Goal: Communication & Community: Answer question/provide support

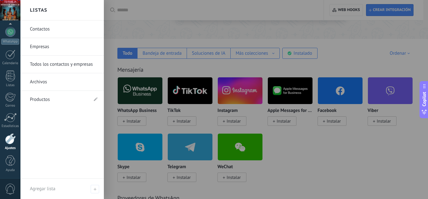
click at [12, 146] on link "Ajustes" at bounding box center [10, 141] width 20 height 17
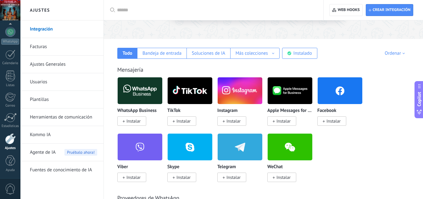
click at [142, 96] on img at bounding box center [140, 90] width 45 height 30
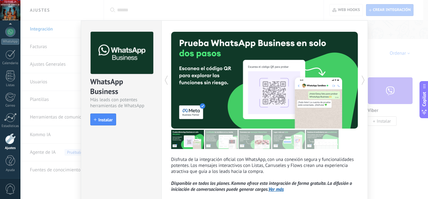
click at [104, 120] on span "Instalar" at bounding box center [105, 120] width 14 height 4
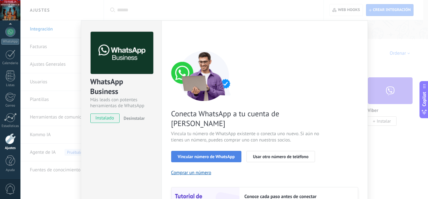
click at [223, 154] on span "Vincular número de WhatsApp" at bounding box center [206, 156] width 57 height 4
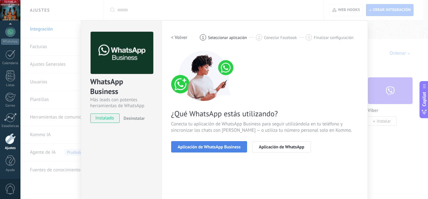
click at [226, 148] on span "Aplicación de WhatsApp Business" at bounding box center [209, 147] width 63 height 4
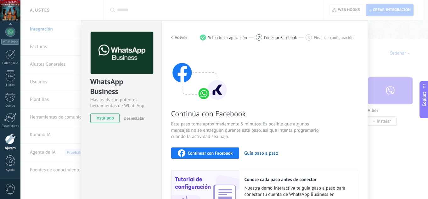
click at [224, 151] on span "Continuar con Facebook" at bounding box center [210, 153] width 45 height 4
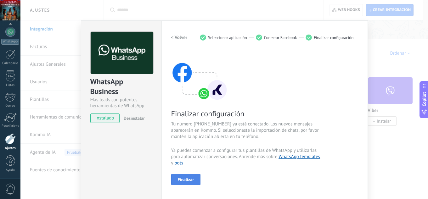
click at [187, 179] on span "Finalizar" at bounding box center [186, 179] width 16 height 4
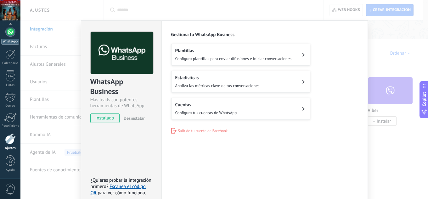
click at [16, 35] on link "WhatsApp" at bounding box center [10, 36] width 20 height 18
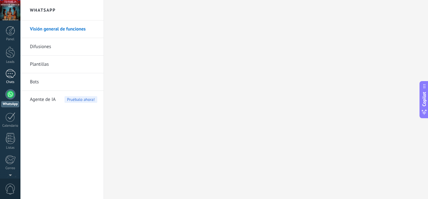
click at [14, 76] on div at bounding box center [10, 73] width 10 height 9
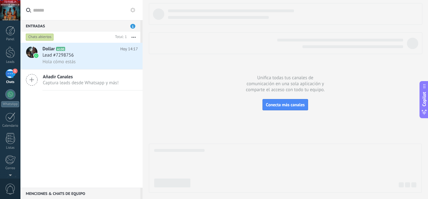
click at [110, 125] on div "Dollar A100 Hoy 14:17 Lead #7298756 Hola cómo estás Añadir Canales Captura lead…" at bounding box center [81, 115] width 122 height 145
click at [106, 57] on div "Lead #7298756" at bounding box center [89, 55] width 95 height 6
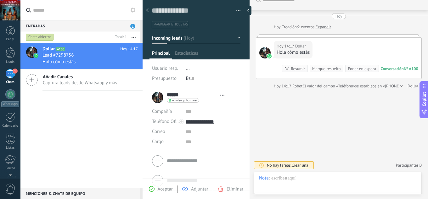
scroll to position [9, 0]
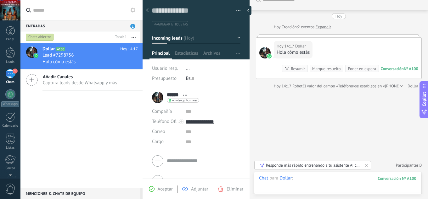
click at [304, 177] on div at bounding box center [337, 184] width 157 height 19
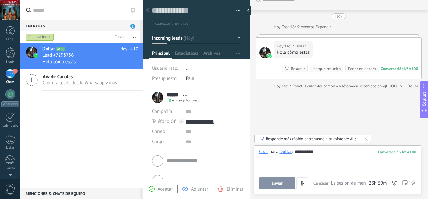
click at [277, 178] on button "Enviar" at bounding box center [277, 183] width 36 height 12
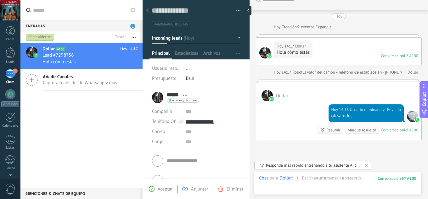
scroll to position [61, 0]
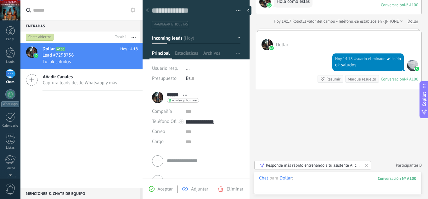
click at [308, 179] on div at bounding box center [337, 184] width 157 height 19
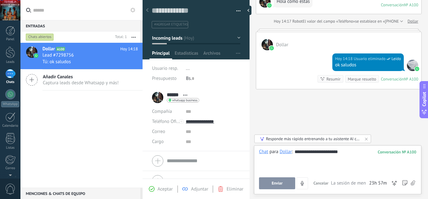
click at [275, 185] on span "Enviar" at bounding box center [276, 183] width 11 height 4
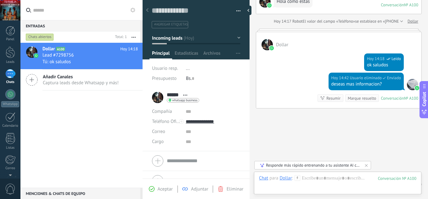
scroll to position [80, 0]
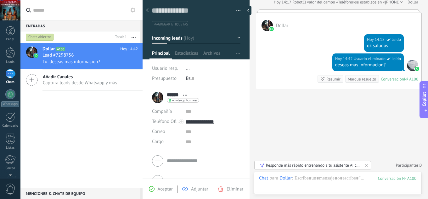
click at [14, 9] on div at bounding box center [10, 10] width 20 height 20
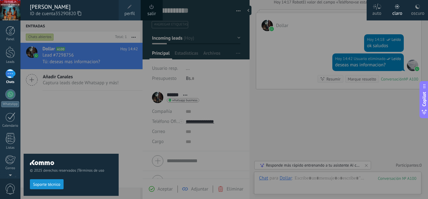
click at [14, 9] on div at bounding box center [10, 10] width 20 height 20
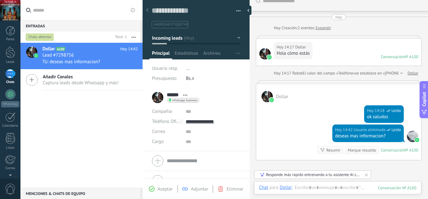
scroll to position [0, 0]
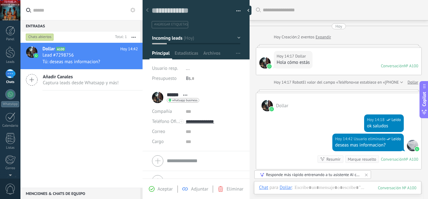
click at [109, 113] on div "Dollar A100 Hoy 14:42 Lead #7298756 Tú: deseas mas informacion? Añadir Canales …" at bounding box center [81, 115] width 122 height 145
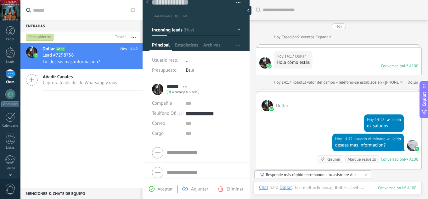
scroll to position [12, 0]
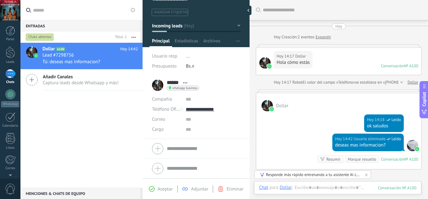
click at [183, 83] on span "Abrir detalle Copie el nombre Desatar Contacto principal" at bounding box center [185, 82] width 10 height 5
click at [272, 119] on div "Hoy 14:18 Usuario eliminado Leído ok saludos" at bounding box center [338, 122] width 165 height 22
click at [282, 129] on div "Hoy 14:18 Usuario eliminado Leído ok saludos" at bounding box center [338, 122] width 165 height 22
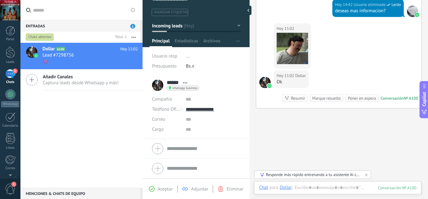
scroll to position [145, 0]
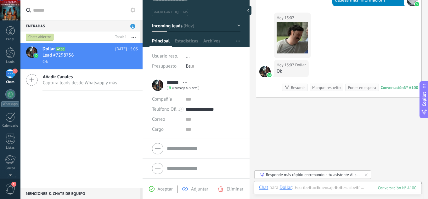
click at [102, 26] on div "Entradas 1" at bounding box center [80, 25] width 120 height 11
click at [130, 27] on span "1" at bounding box center [132, 26] width 5 height 5
click at [93, 113] on div "Dollar A100 Hoy 15:03 Lead #7298756 Ok Añadir Canales Captura leads desde Whats…" at bounding box center [81, 115] width 122 height 145
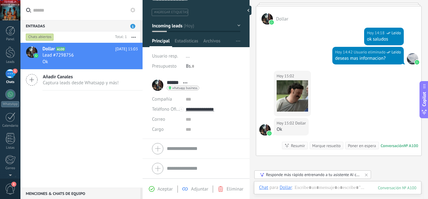
scroll to position [153, 0]
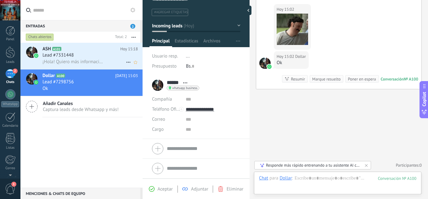
click at [83, 54] on div "Lead #7331448" at bounding box center [89, 55] width 95 height 6
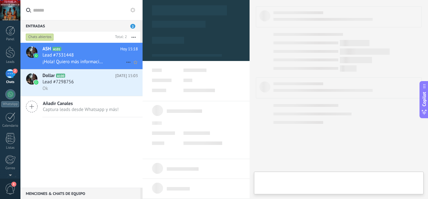
type textarea "**********"
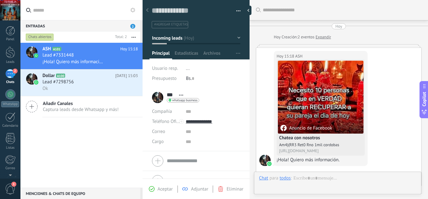
scroll to position [16, 0]
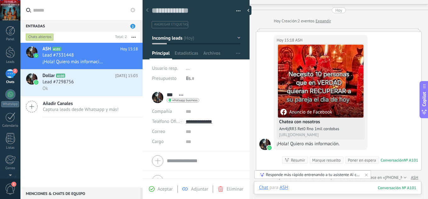
click at [306, 188] on div at bounding box center [337, 194] width 157 height 19
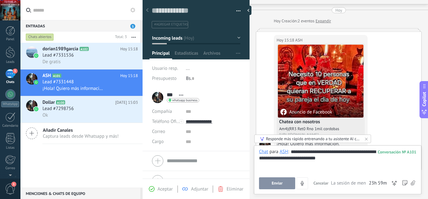
click at [278, 179] on button "Enviar" at bounding box center [277, 183] width 36 height 12
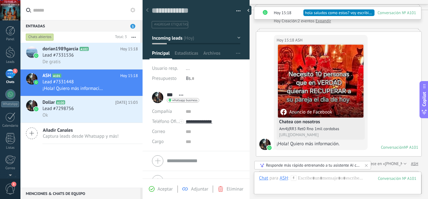
scroll to position [165, 0]
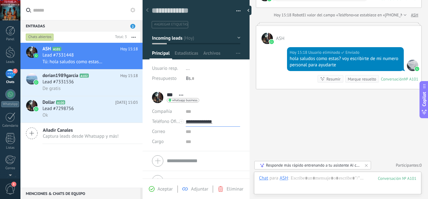
drag, startPoint x: 223, startPoint y: 121, endPoint x: 179, endPoint y: 121, distance: 43.7
click at [179, 121] on div "Teléfono Oficina Ofic. directo Celular Fax Casa Otro Teléfono Oficina" at bounding box center [196, 122] width 88 height 10
type input "**********"
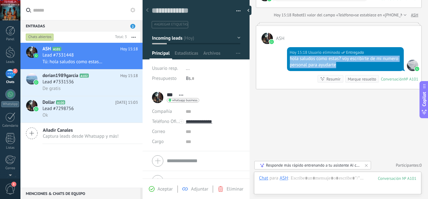
drag, startPoint x: 345, startPoint y: 66, endPoint x: 286, endPoint y: 58, distance: 58.7
click at [287, 58] on div "Hoy 15:18 Usuario eliminado Entregado hola saludos como estas? voy escribirte d…" at bounding box center [345, 59] width 117 height 24
copy div "hola saludos como estas? voy escribirte de mi numero personal para ayudarte"
click at [93, 53] on div "Lead #7331448" at bounding box center [89, 55] width 95 height 6
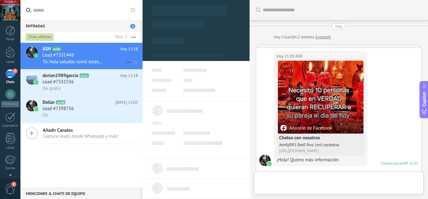
scroll to position [9, 0]
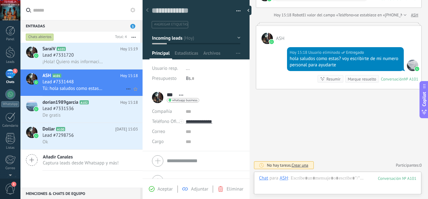
click at [86, 80] on div "Lead #7331448" at bounding box center [89, 82] width 95 height 6
click at [88, 111] on div "Lead #7331536" at bounding box center [89, 109] width 95 height 6
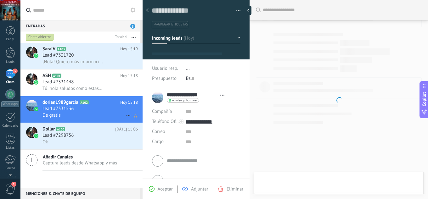
type textarea "**********"
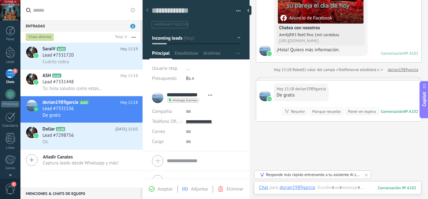
click at [295, 150] on div "Buscar Carga más Hoy Hoy Creación: 2 eventos Expandir Hoy 15:18 dorian1989garci…" at bounding box center [338, 60] width 178 height 341
click at [327, 187] on div at bounding box center [337, 194] width 157 height 19
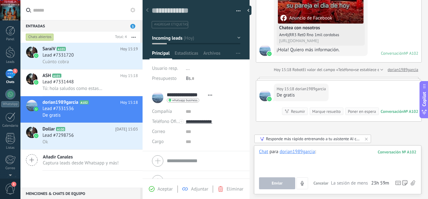
paste div
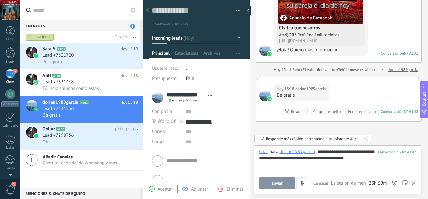
click at [286, 182] on button "Enviar" at bounding box center [277, 183] width 36 height 12
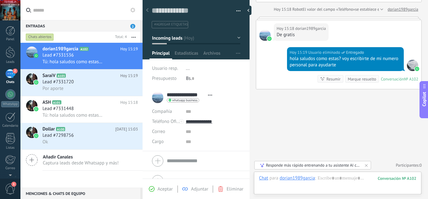
drag, startPoint x: 184, startPoint y: 123, endPoint x: 226, endPoint y: 122, distance: 41.8
click at [226, 122] on div "**********" at bounding box center [196, 122] width 88 height 10
drag, startPoint x: 223, startPoint y: 120, endPoint x: 184, endPoint y: 121, distance: 39.0
click at [184, 121] on div "**********" at bounding box center [196, 122] width 88 height 10
drag, startPoint x: 218, startPoint y: 120, endPoint x: 184, endPoint y: 122, distance: 34.0
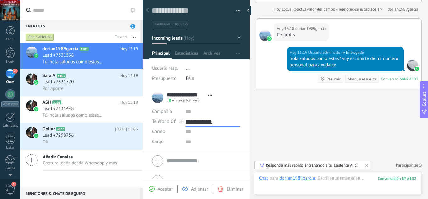
click at [184, 122] on div "**********" at bounding box center [196, 122] width 88 height 10
click at [211, 121] on input "**********" at bounding box center [212, 122] width 54 height 10
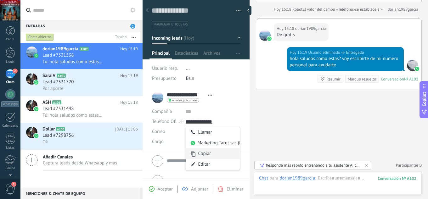
type input "**********"
click at [213, 155] on div "Copiar" at bounding box center [213, 153] width 54 height 11
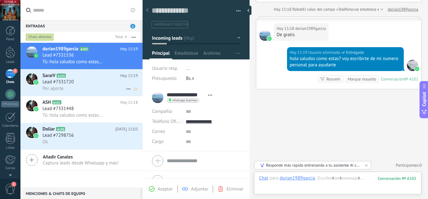
click at [102, 81] on div "Lead #7331720" at bounding box center [89, 82] width 95 height 6
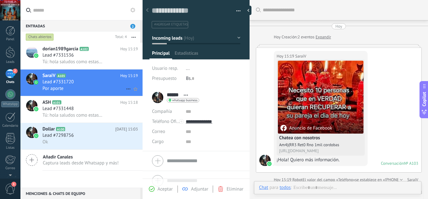
scroll to position [132, 0]
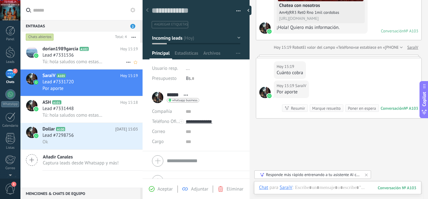
click at [94, 58] on div "Lead #7331536" at bounding box center [89, 55] width 95 height 6
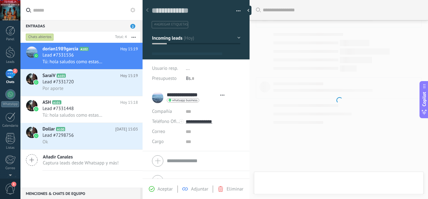
scroll to position [9, 0]
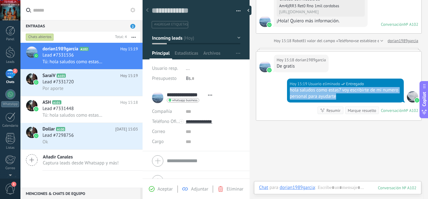
drag, startPoint x: 336, startPoint y: 98, endPoint x: 288, endPoint y: 91, distance: 48.3
click at [288, 91] on div "Hoy 15:19 Usuario eliminado Entregado hola saludos como estas? voy escribirte d…" at bounding box center [345, 91] width 117 height 24
copy div "hola saludos como estas? voy escribirte de mi numero personal para ayudarte"
click at [98, 80] on div "Lead #7331720" at bounding box center [89, 82] width 95 height 6
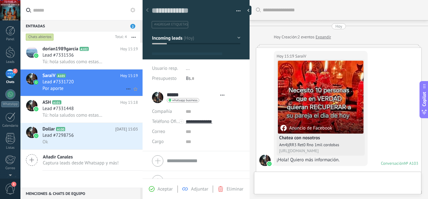
type textarea "**********"
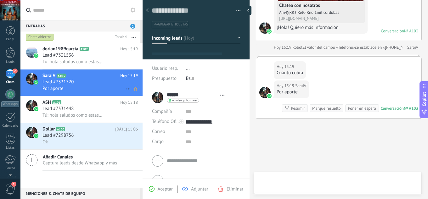
scroll to position [9, 0]
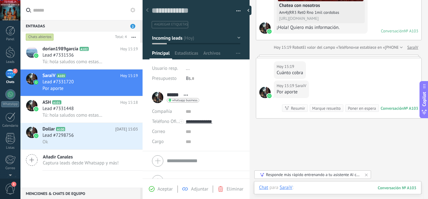
click at [304, 185] on div at bounding box center [337, 194] width 157 height 19
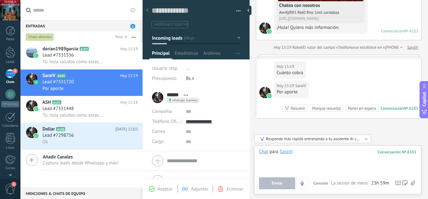
paste div
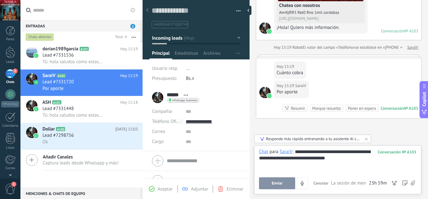
click at [283, 183] on button "Enviar" at bounding box center [277, 183] width 36 height 12
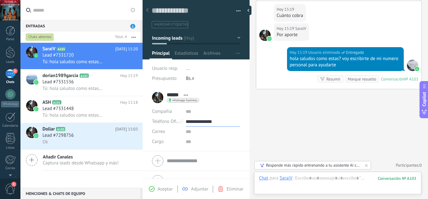
click at [190, 120] on input "**********" at bounding box center [212, 122] width 54 height 10
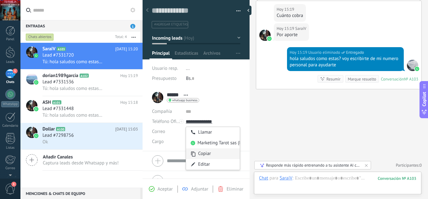
type input "**********"
click at [202, 154] on div "Copiar" at bounding box center [213, 153] width 54 height 11
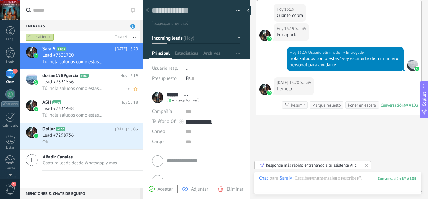
scroll to position [216, 0]
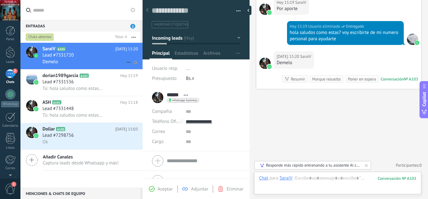
click at [105, 60] on div "Demelo" at bounding box center [89, 61] width 95 height 7
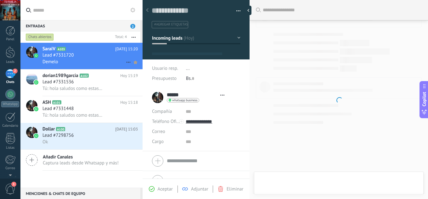
click at [132, 64] on icon at bounding box center [135, 62] width 7 height 8
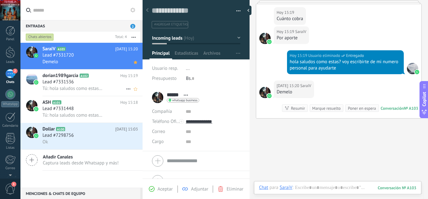
click at [94, 86] on span "Tú: hola saludos como estas? voy escribirte de mi numero personal para ayudarte" at bounding box center [72, 89] width 61 height 6
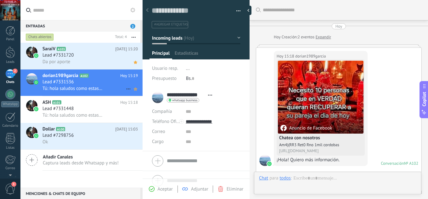
scroll to position [170, 0]
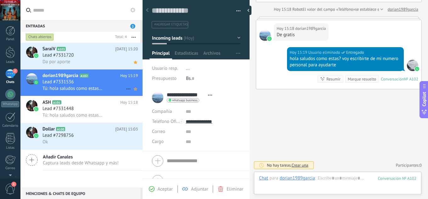
click at [134, 90] on icon at bounding box center [135, 89] width 7 height 8
click at [93, 108] on div "Lead #7331448" at bounding box center [89, 109] width 95 height 6
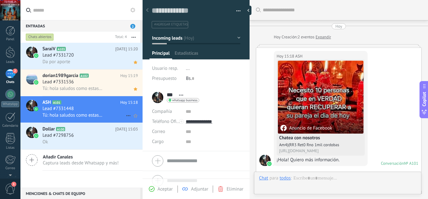
scroll to position [165, 0]
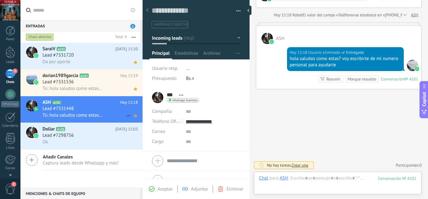
click at [134, 116] on use at bounding box center [135, 115] width 3 height 3
click at [94, 58] on div "Lead #7331720" at bounding box center [89, 55] width 95 height 6
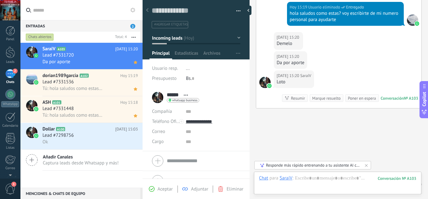
scroll to position [254, 0]
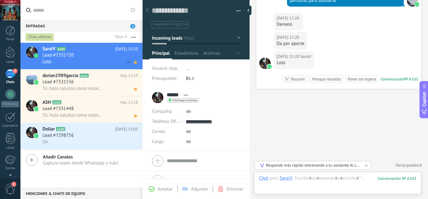
click at [97, 57] on div "Lead #7331720" at bounding box center [89, 55] width 95 height 6
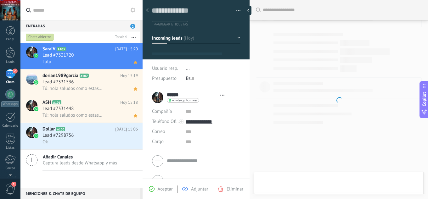
type textarea "**********"
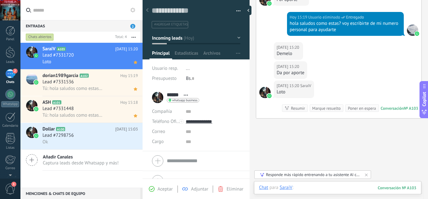
click at [311, 186] on div at bounding box center [337, 194] width 157 height 19
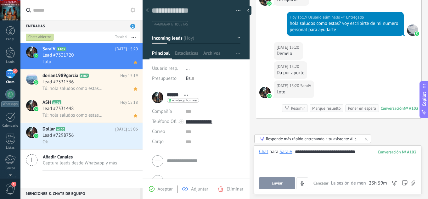
click at [287, 181] on button "Enviar" at bounding box center [277, 183] width 36 height 12
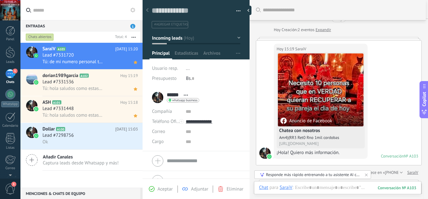
scroll to position [0, 0]
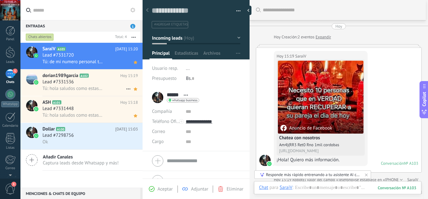
click at [104, 88] on div "Tú: hola saludos como estas? voy escribirte de mi numero personal para ayudarte" at bounding box center [89, 88] width 95 height 7
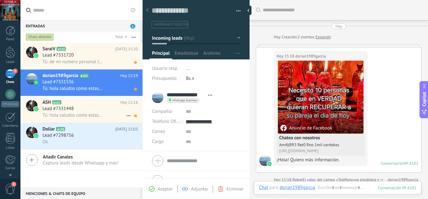
click at [79, 112] on div "Tú: hola saludos como estas? voy escribirte de mi numero personal para ayudarte" at bounding box center [89, 115] width 95 height 7
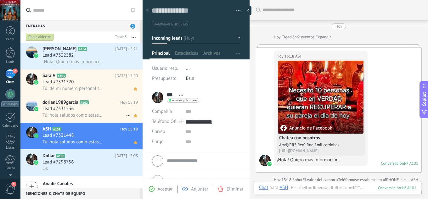
click at [91, 112] on div "Lead #7331536" at bounding box center [89, 109] width 95 height 6
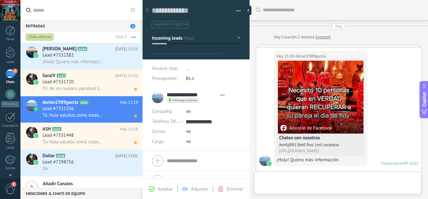
scroll to position [139, 0]
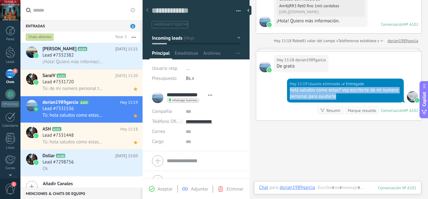
drag, startPoint x: 337, startPoint y: 97, endPoint x: 287, endPoint y: 92, distance: 50.1
click at [287, 92] on div "Hoy 15:19 Usuario eliminado Entregado hola saludos como estas? voy escribirte d…" at bounding box center [345, 91] width 117 height 24
copy div "hola saludos como estas? voy escribirte de mi numero personal para ayudarte"
click at [101, 54] on div "Lead #7332382" at bounding box center [89, 55] width 95 height 6
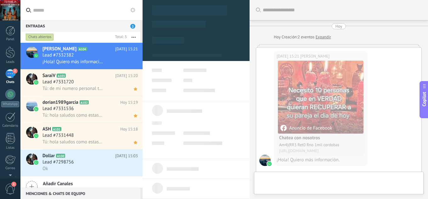
type textarea "**********"
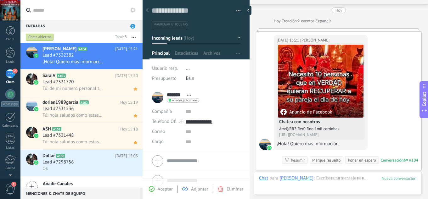
scroll to position [9, 0]
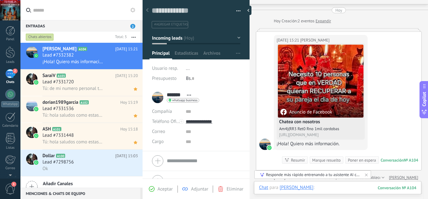
click at [307, 189] on div at bounding box center [337, 194] width 157 height 19
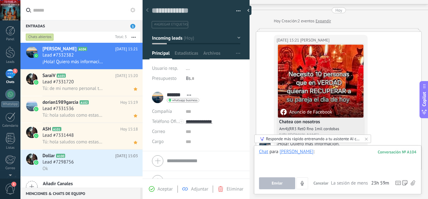
paste div
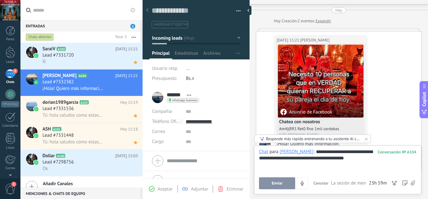
click at [271, 185] on span "Enviar" at bounding box center [276, 183] width 11 height 4
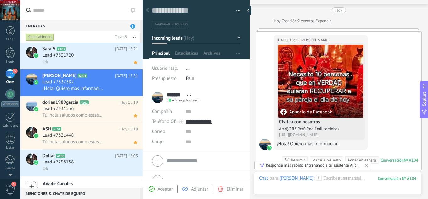
scroll to position [90, 0]
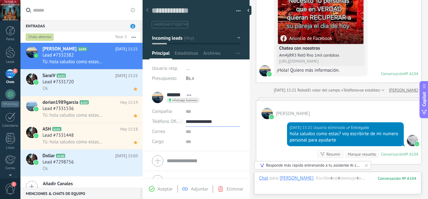
click at [202, 122] on input "**********" at bounding box center [212, 122] width 54 height 10
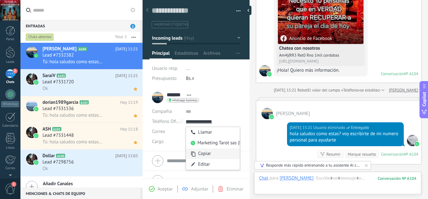
type input "**********"
click at [202, 153] on div "Copiar" at bounding box center [213, 153] width 54 height 11
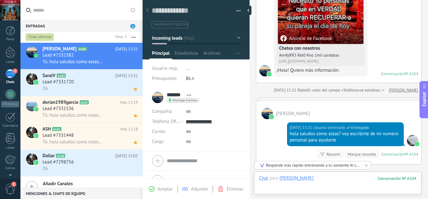
click at [320, 179] on div at bounding box center [337, 184] width 157 height 19
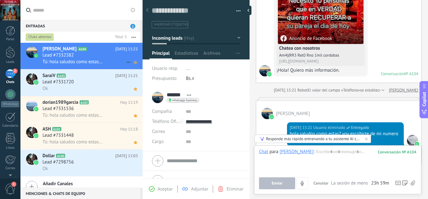
click at [134, 64] on icon at bounding box center [135, 62] width 7 height 8
click at [89, 51] on h2 "Michael A104" at bounding box center [78, 49] width 73 height 6
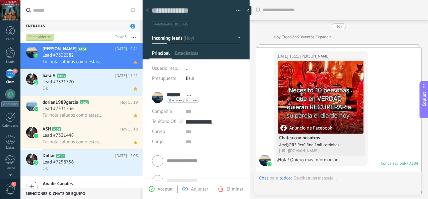
scroll to position [165, 0]
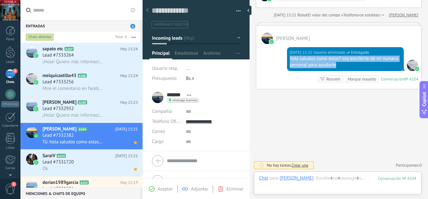
drag, startPoint x: 339, startPoint y: 63, endPoint x: 254, endPoint y: 78, distance: 86.5
click at [284, 60] on div "Hoy 15:21 Usuario eliminado Entregado hola saludos como estas? voy escribirte d…" at bounding box center [338, 66] width 165 height 45
copy div "hola saludos como estas? voy escribirte de mi numero personal para ayudarte"
click at [82, 112] on div "¡Hola! Quiero más información." at bounding box center [89, 115] width 95 height 7
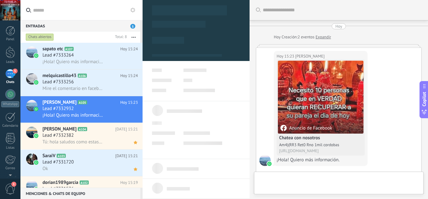
type textarea "**********"
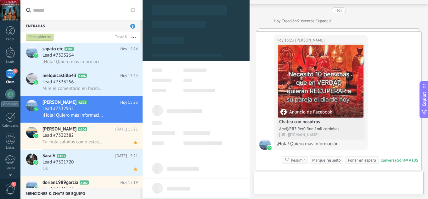
scroll to position [9, 0]
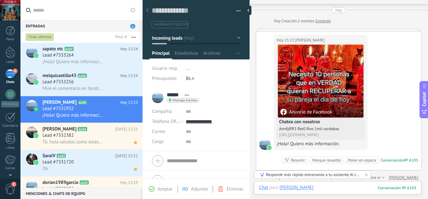
click at [303, 185] on div at bounding box center [337, 194] width 157 height 19
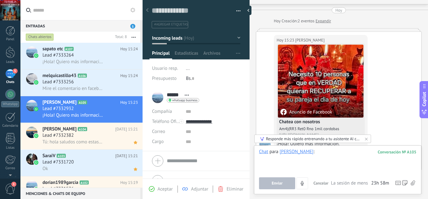
paste div
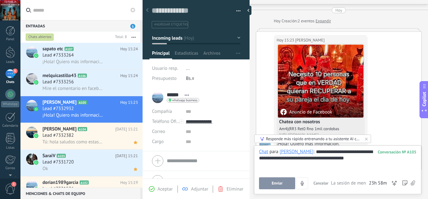
click at [275, 183] on span "Enviar" at bounding box center [276, 183] width 11 height 4
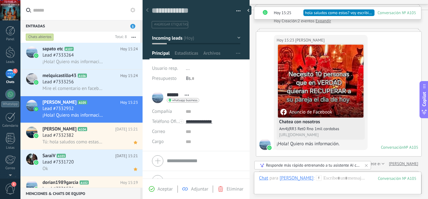
scroll to position [165, 0]
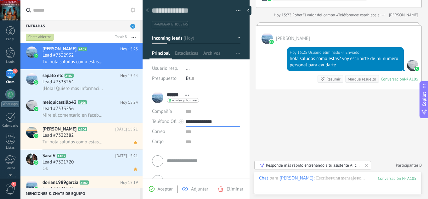
click at [203, 124] on input "**********" at bounding box center [212, 122] width 54 height 10
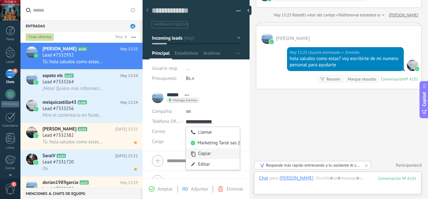
type input "**********"
click at [209, 154] on div "Copiar" at bounding box center [213, 153] width 54 height 11
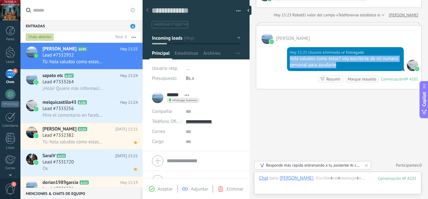
drag, startPoint x: 343, startPoint y: 63, endPoint x: 289, endPoint y: 59, distance: 53.6
click at [290, 59] on div "hola saludos como estas? voy escribirte de mi numero personal para ayudarte" at bounding box center [345, 62] width 111 height 13
copy div "hola saludos como estas? voy escribirte de mi numero personal para ayudarte"
click at [134, 63] on use at bounding box center [135, 62] width 3 height 3
click at [81, 85] on div "Lead #7333264" at bounding box center [89, 82] width 95 height 6
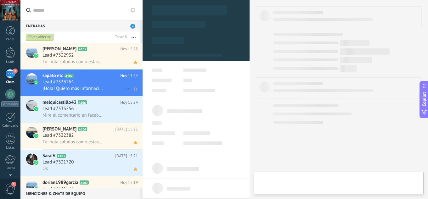
type textarea "**********"
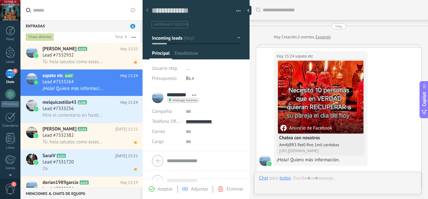
scroll to position [16, 0]
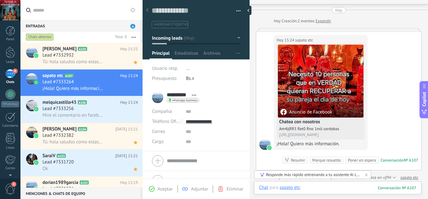
click at [309, 188] on div at bounding box center [337, 194] width 157 height 19
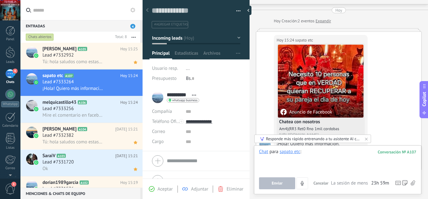
paste div
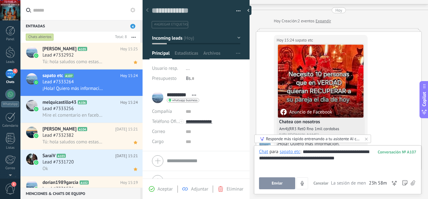
click at [281, 183] on span "Enviar" at bounding box center [276, 183] width 11 height 4
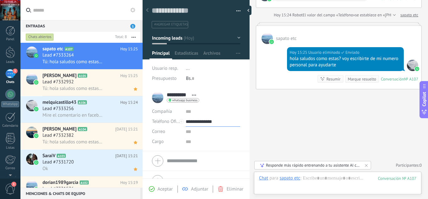
click at [207, 122] on input "**********" at bounding box center [212, 122] width 54 height 10
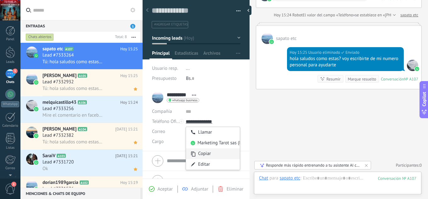
type input "**********"
click at [206, 153] on div "Copiar" at bounding box center [213, 153] width 54 height 11
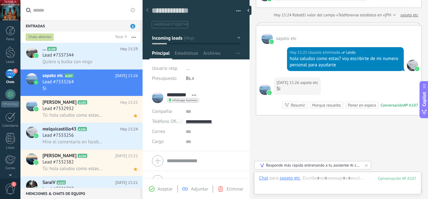
scroll to position [191, 0]
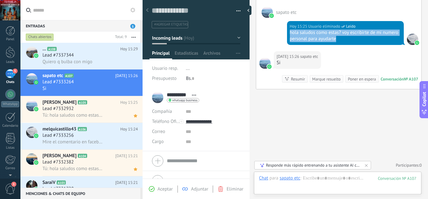
drag, startPoint x: 340, startPoint y: 40, endPoint x: 286, endPoint y: 34, distance: 54.1
click at [287, 34] on div "Hoy 15:25 Usuario eliminado Leído hola saludos como estas? voy escribirte de mi…" at bounding box center [345, 33] width 117 height 24
copy div "hola saludos como estas? voy escribirte de mi numero personal para ayudarte"
click at [132, 88] on icon at bounding box center [135, 89] width 7 height 8
drag, startPoint x: 100, startPoint y: 135, endPoint x: 107, endPoint y: 135, distance: 6.9
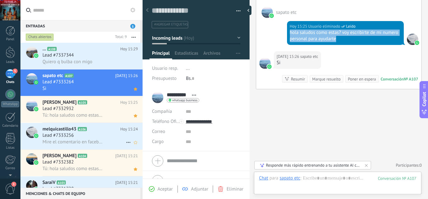
click at [101, 135] on div "Lead #7333256" at bounding box center [89, 135] width 95 height 6
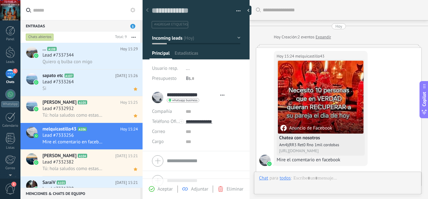
type textarea "**********"
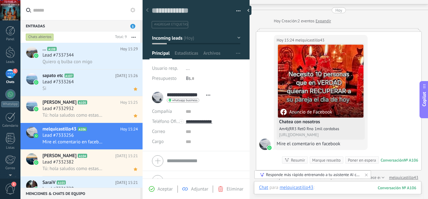
click at [323, 185] on div at bounding box center [337, 194] width 157 height 19
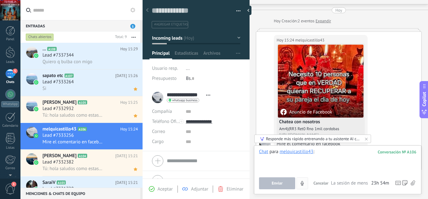
paste div
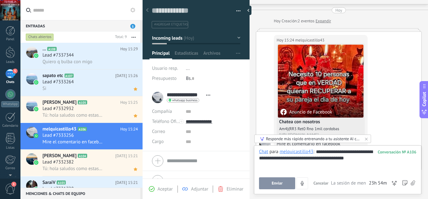
click at [282, 184] on button "Enviar" at bounding box center [277, 183] width 36 height 12
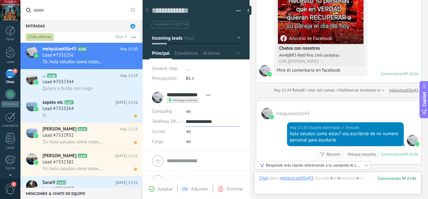
click at [209, 124] on input "**********" at bounding box center [212, 122] width 54 height 10
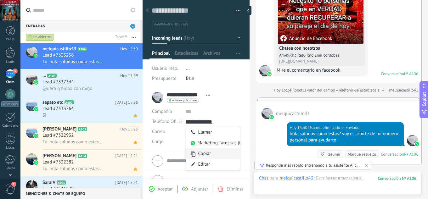
type input "**********"
click at [210, 155] on div "Copiar" at bounding box center [213, 153] width 54 height 11
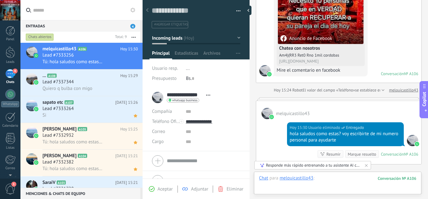
click at [324, 178] on div at bounding box center [337, 184] width 157 height 19
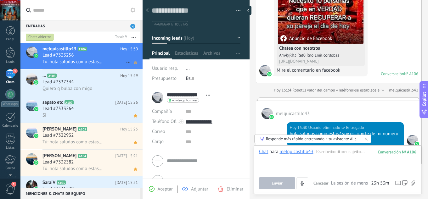
click at [135, 63] on icon at bounding box center [135, 62] width 7 height 8
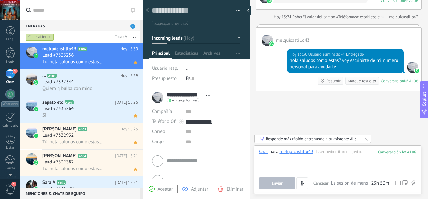
scroll to position [165, 0]
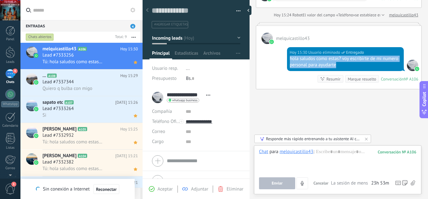
drag, startPoint x: 338, startPoint y: 69, endPoint x: 287, endPoint y: 59, distance: 51.6
click at [287, 59] on div "Hoy 15:30 Usuario eliminado Entregado hola saludos como estas? voy escribirte d…" at bounding box center [345, 59] width 117 height 24
copy div "hola saludos como estas? voy escribirte de mi numero personal para ayudarte"
click at [112, 83] on div "Lead #7337344" at bounding box center [89, 82] width 95 height 6
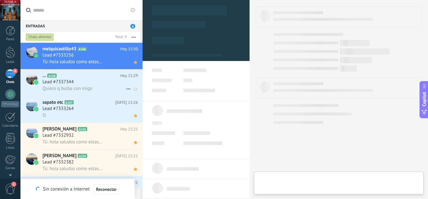
type textarea "**********"
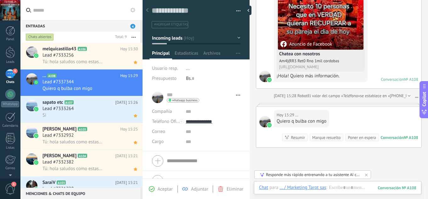
scroll to position [142, 0]
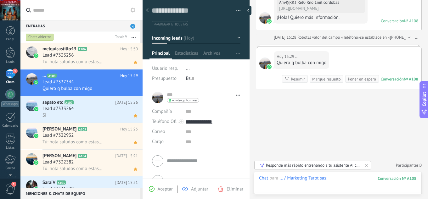
click at [333, 177] on div at bounding box center [337, 184] width 157 height 19
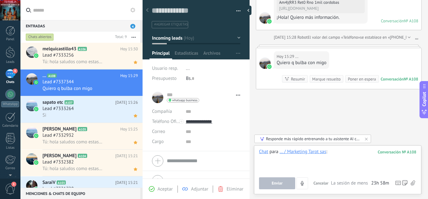
paste div
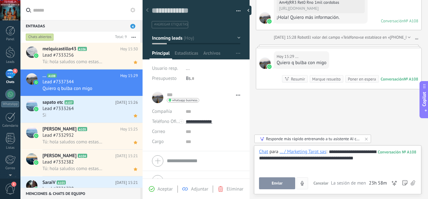
click at [282, 181] on span "Enviar" at bounding box center [276, 183] width 11 height 4
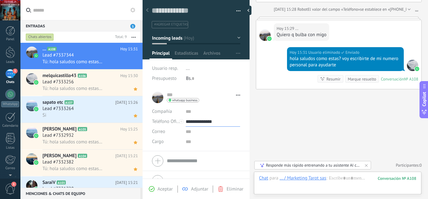
click at [215, 122] on input "**********" at bounding box center [212, 122] width 54 height 10
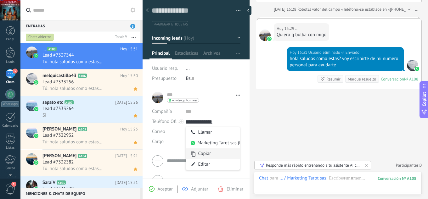
type input "**********"
click at [214, 153] on div "Copiar" at bounding box center [213, 153] width 54 height 11
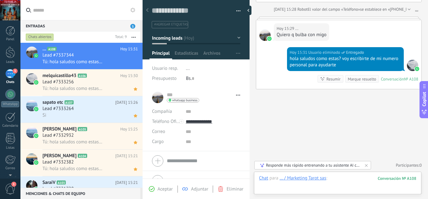
click at [338, 178] on div at bounding box center [337, 184] width 157 height 19
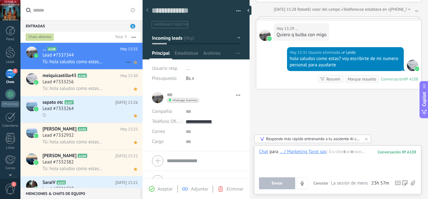
click at [133, 65] on icon at bounding box center [135, 62] width 7 height 8
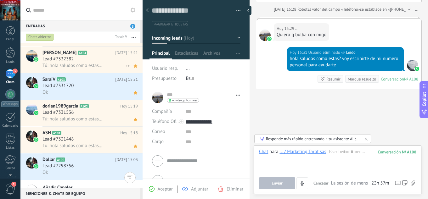
scroll to position [116, 0]
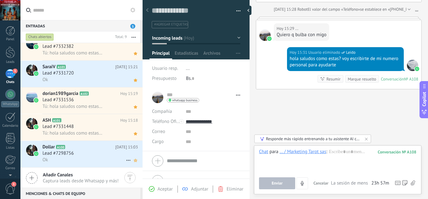
click at [134, 161] on use at bounding box center [135, 160] width 3 height 3
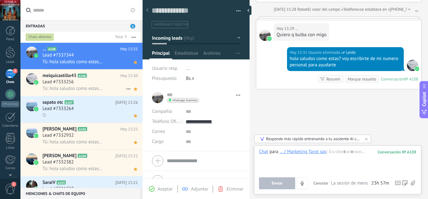
scroll to position [196, 0]
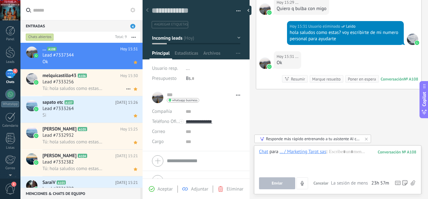
click at [103, 81] on div "Lead #7333256" at bounding box center [89, 82] width 95 height 6
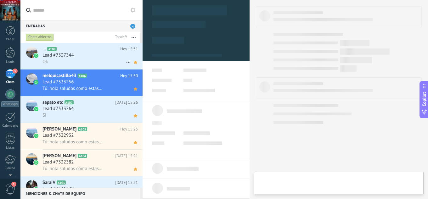
click at [100, 60] on div "Ok" at bounding box center [89, 61] width 95 height 7
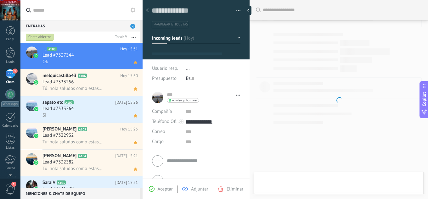
scroll to position [9, 0]
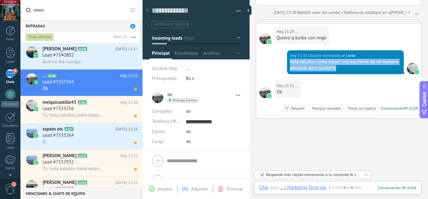
drag, startPoint x: 342, startPoint y: 71, endPoint x: 286, endPoint y: 64, distance: 55.7
click at [287, 64] on div "Hoy 15:31 Usuario eliminado Leído hola saludos como estas? voy escribirte de mi…" at bounding box center [345, 62] width 117 height 24
copy div "hola saludos como estas? voy escribirte de mi numero personal para ayudarte"
click at [96, 62] on div "Buenos dia travajar" at bounding box center [89, 61] width 95 height 7
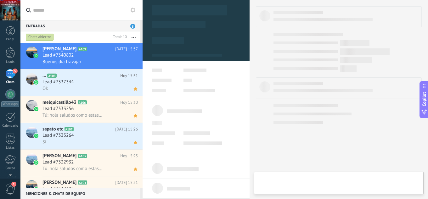
type textarea "**********"
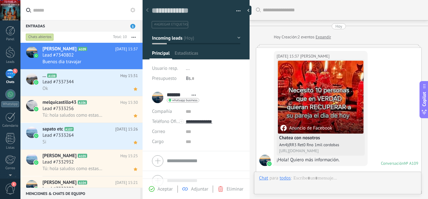
scroll to position [142, 0]
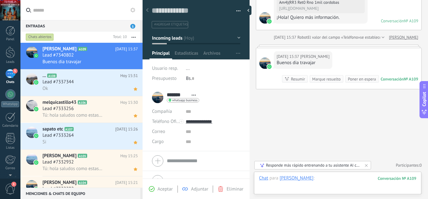
click at [317, 177] on div at bounding box center [337, 184] width 157 height 19
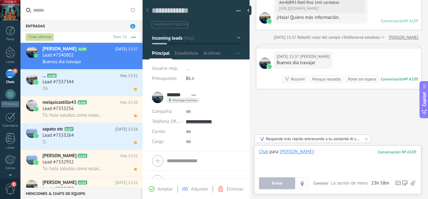
paste div
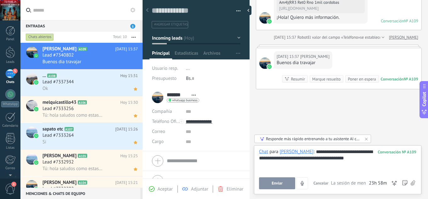
click at [285, 179] on button "Enviar" at bounding box center [277, 183] width 36 height 12
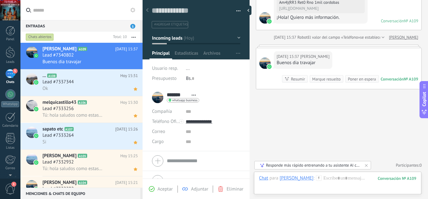
scroll to position [170, 0]
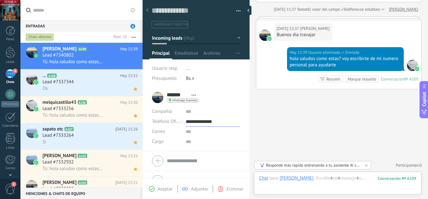
click at [205, 121] on input "**********" at bounding box center [212, 122] width 54 height 10
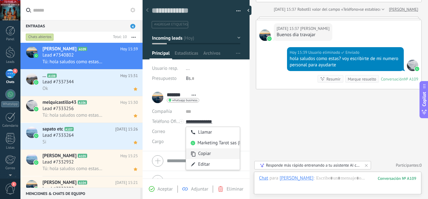
type input "**********"
click at [216, 151] on div "Copiar" at bounding box center [213, 153] width 54 height 11
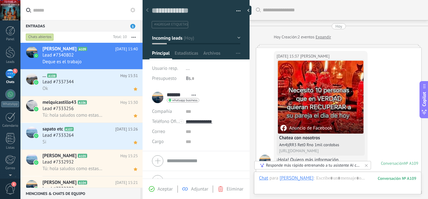
scroll to position [9, 0]
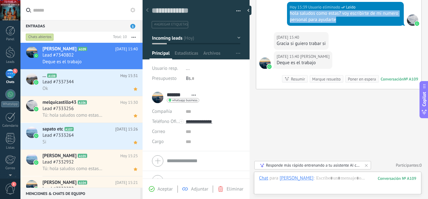
drag, startPoint x: 342, startPoint y: 20, endPoint x: 287, endPoint y: 11, distance: 56.3
click at [287, 11] on div "[DATE] 15:39 Usuario eliminado Leído hola saludos como estas? voy escribirte de…" at bounding box center [345, 14] width 117 height 24
copy div "hola saludos como estas? voy escribirte de mi numero personal para ayudarte"
click at [132, 64] on icon at bounding box center [135, 62] width 7 height 8
click at [99, 56] on div "Lead #7340802" at bounding box center [89, 55] width 95 height 6
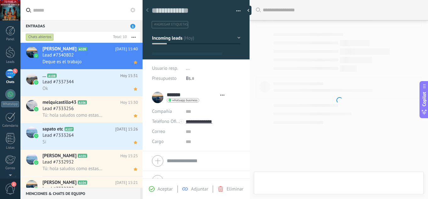
type textarea "**********"
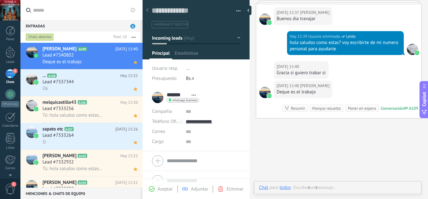
scroll to position [9, 0]
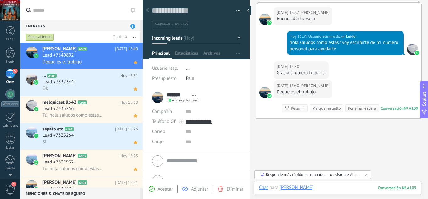
click at [313, 188] on div at bounding box center [337, 194] width 157 height 19
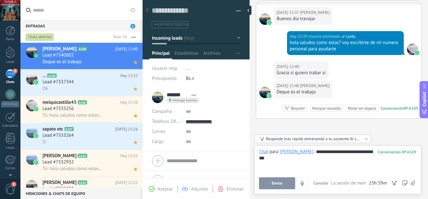
click at [284, 178] on button "Enviar" at bounding box center [277, 183] width 36 height 12
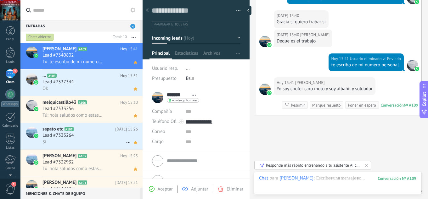
scroll to position [263, 0]
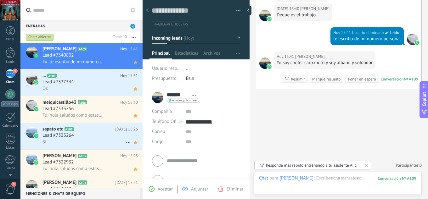
click at [98, 136] on div "Lead #7333264" at bounding box center [89, 135] width 95 height 6
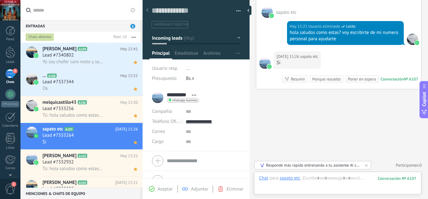
click at [93, 24] on div "Entradas 5" at bounding box center [80, 25] width 120 height 11
click at [132, 25] on span "5" at bounding box center [132, 26] width 5 height 5
click at [8, 76] on div "5" at bounding box center [10, 73] width 10 height 9
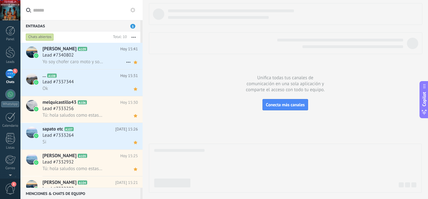
click at [90, 59] on span "Yo soy chofer caro moto y soy albañil y soldador" at bounding box center [72, 62] width 61 height 6
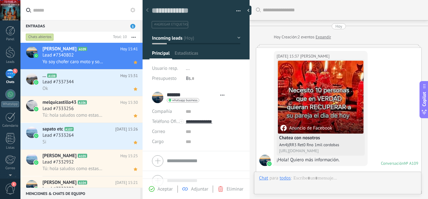
scroll to position [234, 0]
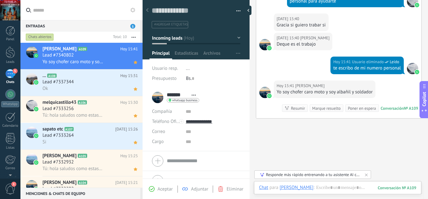
click at [163, 191] on span "Aceptar" at bounding box center [164, 189] width 15 height 6
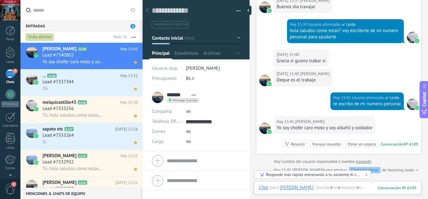
scroll to position [282, 0]
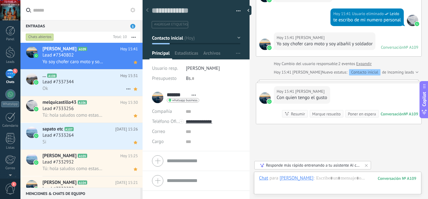
click at [68, 85] on span "Lead #7337344" at bounding box center [57, 82] width 31 height 6
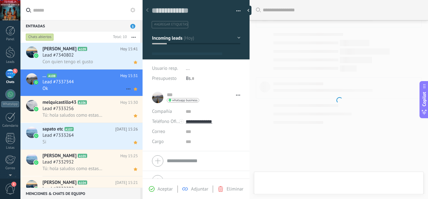
scroll to position [9, 0]
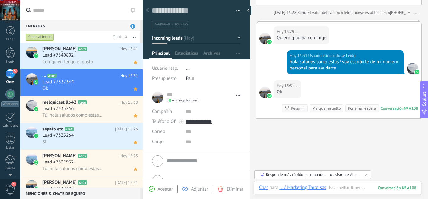
click at [157, 187] on div "Aceptar" at bounding box center [161, 189] width 24 height 6
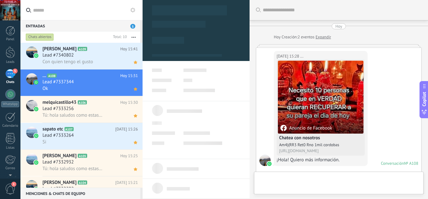
scroll to position [215, 0]
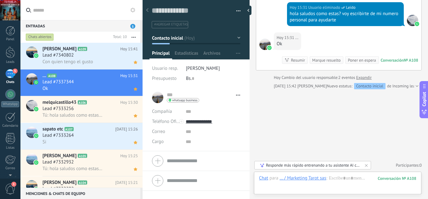
click at [236, 37] on button "Contacto inicial" at bounding box center [196, 37] width 88 height 11
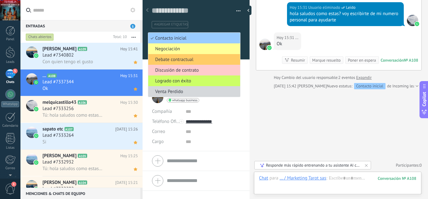
click at [238, 37] on ul "Contacto inicial Negociación Debate contractual Discusión de contrato Logrado c…" at bounding box center [194, 64] width 92 height 65
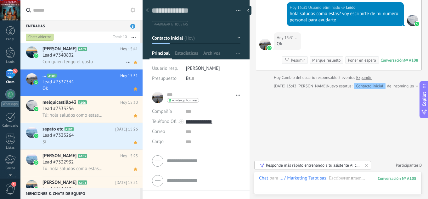
click at [92, 55] on div "Lead #7340802" at bounding box center [89, 55] width 95 height 6
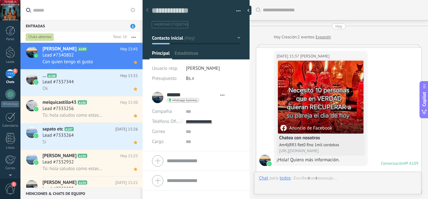
type textarea "**********"
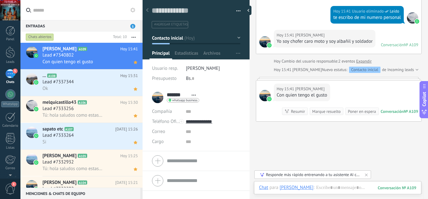
click at [235, 37] on button "Contacto inicial" at bounding box center [196, 37] width 88 height 11
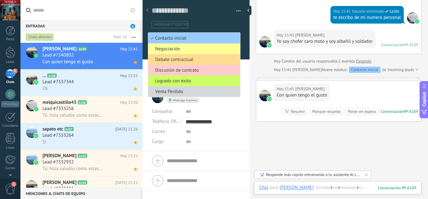
click at [194, 61] on span "Debate contractual" at bounding box center [193, 60] width 90 height 6
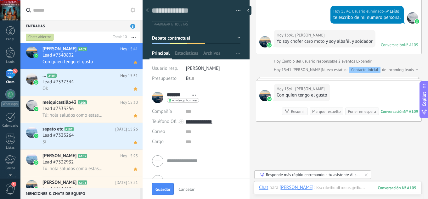
click at [232, 39] on button "Debate contractual" at bounding box center [196, 37] width 88 height 11
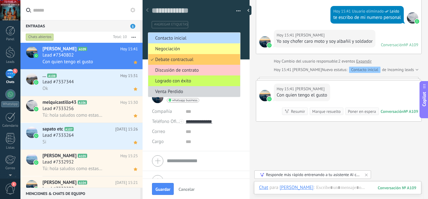
click at [233, 39] on span "Contacto inicial" at bounding box center [193, 38] width 90 height 6
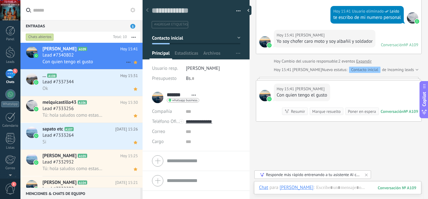
click at [101, 52] on h2 "TEODORO A109" at bounding box center [81, 49] width 78 height 6
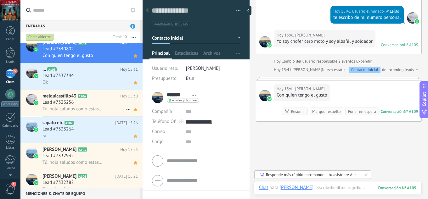
scroll to position [0, 0]
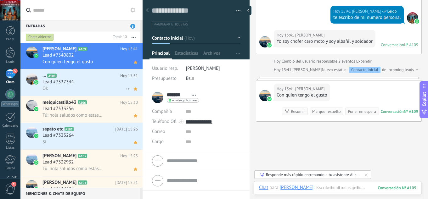
click at [83, 84] on div "Lead #7337344" at bounding box center [89, 82] width 95 height 6
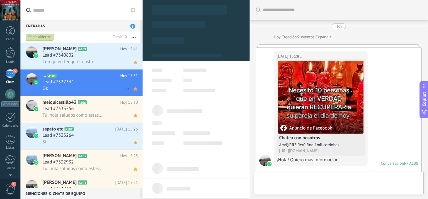
scroll to position [215, 0]
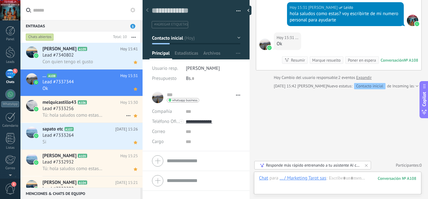
click at [84, 108] on div "Lead #7333256" at bounding box center [89, 109] width 95 height 6
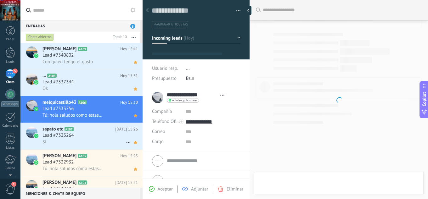
scroll to position [121, 0]
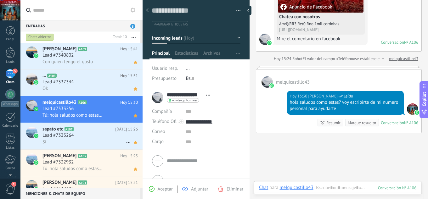
click at [91, 139] on div "Si" at bounding box center [89, 142] width 95 height 7
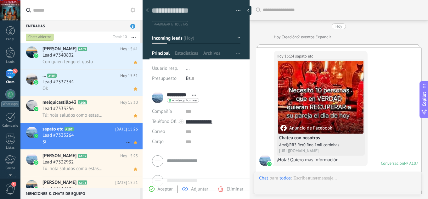
scroll to position [191, 0]
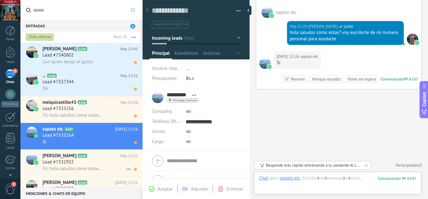
click at [92, 163] on div "Lead #7332932" at bounding box center [89, 162] width 95 height 6
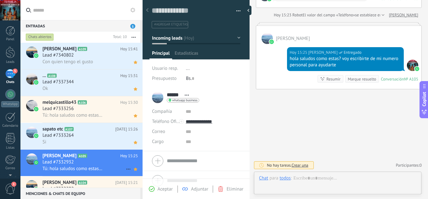
scroll to position [9, 0]
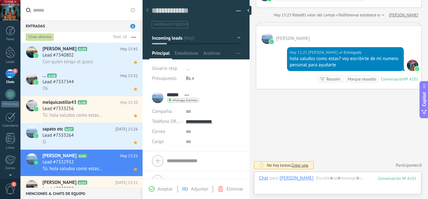
click at [187, 101] on span "whatsapp business" at bounding box center [184, 100] width 25 height 3
click at [196, 109] on div "Enviar mensaje" at bounding box center [190, 109] width 47 height 11
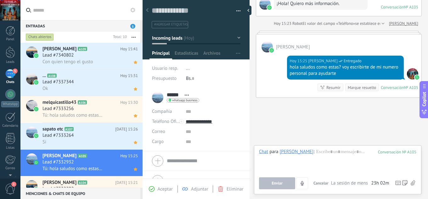
scroll to position [165, 0]
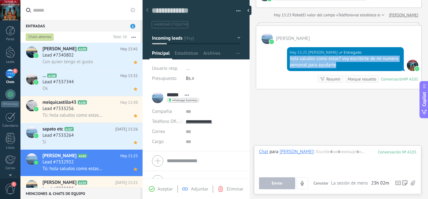
drag, startPoint x: 343, startPoint y: 66, endPoint x: 279, endPoint y: 60, distance: 63.5
click at [279, 60] on div "Hoy 15:25 jesus hernandez Entregado hola saludos como estas? voy escribirte de …" at bounding box center [338, 66] width 165 height 45
copy div "hola saludos como estas? voy escribirte de mi numero personal para ayudarte"
click at [10, 74] on div "5" at bounding box center [10, 73] width 10 height 9
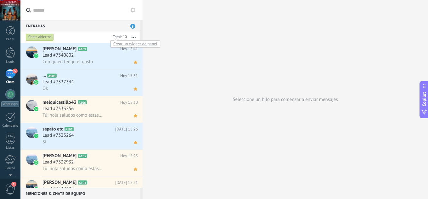
click at [120, 34] on div at bounding box center [119, 37] width 16 height 6
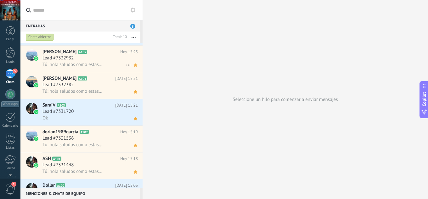
scroll to position [123, 0]
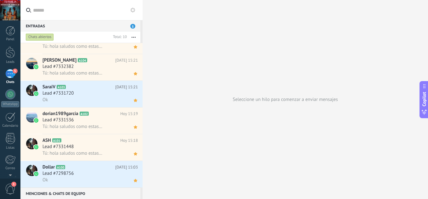
click at [142, 121] on div at bounding box center [142, 99] width 0 height 199
click at [143, 94] on div at bounding box center [143, 99] width 0 height 199
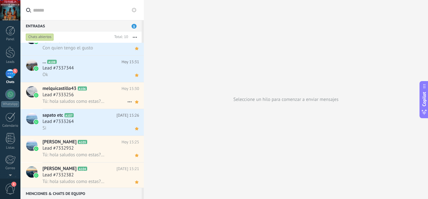
scroll to position [0, 0]
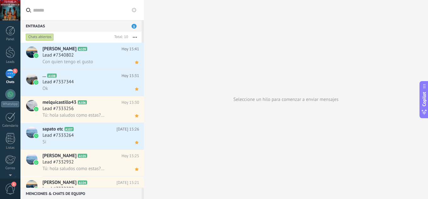
click at [144, 61] on div at bounding box center [144, 99] width 0 height 199
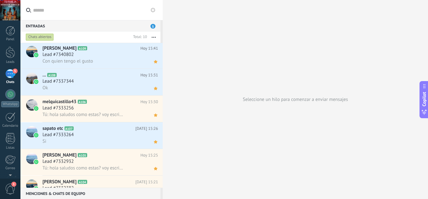
click at [204, 64] on div "Entradas 5 Chats abiertos Total: 10 Silenciar Acciones múltiples Ordenar Más re…" at bounding box center [223, 99] width 407 height 199
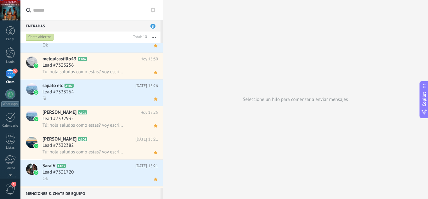
scroll to position [0, 0]
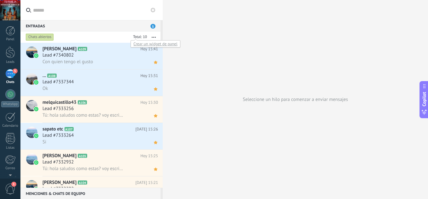
click at [144, 38] on div at bounding box center [139, 37] width 16 height 6
click at [167, 44] on div "Crear un widget de panel" at bounding box center [155, 43] width 50 height 7
click at [154, 28] on span "5" at bounding box center [152, 26] width 5 height 5
click at [134, 26] on div "Entradas 5" at bounding box center [90, 25] width 140 height 11
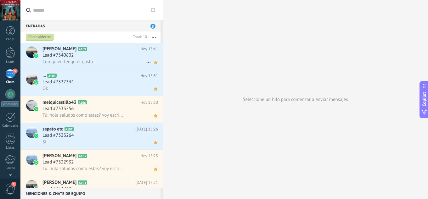
click at [107, 59] on div "Con quien tengo el gusto" at bounding box center [99, 61] width 115 height 7
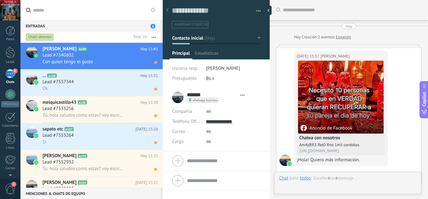
scroll to position [314, 0]
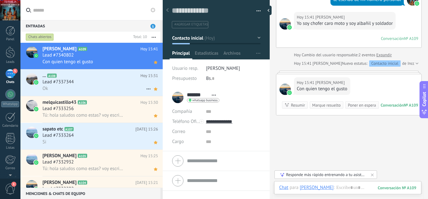
click at [103, 86] on div "Ok" at bounding box center [99, 88] width 115 height 7
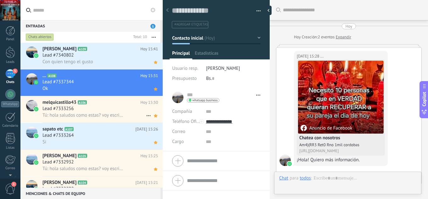
scroll to position [179, 0]
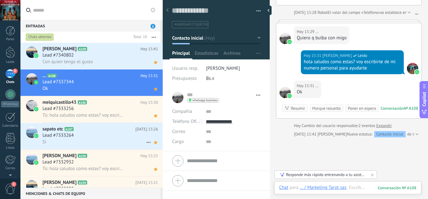
click at [103, 130] on h2 "sapato etc A107" at bounding box center [88, 129] width 93 height 6
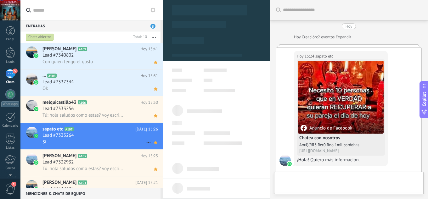
scroll to position [202, 0]
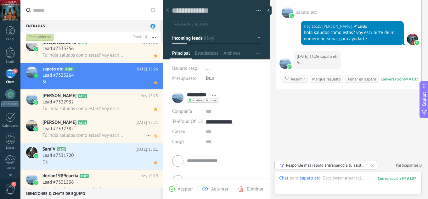
scroll to position [84, 0]
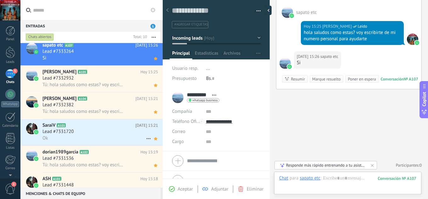
click at [92, 130] on div "Lead #7331720" at bounding box center [99, 132] width 115 height 6
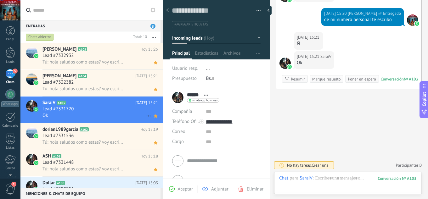
scroll to position [123, 0]
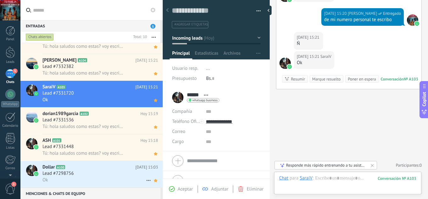
click at [96, 176] on div "Lead #7298756" at bounding box center [99, 173] width 115 height 6
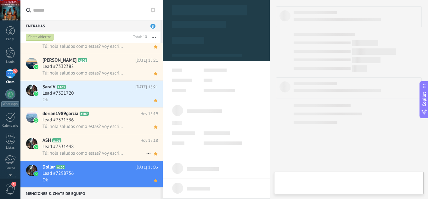
type textarea "**********"
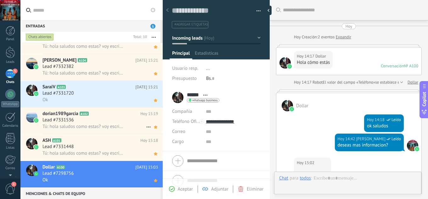
scroll to position [153, 0]
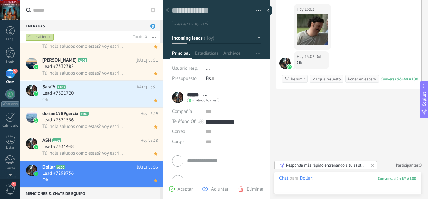
click at [341, 180] on div at bounding box center [347, 184] width 137 height 19
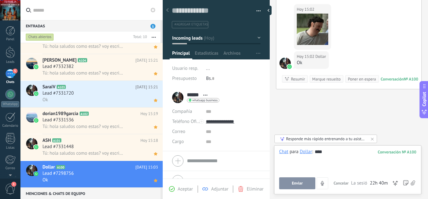
click at [292, 186] on button "Enviar" at bounding box center [297, 183] width 36 height 12
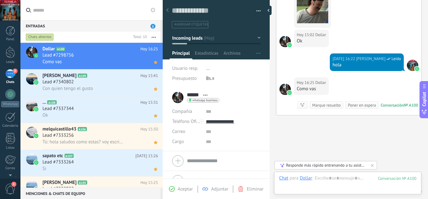
scroll to position [201, 0]
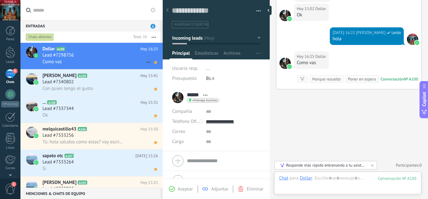
click at [118, 56] on div "Lead #7298756" at bounding box center [99, 55] width 115 height 6
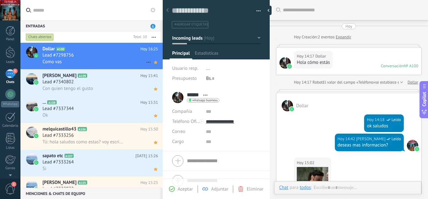
scroll to position [172, 0]
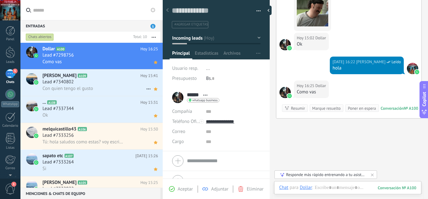
click at [97, 88] on div "Con quien tengo el gusto" at bounding box center [99, 88] width 115 height 7
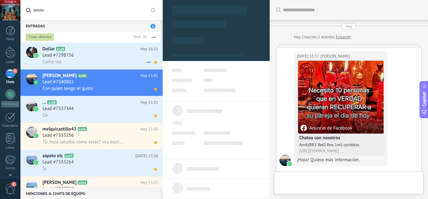
scroll to position [347, 0]
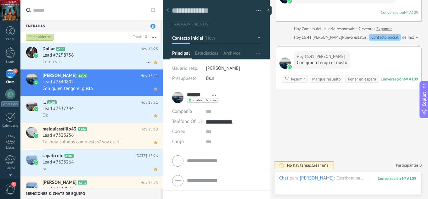
click at [107, 63] on div "Como vas" at bounding box center [99, 61] width 115 height 7
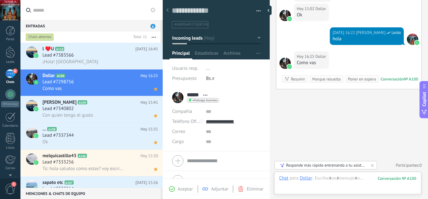
scroll to position [34, 0]
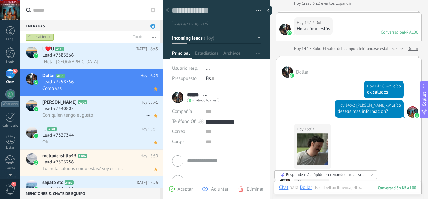
click at [107, 103] on h2 "[PERSON_NAME] A109" at bounding box center [91, 102] width 98 height 6
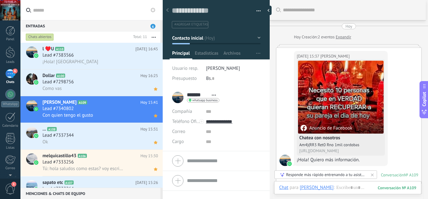
scroll to position [84, 0]
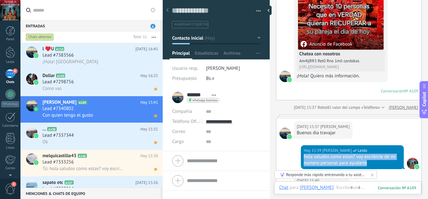
drag, startPoint x: 374, startPoint y: 165, endPoint x: 294, endPoint y: 155, distance: 80.7
click at [294, 155] on div "Hoy 15:39 jesus hernandez Leído hola saludos como estas? voy escribirte de mi n…" at bounding box center [348, 160] width 145 height 30
copy div "hola saludos como estas? voy escribirte de mi numero personal para ayudarte"
click at [107, 56] on div "Lead #7383566" at bounding box center [99, 55] width 115 height 6
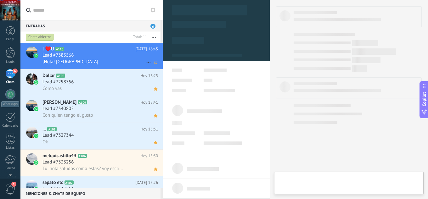
type textarea "**********"
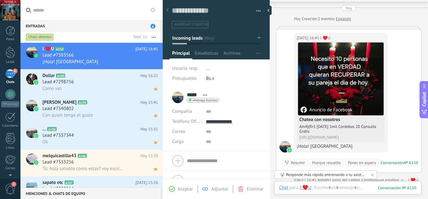
scroll to position [102, 0]
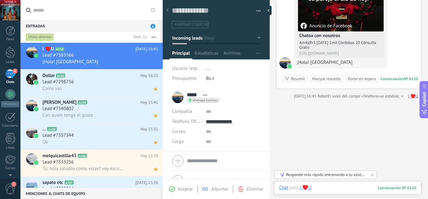
click at [325, 187] on div at bounding box center [347, 194] width 137 height 19
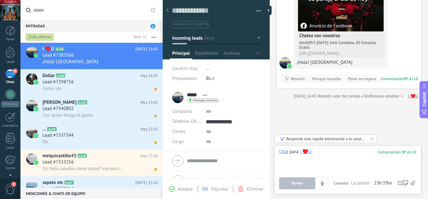
paste div
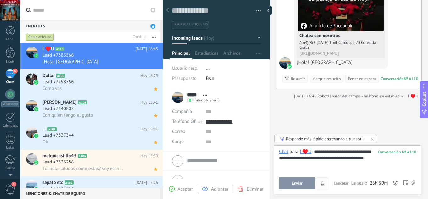
click at [301, 184] on span "Enviar" at bounding box center [296, 183] width 11 height 4
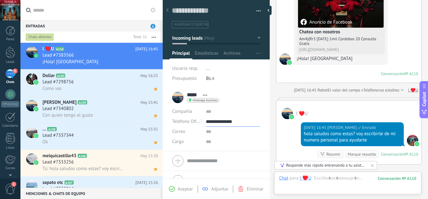
click at [231, 123] on input "**********" at bounding box center [233, 122] width 54 height 10
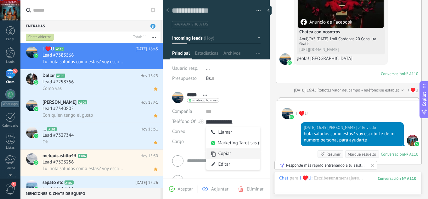
type input "**********"
click at [227, 154] on div "Copiar" at bounding box center [233, 153] width 54 height 11
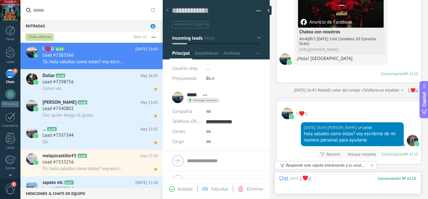
click at [330, 181] on div at bounding box center [347, 184] width 137 height 19
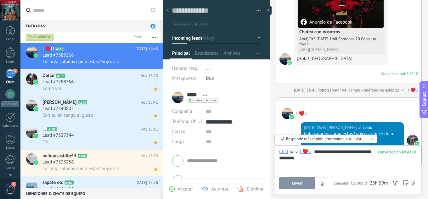
click at [298, 180] on button "Enviar" at bounding box center [297, 183] width 36 height 12
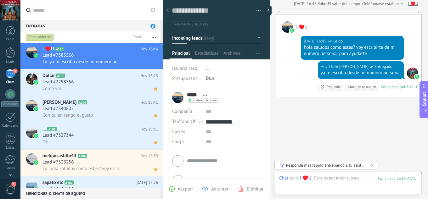
scroll to position [200, 0]
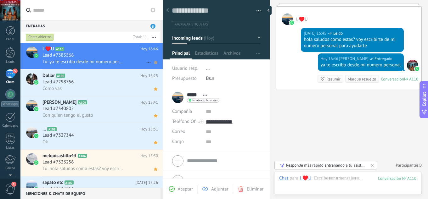
click at [154, 63] on use at bounding box center [155, 62] width 3 height 3
click at [154, 62] on use at bounding box center [155, 62] width 3 height 3
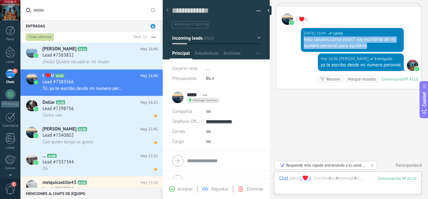
drag, startPoint x: 369, startPoint y: 46, endPoint x: 289, endPoint y: 41, distance: 80.3
click at [289, 41] on div "Hoy 16:45 jesus hernandez Leído hola saludos como estas? voy escribirte de mi n…" at bounding box center [348, 39] width 145 height 29
copy div "hola saludos como estas? voy escribirte de mi numero personal para ayudarte"
click at [94, 55] on div "Lead #7383832" at bounding box center [99, 55] width 115 height 6
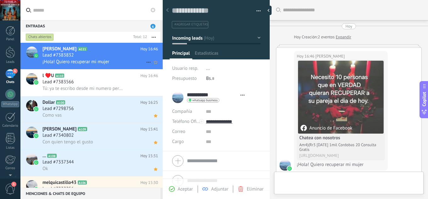
type textarea "**********"
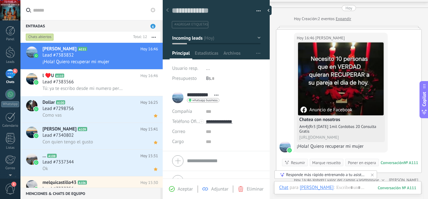
click at [373, 174] on icon at bounding box center [371, 174] width 5 height 5
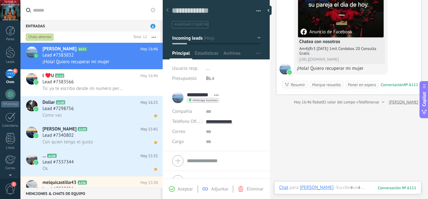
scroll to position [112, 0]
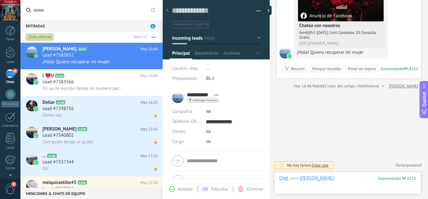
click at [344, 177] on div at bounding box center [347, 184] width 137 height 19
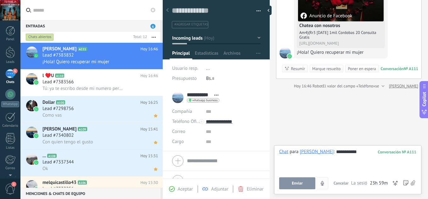
drag, startPoint x: 298, startPoint y: 183, endPoint x: 300, endPoint y: 178, distance: 4.9
click at [298, 183] on span "Enviar" at bounding box center [296, 183] width 11 height 4
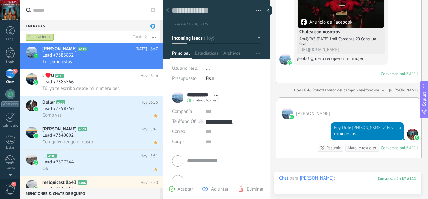
click at [334, 179] on div at bounding box center [347, 184] width 137 height 19
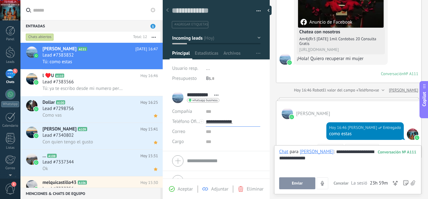
click at [219, 119] on input "**********" at bounding box center [233, 122] width 54 height 10
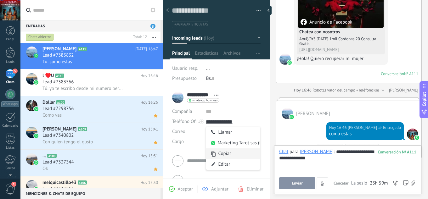
type input "**********"
click at [232, 150] on div "Copiar" at bounding box center [233, 153] width 54 height 11
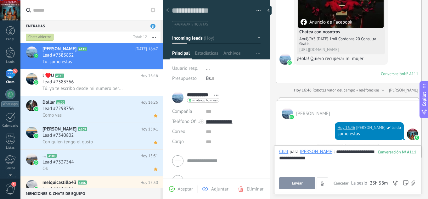
scroll to position [22, 0]
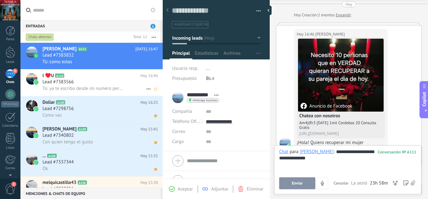
click at [119, 82] on div "Lead #7383566" at bounding box center [99, 82] width 115 height 6
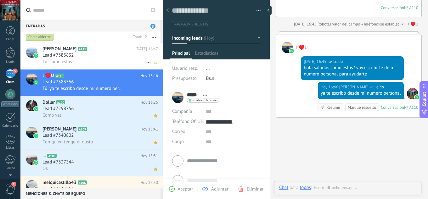
scroll to position [9, 0]
click at [118, 58] on div "Tú: como estas" at bounding box center [99, 61] width 115 height 7
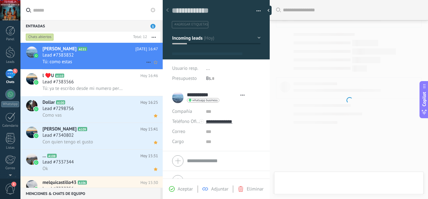
type textarea "**********"
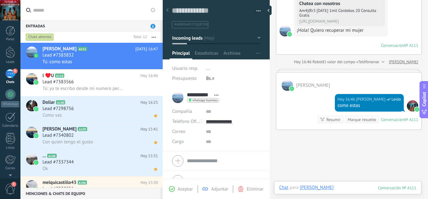
click at [338, 190] on div at bounding box center [347, 194] width 137 height 19
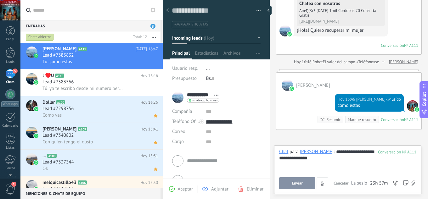
click at [304, 185] on button "Enviar" at bounding box center [297, 183] width 36 height 12
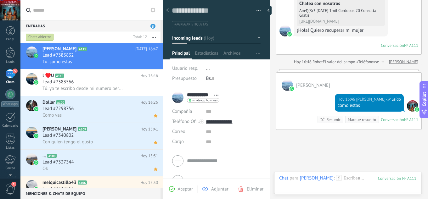
scroll to position [194, 0]
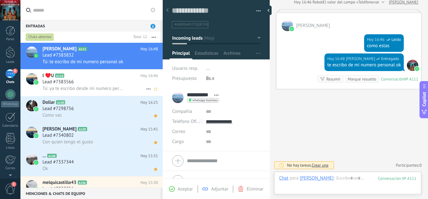
click at [118, 84] on div "Lead #7383566" at bounding box center [99, 82] width 115 height 6
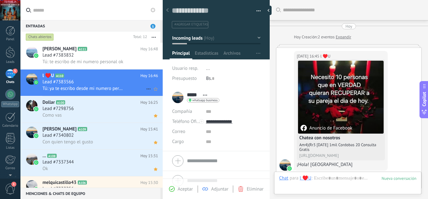
scroll to position [200, 0]
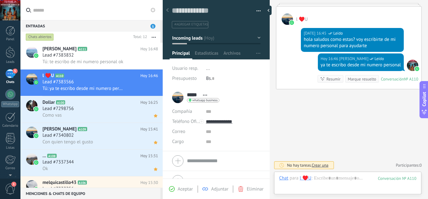
click at [178, 190] on span "Aceptar" at bounding box center [185, 189] width 15 height 6
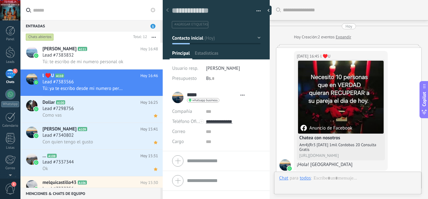
scroll to position [172, 0]
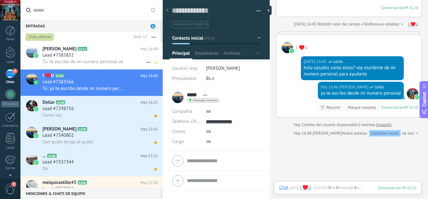
click at [97, 61] on span "Tú: te escribo de mi numero personal ok" at bounding box center [82, 62] width 81 height 6
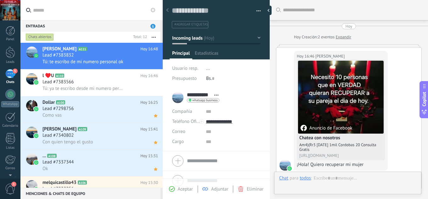
scroll to position [194, 0]
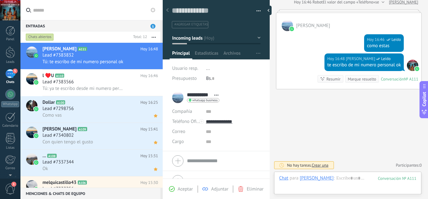
click at [181, 185] on div "Aceptar Adjuntar Eliminar" at bounding box center [216, 188] width 104 height 7
click at [182, 190] on span "Aceptar" at bounding box center [185, 189] width 15 height 6
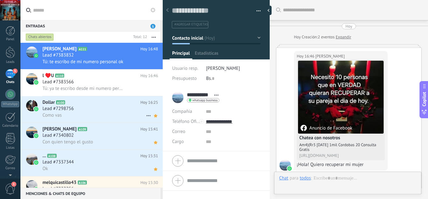
scroll to position [213, 0]
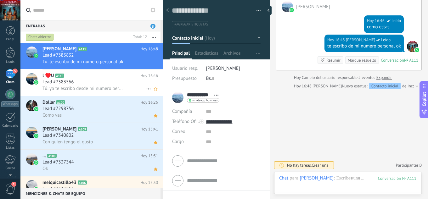
click at [101, 85] on div "Tú: ya te escribo desde mi numero personal" at bounding box center [99, 88] width 115 height 7
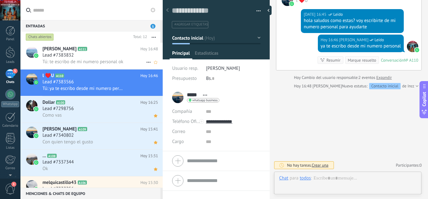
scroll to position [9, 0]
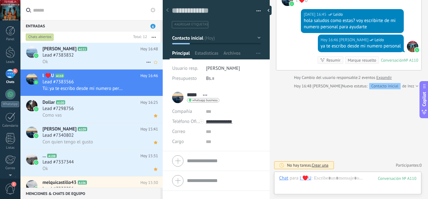
click at [103, 57] on div "Lead #7383832" at bounding box center [99, 55] width 115 height 6
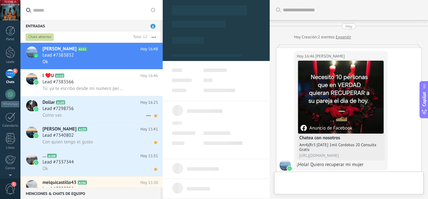
scroll to position [266, 0]
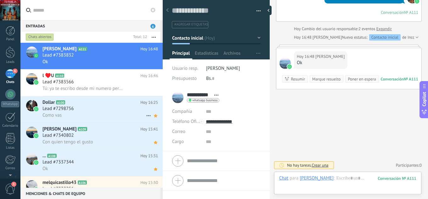
click at [89, 109] on div "Lead #7298756" at bounding box center [99, 109] width 115 height 6
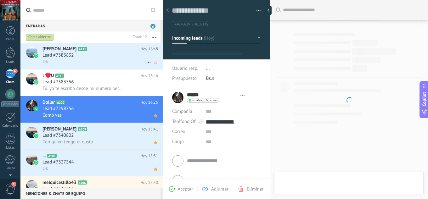
scroll to position [172, 0]
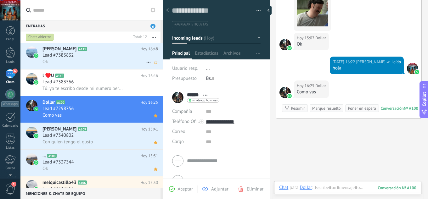
click at [94, 59] on div "Ok" at bounding box center [99, 61] width 115 height 7
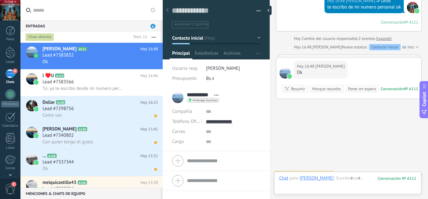
scroll to position [266, 0]
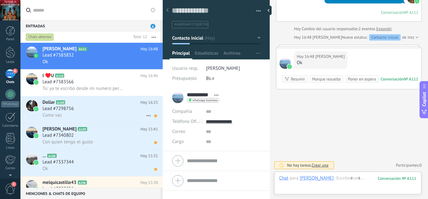
click at [98, 106] on div "Lead #7298756" at bounding box center [99, 109] width 115 height 6
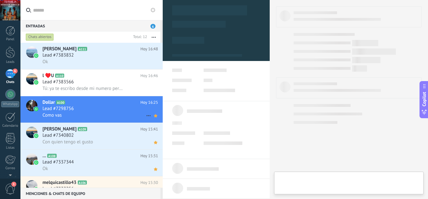
type textarea "**********"
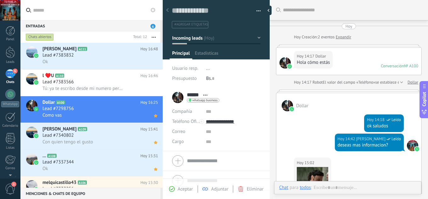
scroll to position [172, 0]
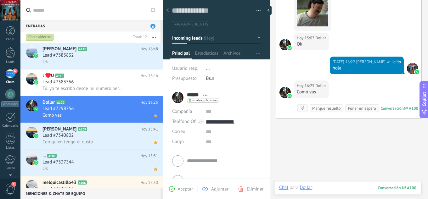
click at [320, 186] on div at bounding box center [347, 194] width 137 height 19
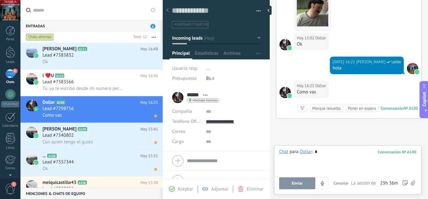
click at [301, 180] on button "Enviar" at bounding box center [297, 183] width 36 height 12
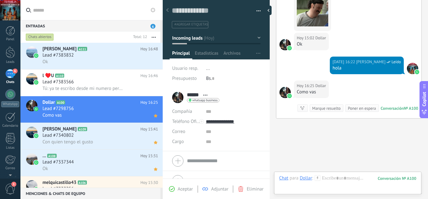
scroll to position [223, 0]
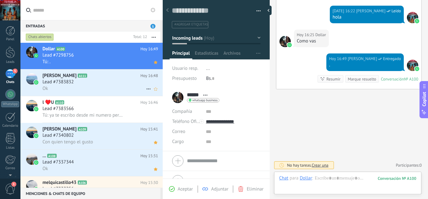
click at [90, 83] on div "Lead #7383832" at bounding box center [99, 82] width 115 height 6
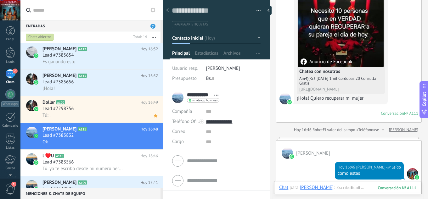
scroll to position [150, 0]
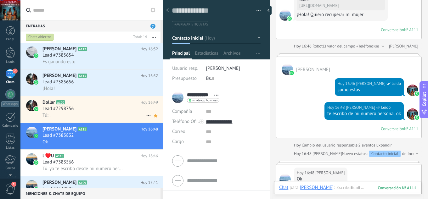
click at [102, 111] on div "Lead #7298756" at bounding box center [99, 109] width 115 height 6
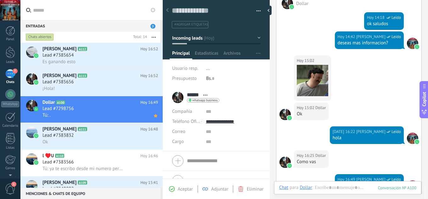
scroll to position [168, 0]
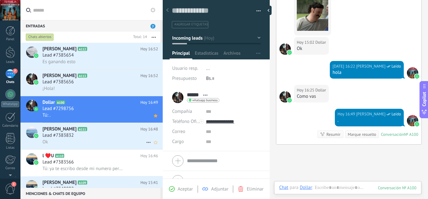
click at [90, 147] on div "Carter Jhon A111 Hoy 16:48 Lead #7383832 Ok" at bounding box center [102, 136] width 120 height 26
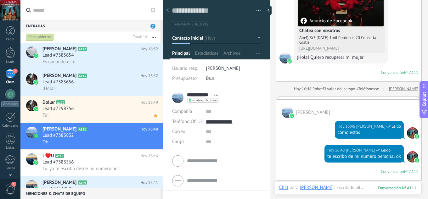
scroll to position [99, 0]
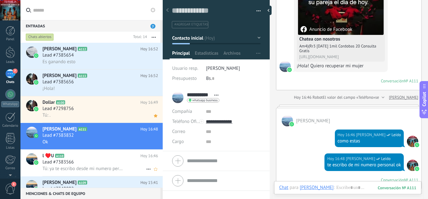
click at [94, 159] on div "Lead #7383566" at bounding box center [99, 162] width 115 height 6
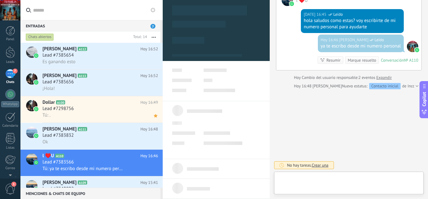
scroll to position [9, 0]
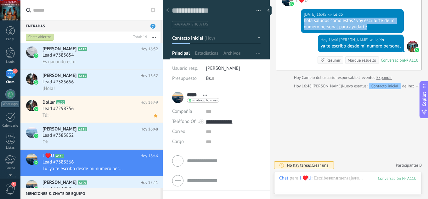
drag, startPoint x: 368, startPoint y: 26, endPoint x: 303, endPoint y: 21, distance: 65.0
click at [303, 21] on div "hola saludos como estas? voy escribirte de mi numero personal para ayudarte" at bounding box center [351, 24] width 97 height 13
copy div "hola saludos como estas? voy escribirte de mi numero personal para ayudarte"
click at [89, 85] on div "Lead #7385656" at bounding box center [99, 82] width 115 height 6
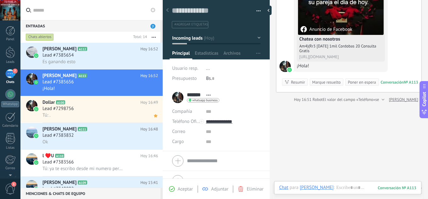
scroll to position [102, 0]
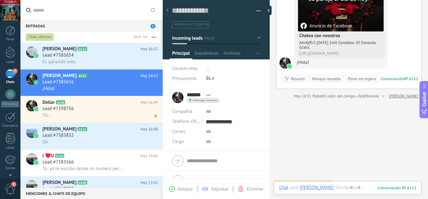
click at [190, 187] on span "Aceptar" at bounding box center [185, 189] width 15 height 6
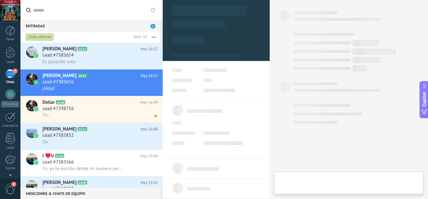
type textarea "**********"
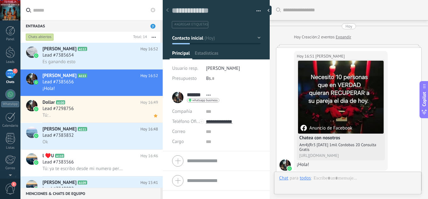
scroll to position [18, 0]
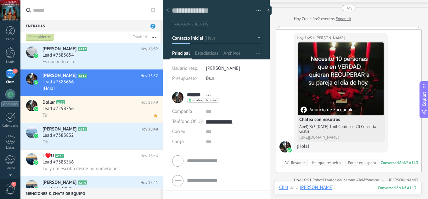
click at [327, 189] on div at bounding box center [347, 194] width 137 height 19
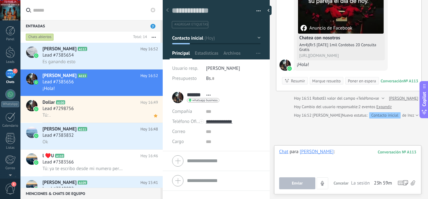
scroll to position [102, 0]
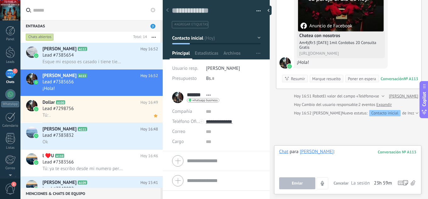
paste div
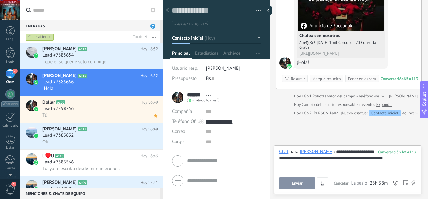
click at [295, 185] on span "Enviar" at bounding box center [296, 183] width 11 height 4
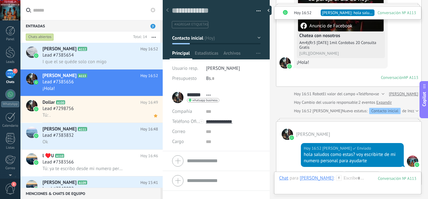
scroll to position [198, 0]
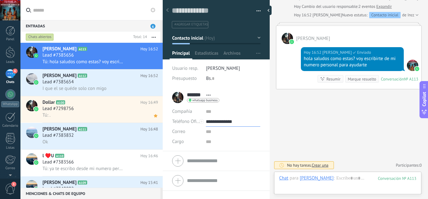
click at [220, 124] on input "**********" at bounding box center [233, 122] width 54 height 10
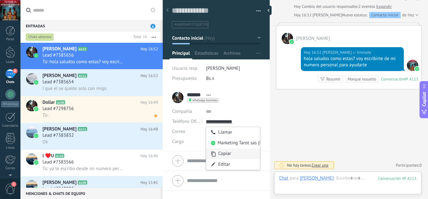
type input "**********"
click at [227, 155] on div "Copiar" at bounding box center [233, 153] width 54 height 11
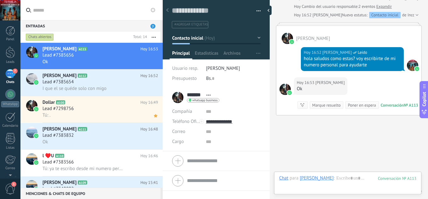
scroll to position [224, 0]
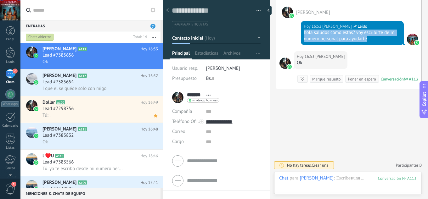
drag, startPoint x: 331, startPoint y: 34, endPoint x: 293, endPoint y: 30, distance: 38.6
click at [293, 30] on div "Hoy 16:52 jesus hernandez Leído hola saludos como estas? voy escribirte de mi n…" at bounding box center [348, 34] width 145 height 33
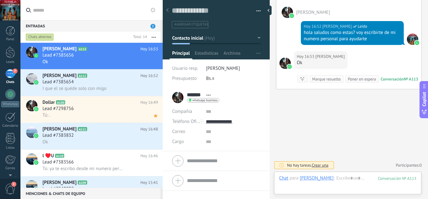
click at [108, 80] on div "Lead #7385654" at bounding box center [99, 82] width 115 height 6
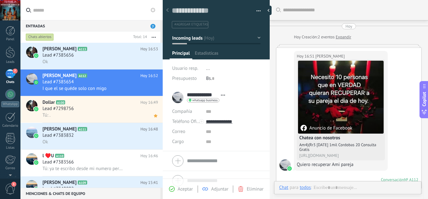
scroll to position [288, 0]
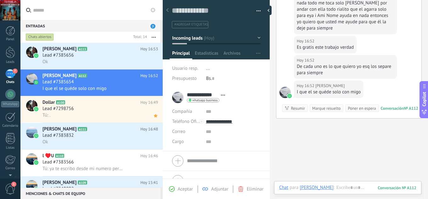
click at [175, 187] on div "Aceptar" at bounding box center [181, 189] width 24 height 6
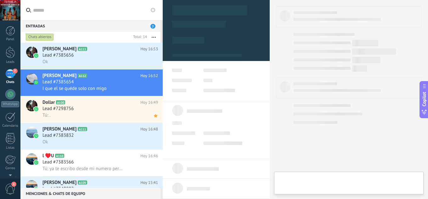
type textarea "**********"
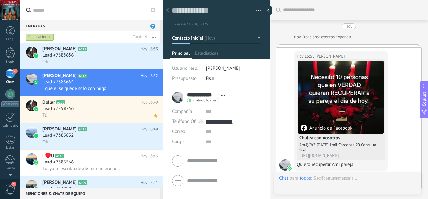
scroll to position [336, 0]
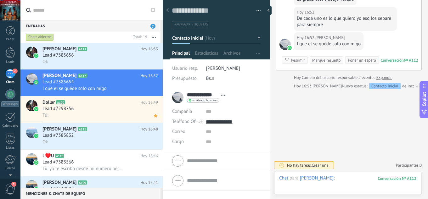
click at [348, 178] on div at bounding box center [347, 184] width 137 height 19
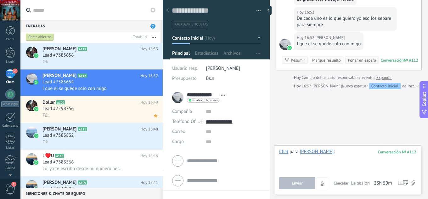
paste div
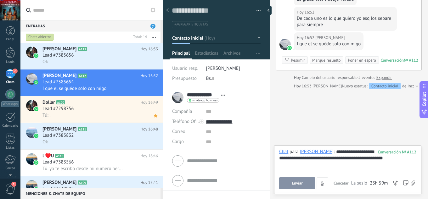
click at [305, 184] on button "Enviar" at bounding box center [297, 183] width 36 height 12
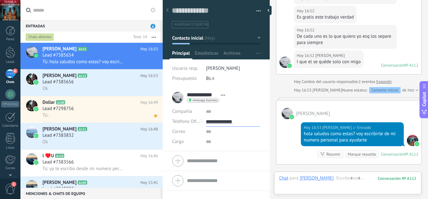
click at [219, 125] on input "**********" at bounding box center [233, 122] width 54 height 10
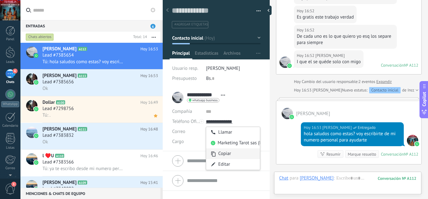
type input "**********"
click at [224, 155] on div "Copiar" at bounding box center [233, 153] width 54 height 11
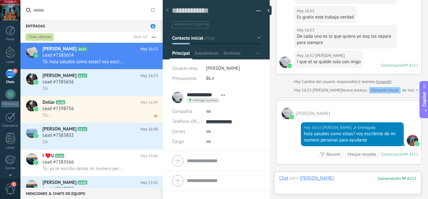
click at [341, 180] on div at bounding box center [347, 184] width 137 height 19
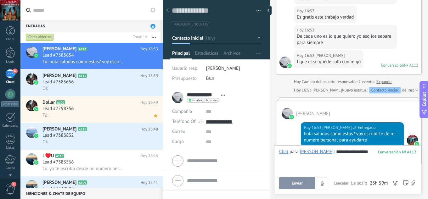
click at [297, 182] on span "Enviar" at bounding box center [296, 183] width 11 height 4
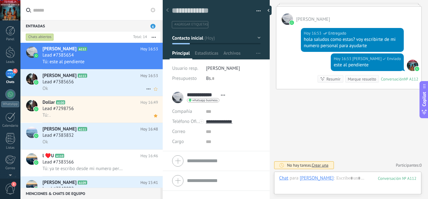
click at [111, 86] on div "Ok" at bounding box center [99, 88] width 115 height 7
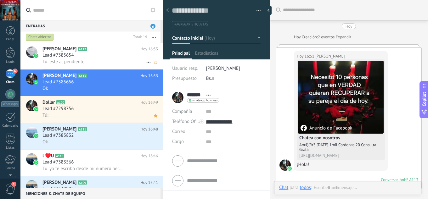
scroll to position [195, 0]
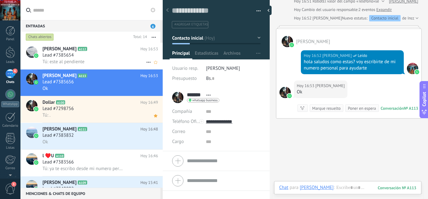
click at [108, 62] on div "Tú: este al pendiente" at bounding box center [99, 61] width 115 height 7
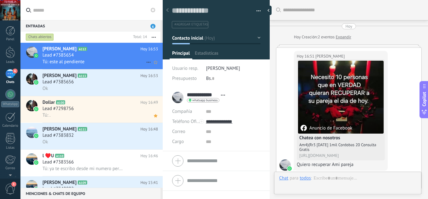
scroll to position [417, 0]
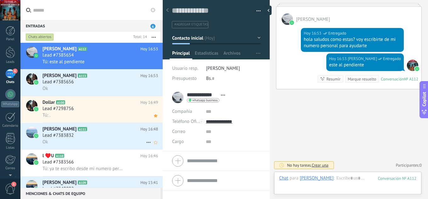
click at [98, 135] on div "Lead #7383832" at bounding box center [99, 135] width 115 height 6
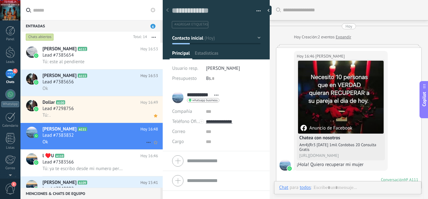
scroll to position [234, 0]
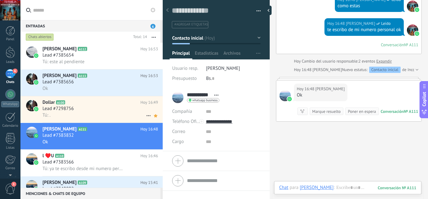
click at [97, 114] on div "Tú: ." at bounding box center [99, 115] width 115 height 7
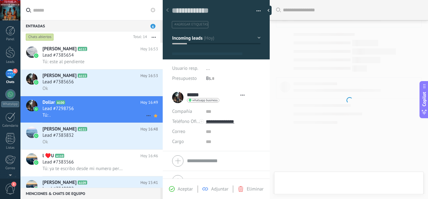
type textarea "**********"
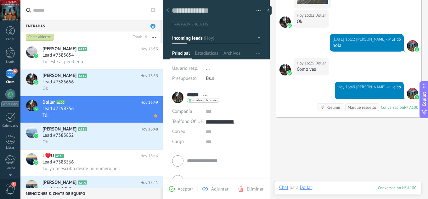
click at [334, 188] on div at bounding box center [347, 194] width 137 height 19
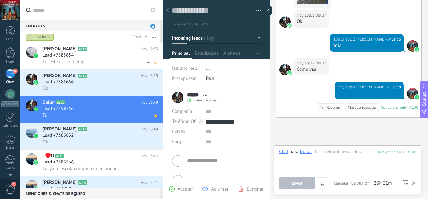
click at [82, 57] on div "Lead #7385654" at bounding box center [99, 55] width 115 height 6
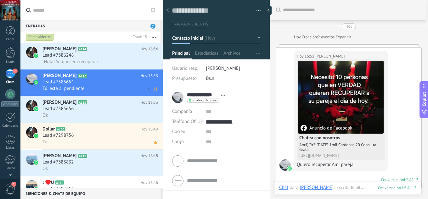
click at [111, 88] on div "Tú: este al pendiente" at bounding box center [99, 88] width 115 height 7
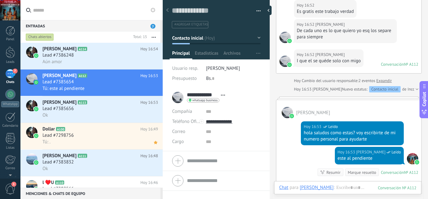
scroll to position [335, 0]
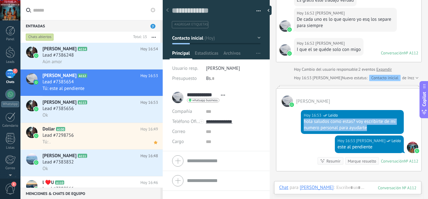
drag, startPoint x: 370, startPoint y: 129, endPoint x: 300, endPoint y: 120, distance: 70.7
click at [300, 120] on div "Hoy 16:53 jesus hernandez Leído hola saludos como estas? voy escribirte de mi n…" at bounding box center [348, 121] width 145 height 29
copy div "hola saludos como estas? voy escribirte de mi numero personal para ayudarte"
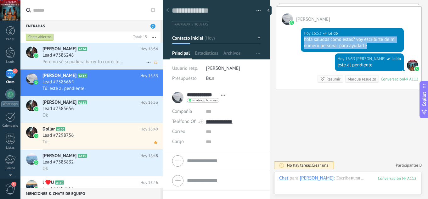
click at [99, 57] on div "Lead #7386248" at bounding box center [99, 55] width 115 height 6
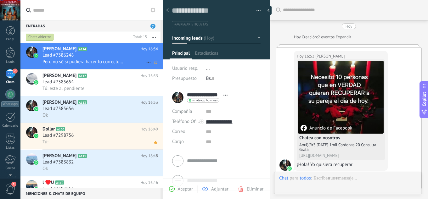
scroll to position [184, 0]
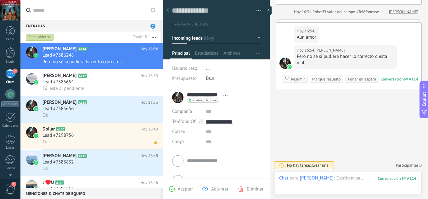
click at [182, 187] on span "Aceptar" at bounding box center [185, 189] width 15 height 6
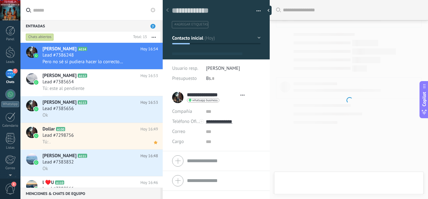
type textarea "**********"
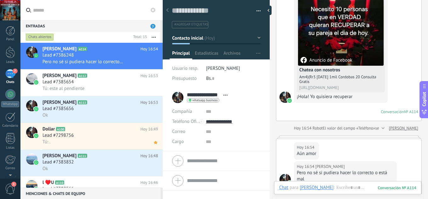
scroll to position [152, 0]
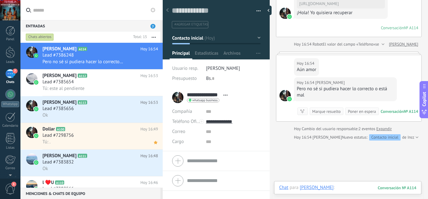
click at [350, 185] on div at bounding box center [347, 194] width 137 height 19
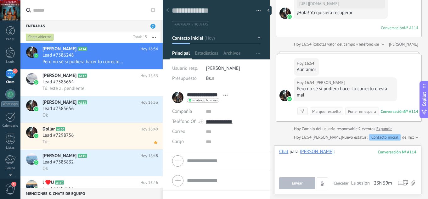
paste div
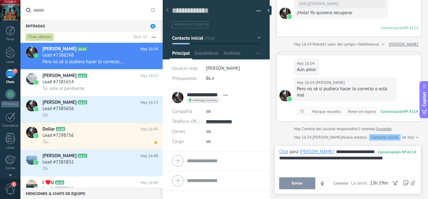
click at [294, 185] on span "Enviar" at bounding box center [296, 183] width 11 height 4
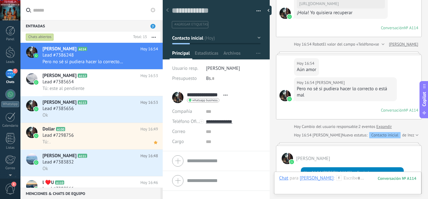
scroll to position [197, 0]
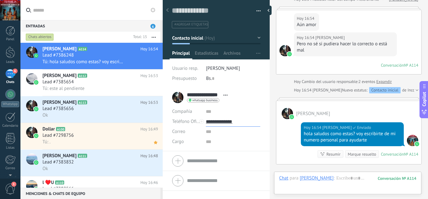
click at [217, 120] on input "**********" at bounding box center [233, 122] width 54 height 10
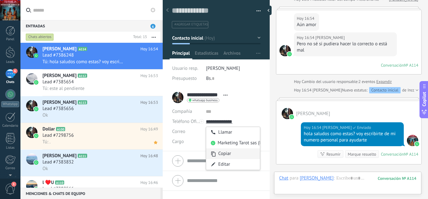
type input "**********"
click at [226, 156] on div "Copiar" at bounding box center [233, 153] width 54 height 11
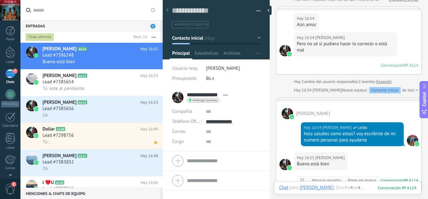
scroll to position [224, 0]
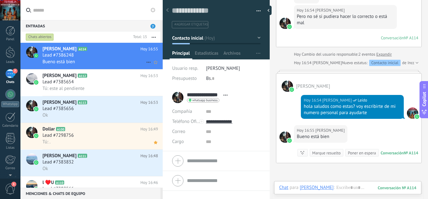
click at [120, 56] on div "Lead #7386248" at bounding box center [99, 55] width 115 height 6
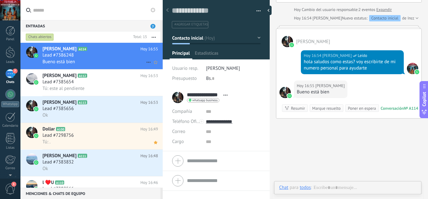
scroll to position [9, 0]
click at [111, 80] on div "Lead #7385654" at bounding box center [99, 82] width 115 height 6
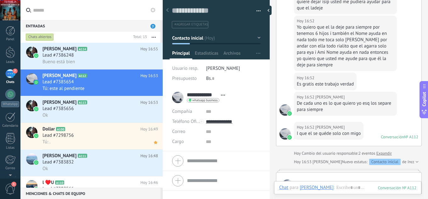
scroll to position [417, 0]
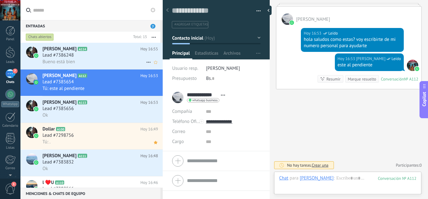
click at [110, 63] on div "Bueno está bien" at bounding box center [99, 61] width 115 height 7
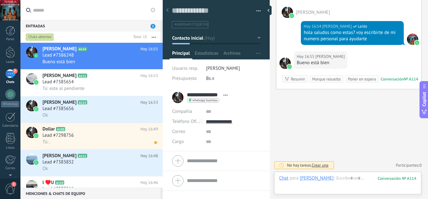
click at [13, 77] on div "7" at bounding box center [10, 73] width 10 height 9
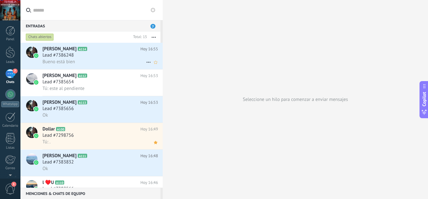
click at [119, 57] on div "Lead #7386248" at bounding box center [99, 55] width 115 height 6
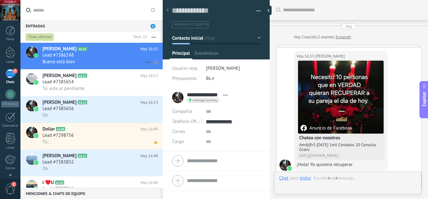
scroll to position [303, 0]
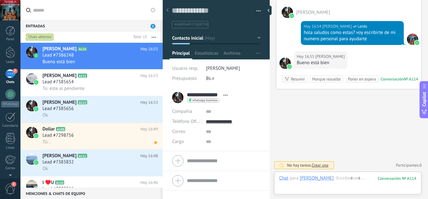
click at [152, 28] on span "7" at bounding box center [152, 26] width 5 height 5
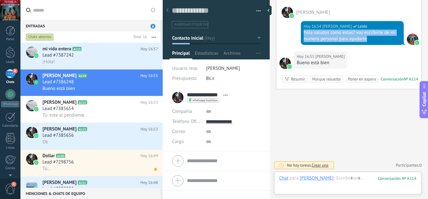
drag, startPoint x: 367, startPoint y: 40, endPoint x: 301, endPoint y: 33, distance: 66.7
click at [302, 33] on div "Hoy 16:54 jesus hernandez Leído hola saludos como estas? voy escribirte de mi n…" at bounding box center [352, 33] width 103 height 24
copy div "hola saludos como estas? voy escribirte de mi numero personal para ayudarte"
click at [104, 57] on div "Lead #7387242" at bounding box center [99, 55] width 115 height 6
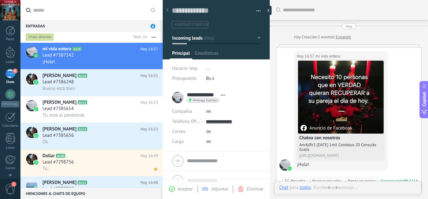
scroll to position [18, 0]
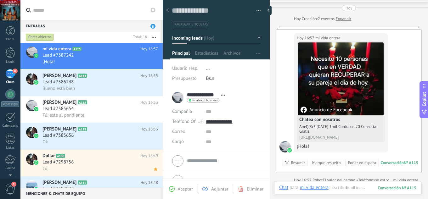
click at [183, 189] on span "Aceptar" at bounding box center [185, 189] width 15 height 6
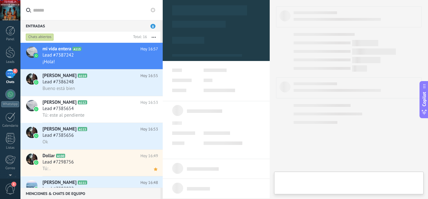
type textarea "**********"
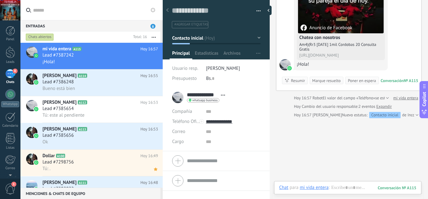
scroll to position [102, 0]
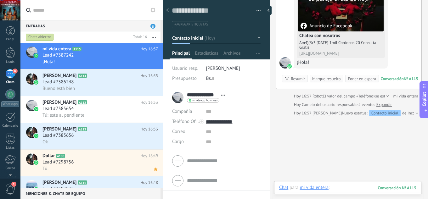
click at [339, 189] on div at bounding box center [347, 194] width 137 height 19
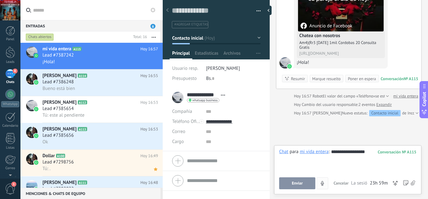
click at [302, 182] on button "Enviar" at bounding box center [297, 183] width 36 height 12
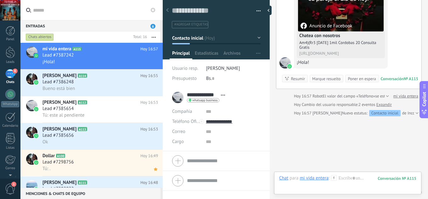
scroll to position [123, 0]
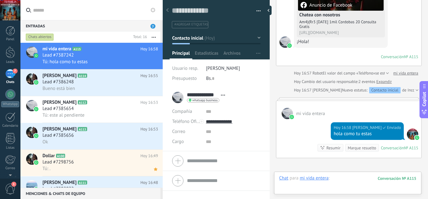
click at [341, 181] on div at bounding box center [347, 184] width 137 height 19
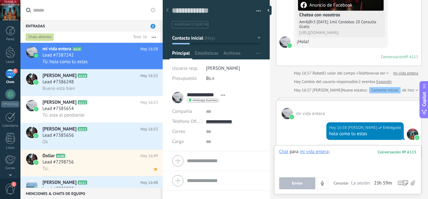
click at [338, 154] on div at bounding box center [347, 161] width 137 height 24
click at [342, 154] on div at bounding box center [347, 161] width 137 height 24
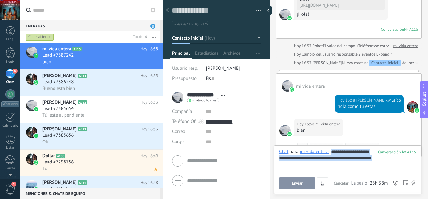
copy div "**********"
click at [295, 185] on span "Enviar" at bounding box center [296, 183] width 11 height 4
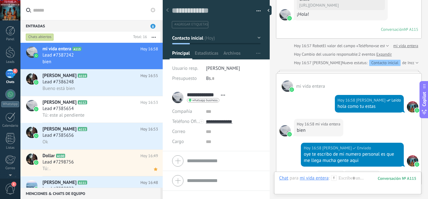
scroll to position [246, 0]
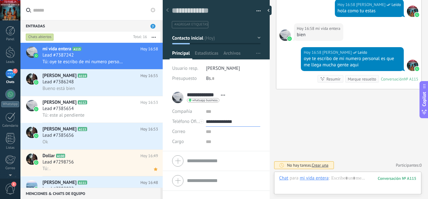
click at [232, 123] on input "**********" at bounding box center [233, 122] width 54 height 10
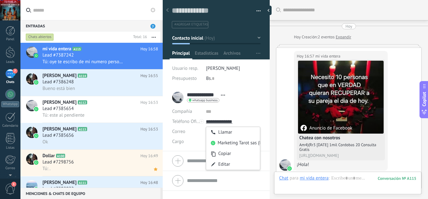
click at [228, 155] on div "Copiar" at bounding box center [233, 153] width 54 height 11
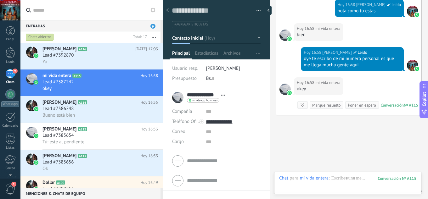
scroll to position [272, 0]
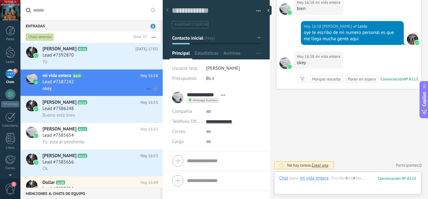
click at [112, 79] on h2 "mi vida entera A115" at bounding box center [91, 76] width 98 height 6
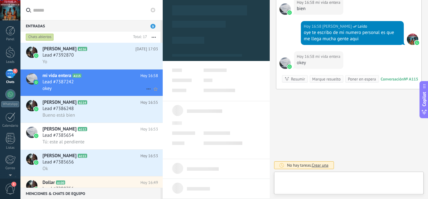
scroll to position [9, 0]
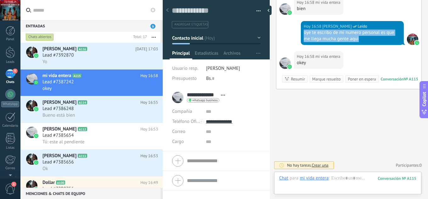
drag, startPoint x: 365, startPoint y: 39, endPoint x: 301, endPoint y: 34, distance: 64.3
click at [301, 34] on div "Hoy 16:58 jesus hernandez Leído oye te escribo de mi numero personal es que me …" at bounding box center [352, 33] width 103 height 24
copy div "oye te escribo de mi numero personal es que me llega mucha gente aqui"
click at [88, 61] on div "Yo" at bounding box center [99, 61] width 115 height 7
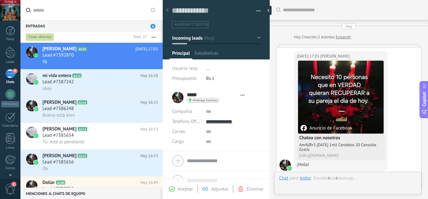
scroll to position [126, 0]
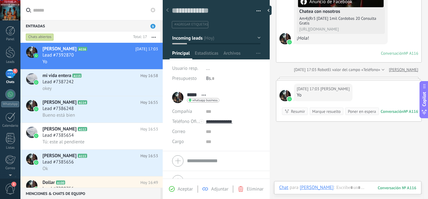
click at [181, 190] on span "Aceptar" at bounding box center [185, 189] width 15 height 6
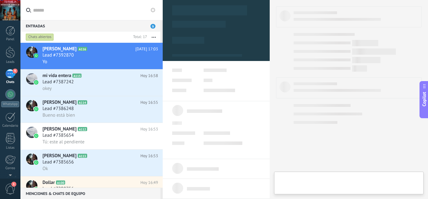
type textarea "**********"
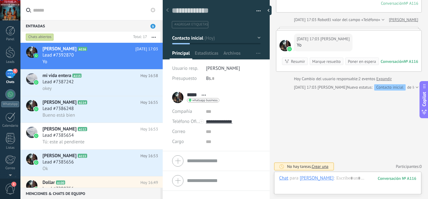
scroll to position [178, 0]
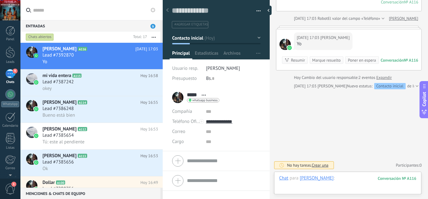
click at [342, 180] on div at bounding box center [347, 184] width 137 height 19
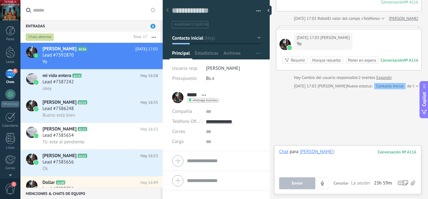
click at [327, 156] on div at bounding box center [347, 161] width 137 height 24
click at [302, 182] on button "Enviar" at bounding box center [297, 183] width 36 height 12
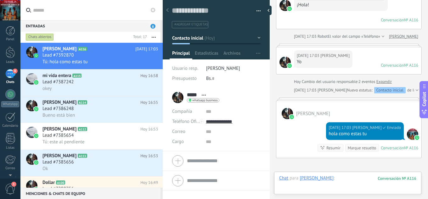
click at [325, 180] on div at bounding box center [347, 184] width 137 height 19
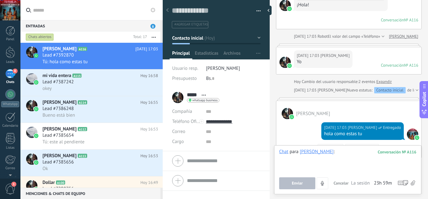
paste div
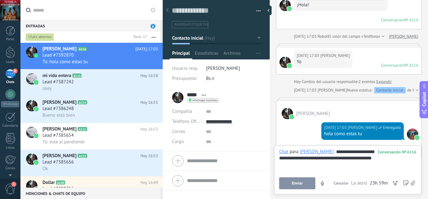
click at [306, 185] on button "Enviar" at bounding box center [297, 183] width 36 height 12
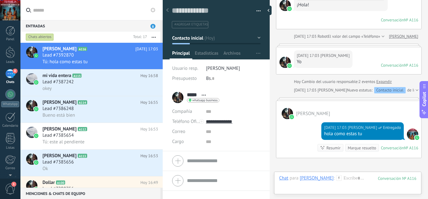
scroll to position [254, 0]
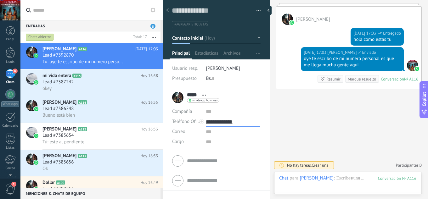
click at [220, 119] on input "**********" at bounding box center [233, 122] width 54 height 10
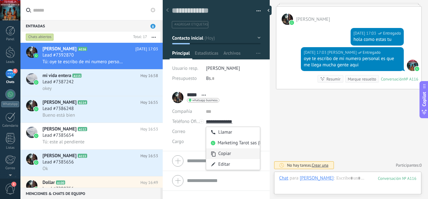
type input "**********"
click at [225, 155] on div "Copiar" at bounding box center [233, 153] width 54 height 11
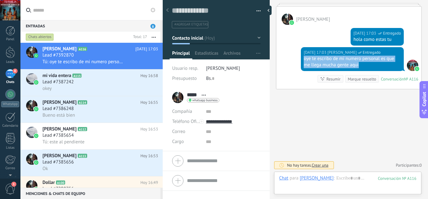
drag, startPoint x: 365, startPoint y: 65, endPoint x: 300, endPoint y: 58, distance: 66.1
click at [300, 58] on div "Hoy 17:03 jesus hernandez Entregado oye te escribo de mi numero personal es que…" at bounding box center [348, 68] width 145 height 42
copy div "oye te escribo de mi numero personal es que me llega mucha gente aqui"
click at [334, 178] on div at bounding box center [347, 184] width 137 height 19
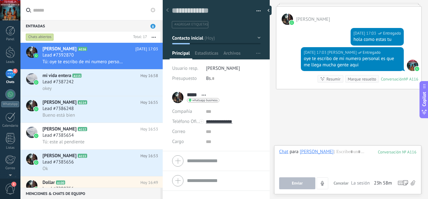
click at [199, 100] on span "whatsapp business" at bounding box center [204, 100] width 25 height 3
click at [205, 107] on div "Enviar mensaje" at bounding box center [210, 109] width 47 height 11
click at [177, 97] on div "***** heydi ***** heydi Apellido Abrir detalle Copie el nombre Desatar Contacto…" at bounding box center [195, 98] width 47 height 16
click at [200, 96] on span "Abrir detalle Copie el nombre Desatar Contacto principal" at bounding box center [203, 95] width 10 height 5
click at [211, 102] on link "Abrir detalle" at bounding box center [223, 104] width 25 height 6
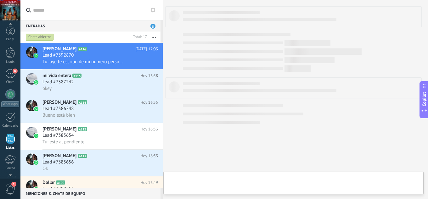
scroll to position [39, 0]
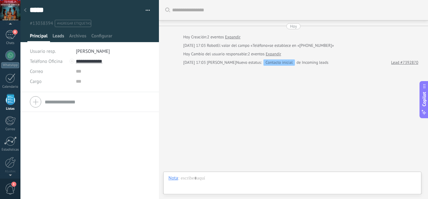
click at [60, 36] on span "Leads" at bounding box center [58, 37] width 12 height 9
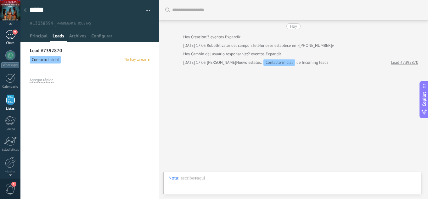
click at [17, 34] on span "9" at bounding box center [15, 32] width 5 height 5
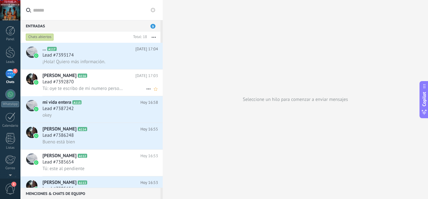
click at [86, 82] on div "Lead #7392870" at bounding box center [99, 82] width 115 height 6
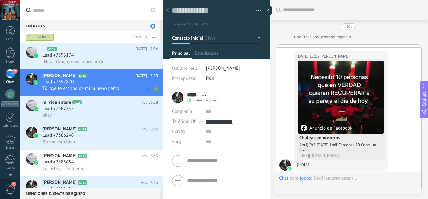
scroll to position [254, 0]
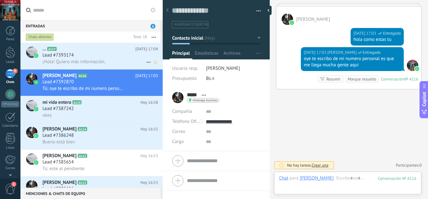
click at [91, 61] on span "¡Hola! Quiero más información." at bounding box center [73, 62] width 63 height 6
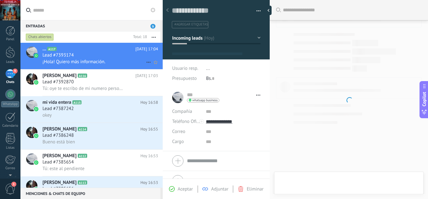
scroll to position [9, 0]
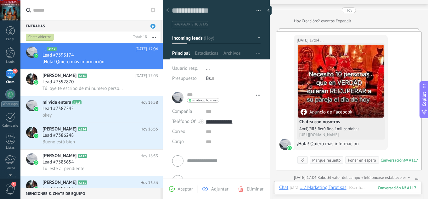
click at [184, 190] on span "Aceptar" at bounding box center [185, 189] width 15 height 6
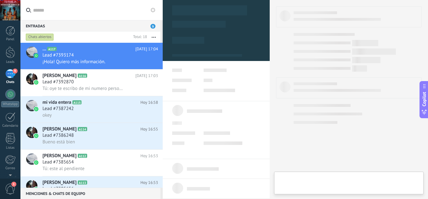
type textarea "**********"
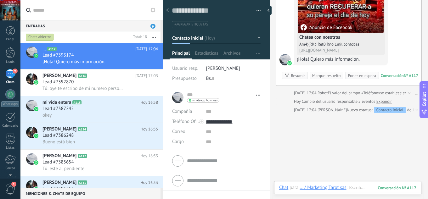
scroll to position [124, 0]
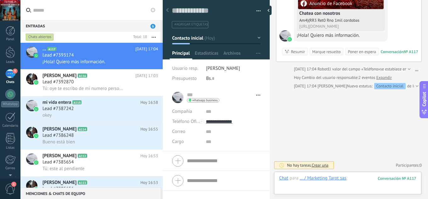
click at [356, 178] on div at bounding box center [347, 184] width 137 height 19
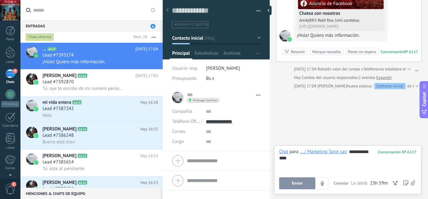
drag, startPoint x: 348, startPoint y: 153, endPoint x: 356, endPoint y: 157, distance: 8.6
click at [348, 153] on div "**********" at bounding box center [347, 161] width 137 height 24
click at [302, 182] on button "Enviar" at bounding box center [297, 183] width 36 height 12
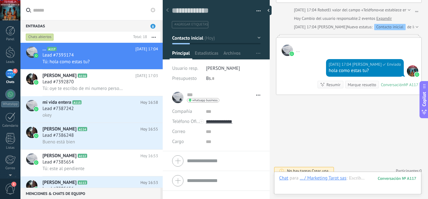
scroll to position [187, 0]
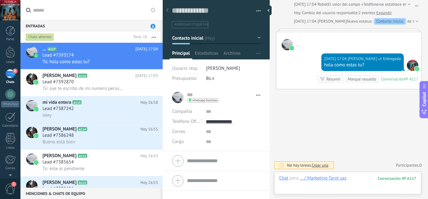
click at [354, 180] on div at bounding box center [347, 184] width 137 height 19
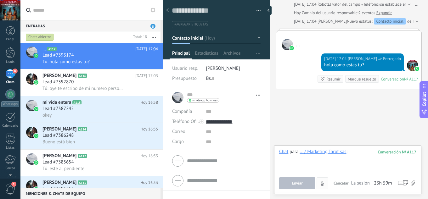
paste div
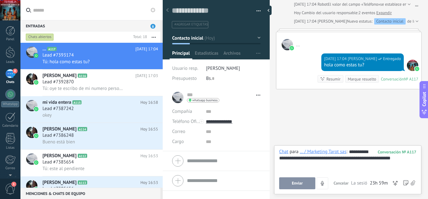
click at [307, 183] on button "Enviar" at bounding box center [297, 183] width 36 height 12
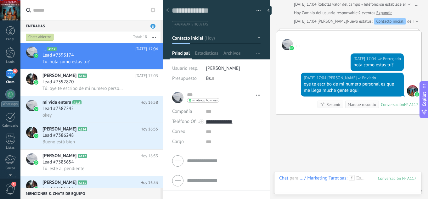
scroll to position [213, 0]
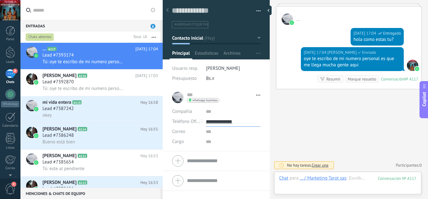
click at [227, 124] on input "**********" at bounding box center [233, 122] width 54 height 10
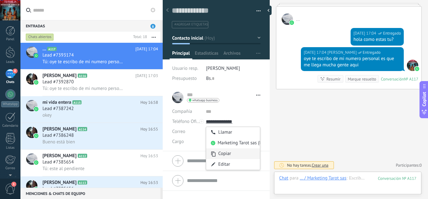
type input "**********"
click at [223, 153] on div "Copiar" at bounding box center [233, 153] width 54 height 11
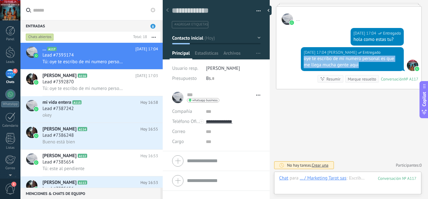
drag, startPoint x: 363, startPoint y: 70, endPoint x: 303, endPoint y: 61, distance: 60.4
click at [303, 61] on div "Hoy 17:04 jesus hernandez Entregado oye te escribo de mi numero personal es que…" at bounding box center [352, 59] width 103 height 24
copy div "oye te escribo de mi numero personal es que me llega mucha gente aqui"
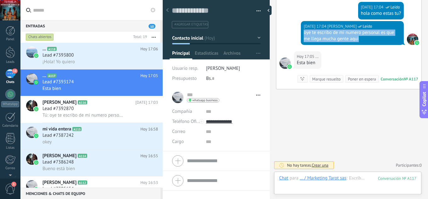
drag, startPoint x: 363, startPoint y: 40, endPoint x: 302, endPoint y: 35, distance: 60.5
click at [302, 35] on div "Hoy 17:04 jesus hernandez Leído oye te escribo de mi numero personal es que me …" at bounding box center [352, 33] width 103 height 24
copy div "oye te escribo de mi numero personal es que me llega mucha gente aqui"
click at [83, 56] on div "Lead #7393800" at bounding box center [99, 55] width 115 height 6
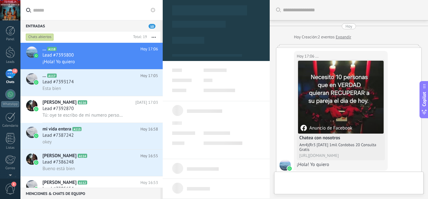
scroll to position [18, 0]
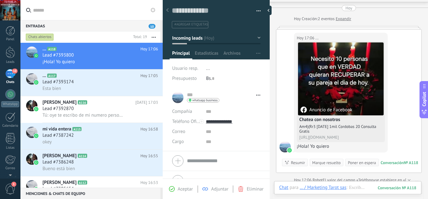
click at [180, 190] on span "Aceptar" at bounding box center [185, 189] width 15 height 6
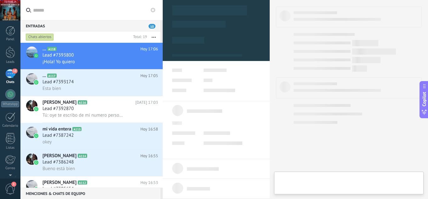
type textarea "**********"
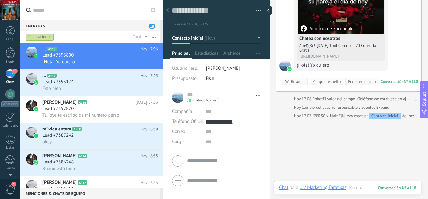
scroll to position [102, 0]
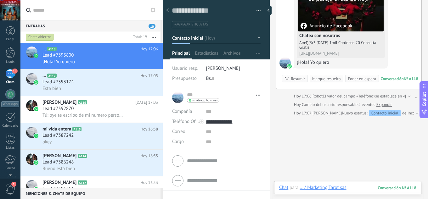
click at [360, 188] on div at bounding box center [347, 194] width 137 height 19
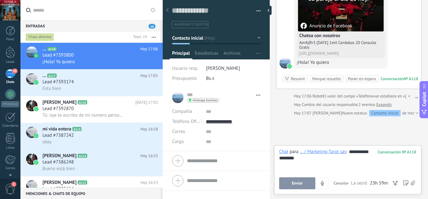
click at [304, 188] on button "Enviar" at bounding box center [297, 183] width 36 height 12
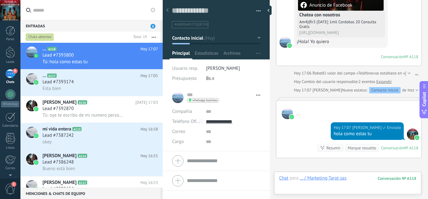
click at [352, 178] on div at bounding box center [347, 184] width 137 height 19
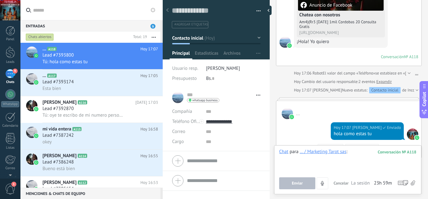
paste div
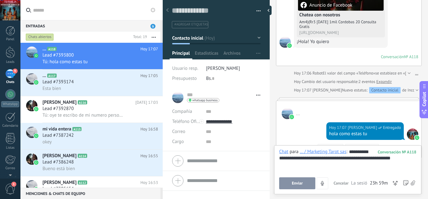
click at [307, 183] on button "Enviar" at bounding box center [297, 183] width 36 height 12
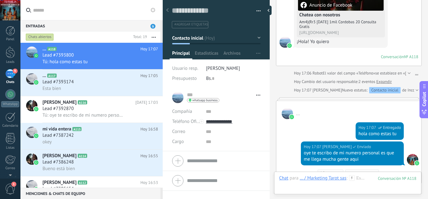
scroll to position [217, 0]
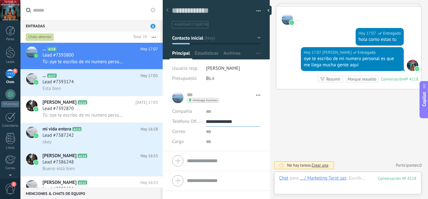
click at [228, 123] on input "**********" at bounding box center [233, 122] width 54 height 10
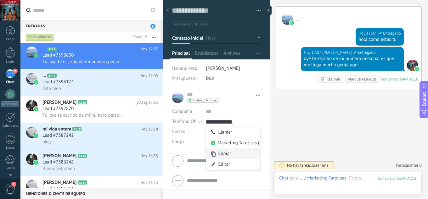
type input "**********"
click at [222, 153] on div "Copiar" at bounding box center [233, 153] width 54 height 11
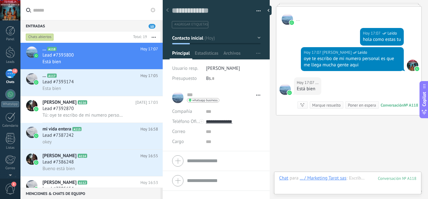
scroll to position [243, 0]
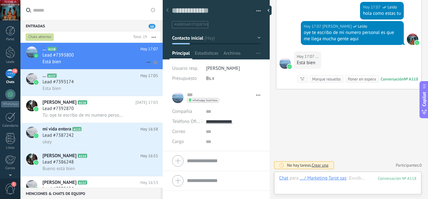
drag, startPoint x: 97, startPoint y: 53, endPoint x: 99, endPoint y: 58, distance: 5.3
click at [97, 53] on div "Lead #7393800" at bounding box center [99, 55] width 115 height 6
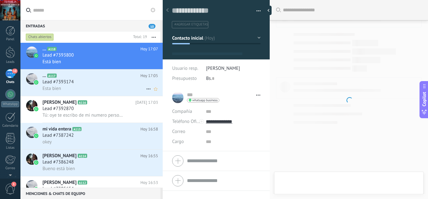
type textarea "**********"
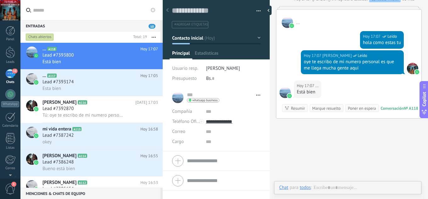
scroll to position [9, 0]
click at [355, 186] on div at bounding box center [347, 194] width 137 height 19
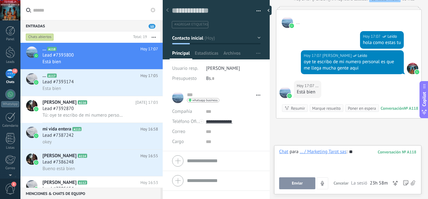
click at [306, 186] on button "Enviar" at bounding box center [297, 183] width 36 height 12
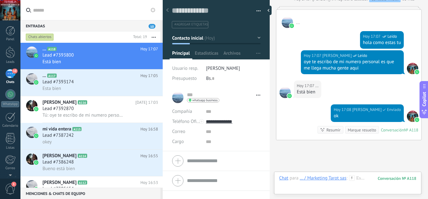
scroll to position [265, 0]
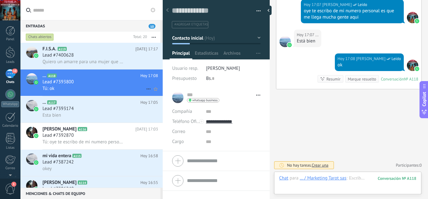
click at [118, 79] on h2 "... A118" at bounding box center [91, 76] width 98 height 6
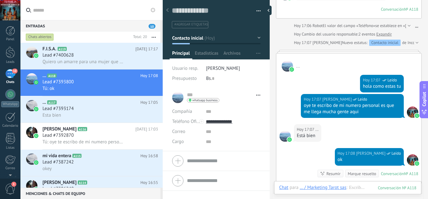
scroll to position [181, 0]
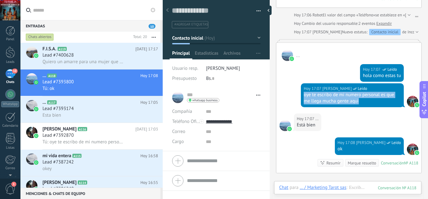
drag, startPoint x: 365, startPoint y: 106, endPoint x: 300, endPoint y: 96, distance: 65.2
click at [301, 96] on div "Hoy 17:07 jesus hernandez Leído oye te escribo de mi numero personal es que me …" at bounding box center [352, 95] width 103 height 24
copy div "oye te escribo de mi numero personal es que me llega mucha gente aqui"
click at [113, 60] on span "Quiero un amarre para una mujer que quiero que este conmigo" at bounding box center [82, 62] width 81 height 6
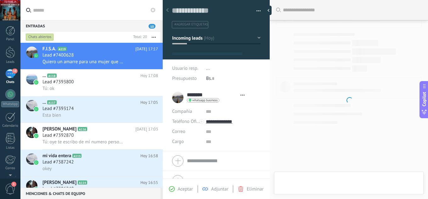
scroll to position [9, 0]
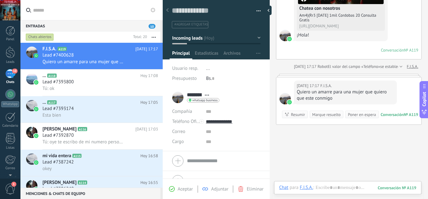
click at [333, 184] on div "Chat Correo Nota Tarea Chat para F.I.S.A. : 119 Enviar Cancelar Rastrear clics …" at bounding box center [347, 192] width 147 height 23
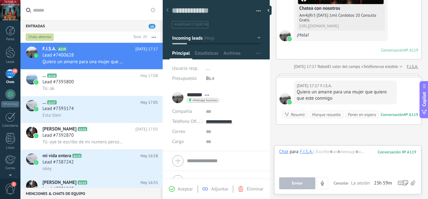
click at [178, 191] on span "Aceptar" at bounding box center [185, 189] width 15 height 6
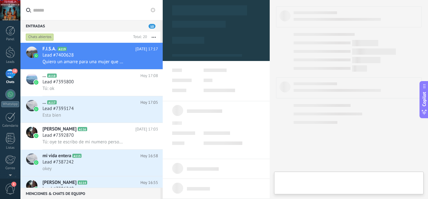
type textarea "**********"
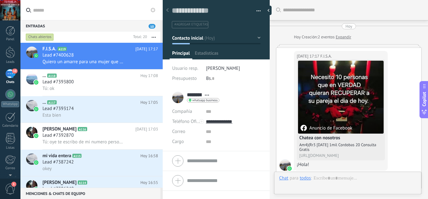
scroll to position [130, 0]
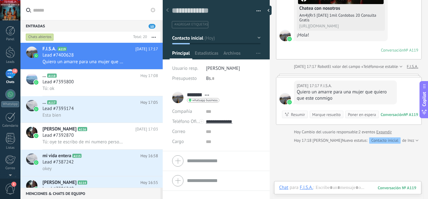
click at [349, 184] on div "Chat Correo Nota Tarea Chat para F.I.S.A. : 119 Enviar Cancelar Rastrear clics …" at bounding box center [347, 192] width 147 height 23
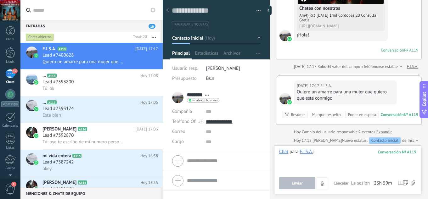
click at [344, 153] on div at bounding box center [347, 161] width 137 height 24
click at [306, 184] on button "Enviar" at bounding box center [297, 183] width 36 height 12
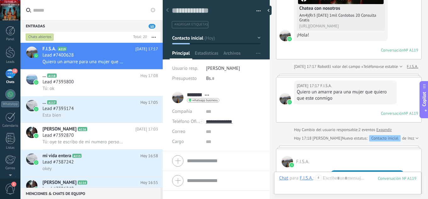
scroll to position [246, 0]
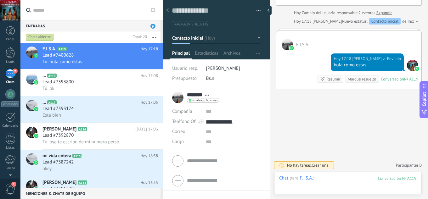
click at [339, 177] on div at bounding box center [347, 184] width 137 height 19
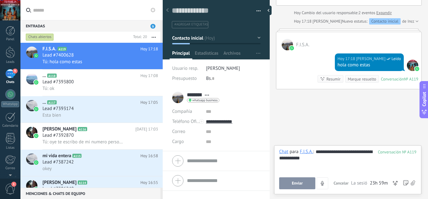
click at [299, 179] on button "Enviar" at bounding box center [297, 183] width 36 height 12
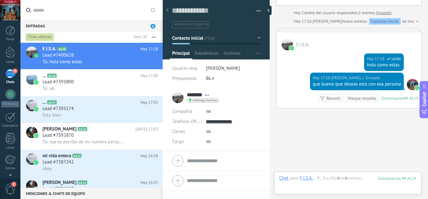
scroll to position [266, 0]
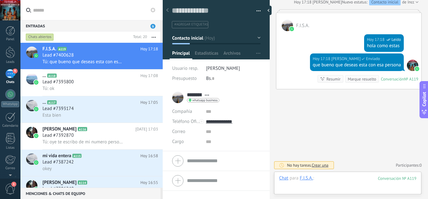
click at [341, 176] on div at bounding box center [347, 184] width 137 height 19
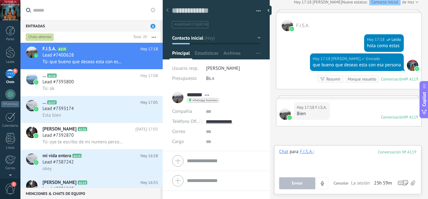
paste div
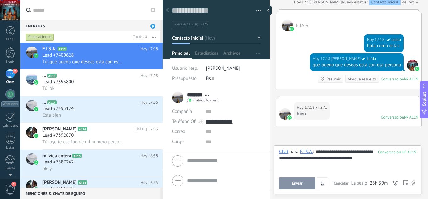
click at [305, 183] on button "Enviar" at bounding box center [297, 183] width 36 height 12
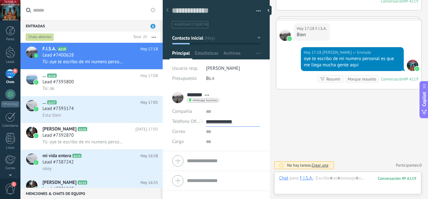
click at [214, 121] on input "**********" at bounding box center [233, 122] width 54 height 10
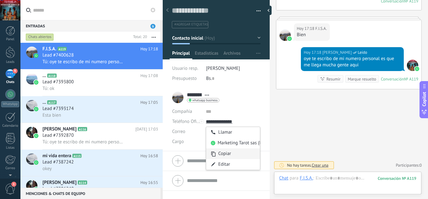
type input "**********"
click at [224, 153] on div "Copiar" at bounding box center [233, 153] width 54 height 11
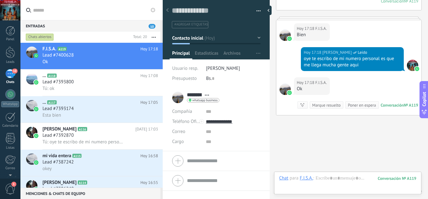
scroll to position [371, 0]
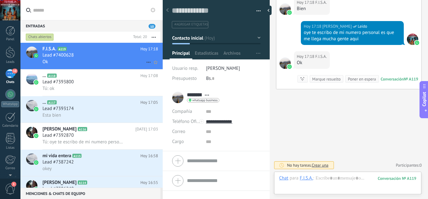
click at [93, 58] on div "Lead #7400628" at bounding box center [99, 55] width 115 height 6
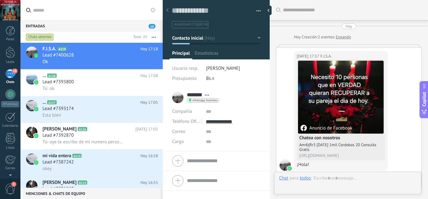
scroll to position [346, 0]
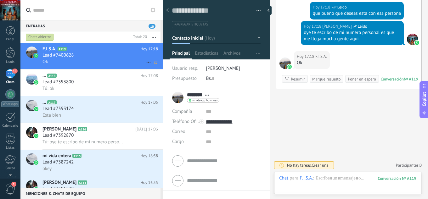
click at [68, 59] on div "Ok" at bounding box center [99, 61] width 115 height 7
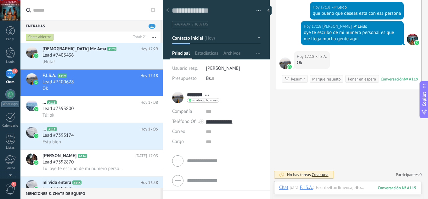
scroll to position [262, 0]
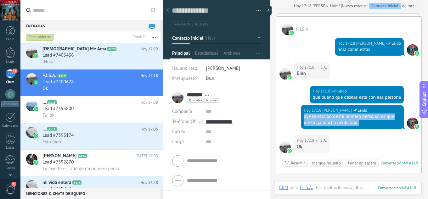
drag, startPoint x: 362, startPoint y: 122, endPoint x: 302, endPoint y: 115, distance: 59.6
click at [303, 115] on div "oye te escribo de mi numero personal es que me llega mucha gente aqui" at bounding box center [351, 119] width 97 height 13
copy div "oye te escribo de mi numero personal es que me llega mucha gente aqui"
click at [113, 51] on h2 "Dios Me Ama A120" at bounding box center [91, 49] width 98 height 6
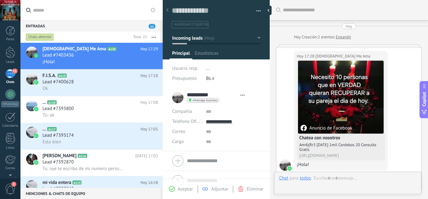
scroll to position [18, 0]
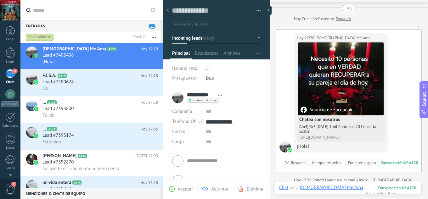
click at [187, 190] on span "Aceptar" at bounding box center [185, 189] width 15 height 6
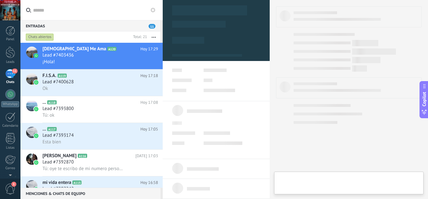
type textarea "**********"
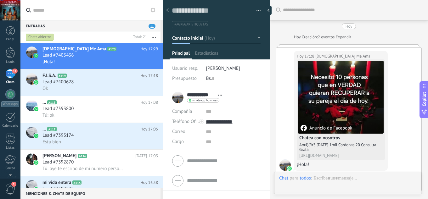
scroll to position [18, 0]
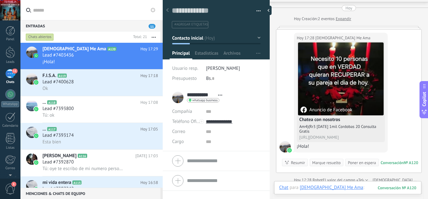
click at [341, 185] on div at bounding box center [347, 194] width 137 height 19
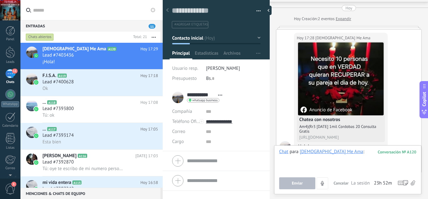
scroll to position [129, 0]
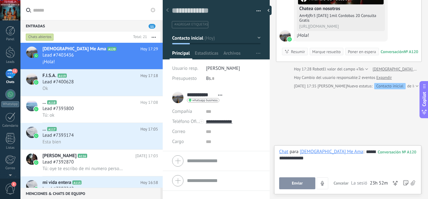
click at [303, 184] on button "Enviar" at bounding box center [297, 183] width 36 height 12
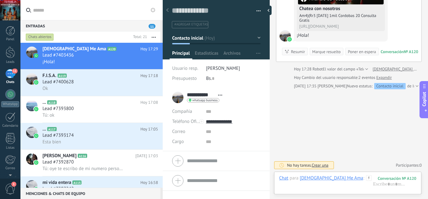
scroll to position [123, 0]
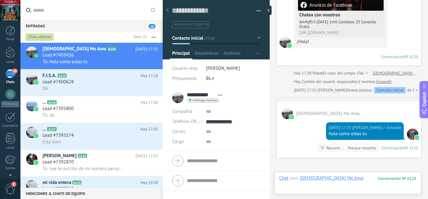
click at [345, 177] on div at bounding box center [347, 184] width 137 height 19
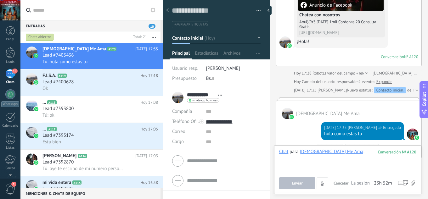
paste div
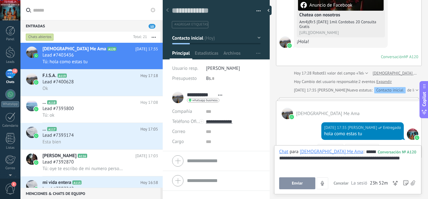
click at [306, 183] on button "Enviar" at bounding box center [297, 183] width 36 height 12
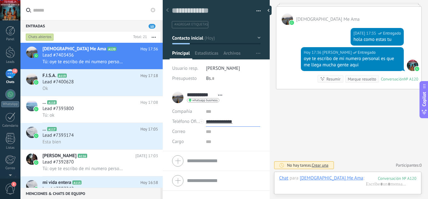
click at [231, 123] on input "**********" at bounding box center [233, 122] width 54 height 10
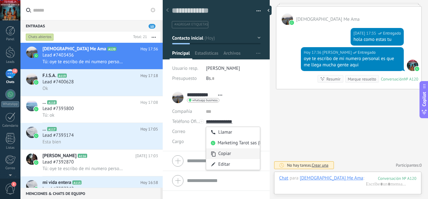
type input "**********"
click at [230, 153] on div "Copiar" at bounding box center [233, 153] width 54 height 11
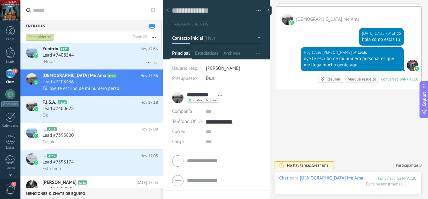
click at [93, 52] on div "Lead #7408544" at bounding box center [99, 55] width 115 height 6
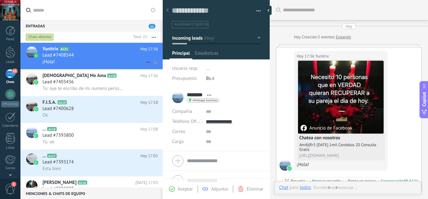
scroll to position [18, 0]
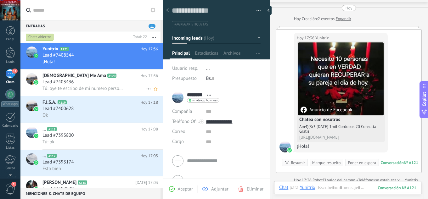
click at [97, 85] on div "Lead #7403436" at bounding box center [99, 82] width 115 height 6
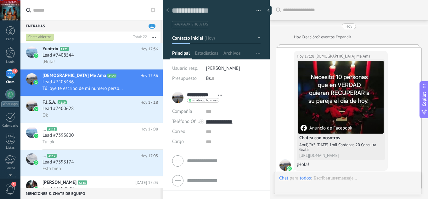
scroll to position [217, 0]
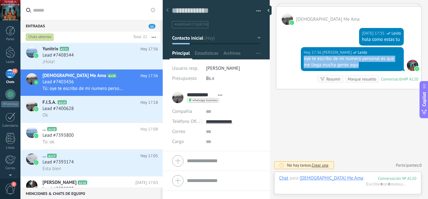
drag, startPoint x: 362, startPoint y: 69, endPoint x: 297, endPoint y: 59, distance: 65.1
click at [297, 59] on div "Hoy 17:36 jesus hernandez Leído oye te escribo de mi numero personal es que me …" at bounding box center [348, 68] width 145 height 42
copy div "oye te escribo de mi numero personal es que me llega mucha gente aqui"
click at [88, 54] on div "Lead #7408544" at bounding box center [99, 55] width 115 height 6
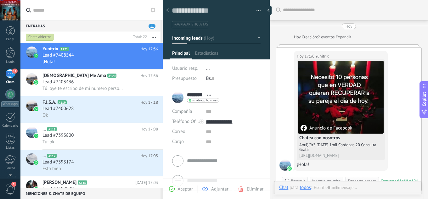
scroll to position [18, 0]
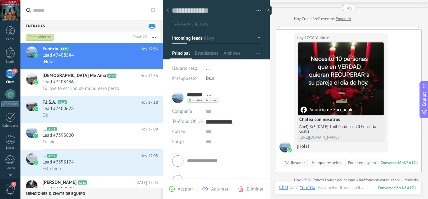
click at [185, 185] on div "Aceptar Adjuntar Eliminar" at bounding box center [216, 188] width 104 height 7
click at [186, 188] on span "Aceptar" at bounding box center [185, 189] width 15 height 6
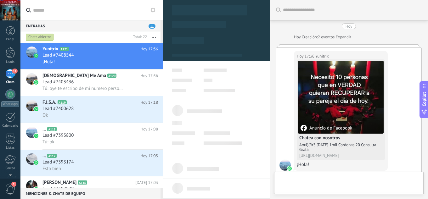
type textarea "**********"
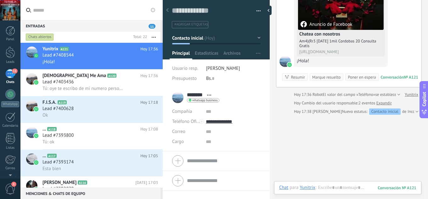
scroll to position [129, 0]
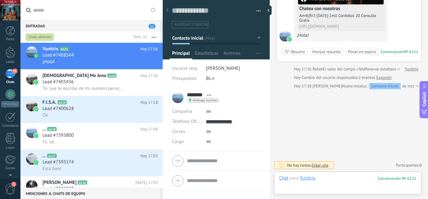
click at [331, 185] on div at bounding box center [347, 184] width 137 height 19
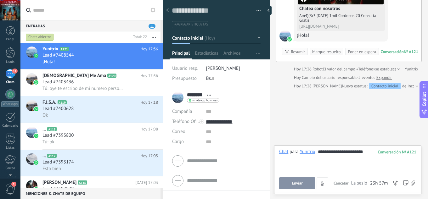
click at [297, 183] on span "Enviar" at bounding box center [296, 183] width 11 height 4
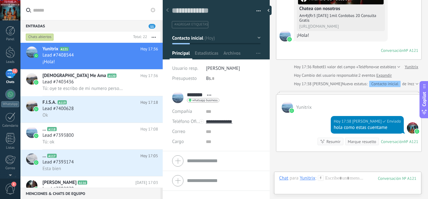
scroll to position [192, 0]
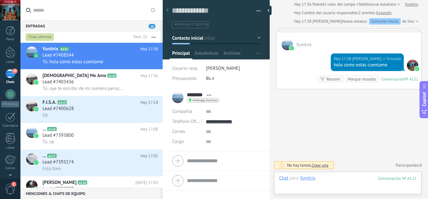
click at [339, 179] on div at bounding box center [347, 184] width 137 height 19
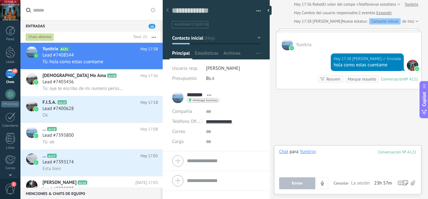
paste div
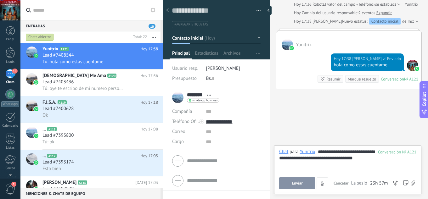
click at [305, 185] on button "Enviar" at bounding box center [297, 183] width 36 height 12
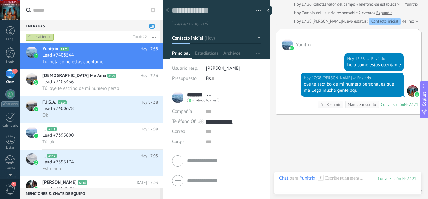
scroll to position [217, 0]
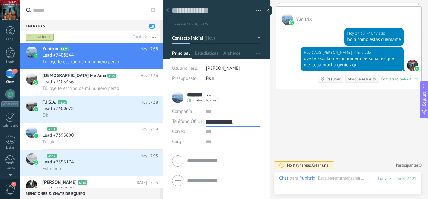
click at [219, 123] on input "**********" at bounding box center [233, 122] width 54 height 10
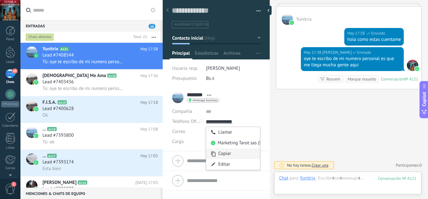
type input "**********"
click at [226, 154] on div "Copiar" at bounding box center [233, 153] width 54 height 11
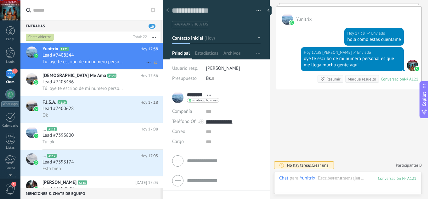
click at [109, 53] on div "Lead #7408544" at bounding box center [99, 55] width 115 height 6
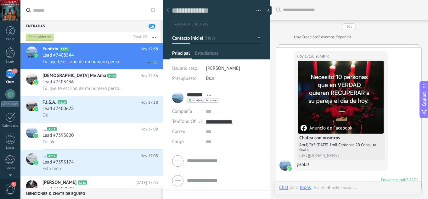
scroll to position [186, 0]
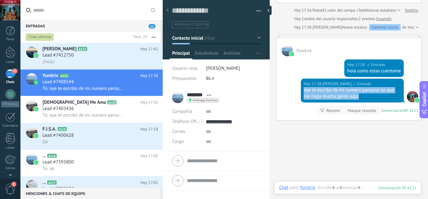
drag, startPoint x: 365, startPoint y: 97, endPoint x: 301, endPoint y: 89, distance: 64.6
click at [301, 89] on div "Hoy 17:38 jesus hernandez Enviado oye te escribo de mi numero personal es que m…" at bounding box center [352, 91] width 103 height 24
copy div "oye te escribo de mi numero personal es que me llega mucha gente aqui"
click at [111, 60] on div "¡Hola!" at bounding box center [99, 61] width 115 height 7
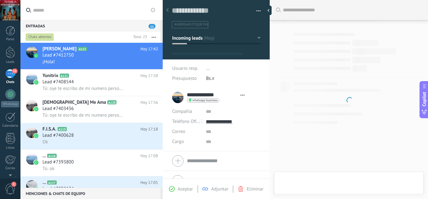
scroll to position [9, 0]
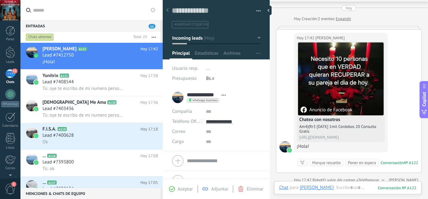
click at [185, 188] on span "Aceptar" at bounding box center [185, 189] width 15 height 6
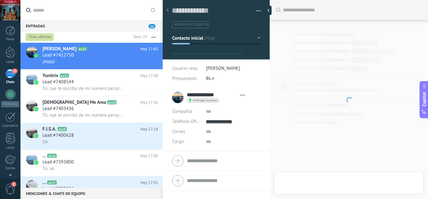
type textarea "**********"
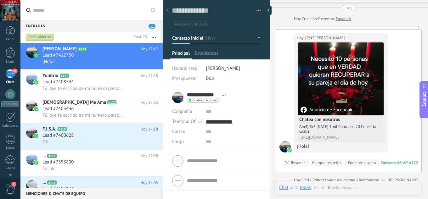
scroll to position [9, 0]
click at [340, 188] on div at bounding box center [347, 194] width 137 height 19
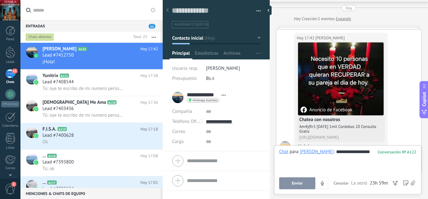
click at [312, 185] on button "Enviar" at bounding box center [297, 183] width 36 height 12
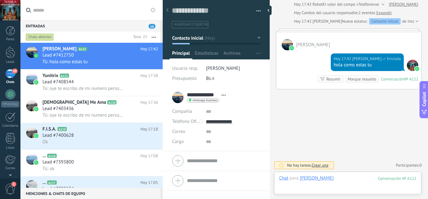
click at [342, 176] on div at bounding box center [347, 184] width 137 height 19
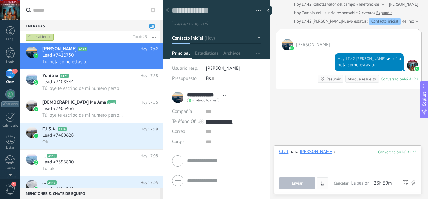
paste div
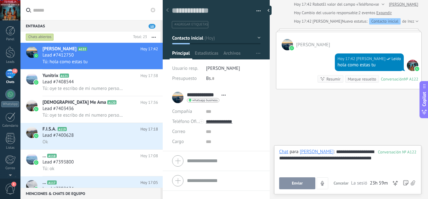
click at [310, 180] on button "Enviar" at bounding box center [297, 183] width 36 height 12
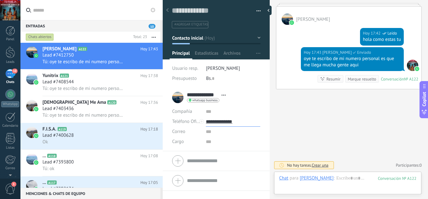
click at [237, 122] on input "**********" at bounding box center [233, 122] width 54 height 10
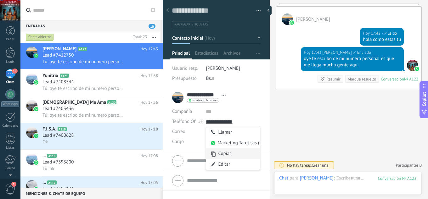
type input "**********"
click at [234, 154] on div "Copiar" at bounding box center [233, 153] width 54 height 11
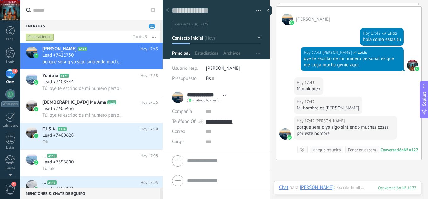
scroll to position [288, 0]
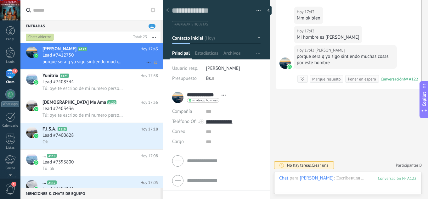
click at [117, 60] on span "porque sera q yo sigo sintiendo muchas cosas por este hombre" at bounding box center [82, 62] width 81 height 6
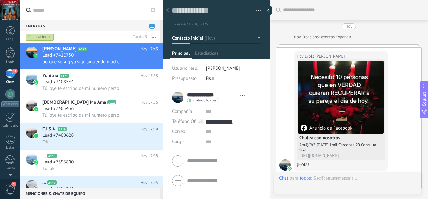
type textarea "**********"
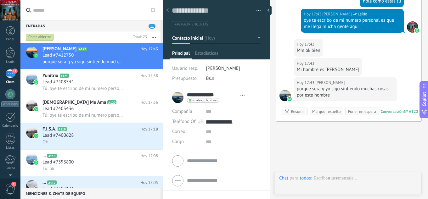
scroll to position [9, 0]
click at [339, 186] on div at bounding box center [347, 194] width 137 height 19
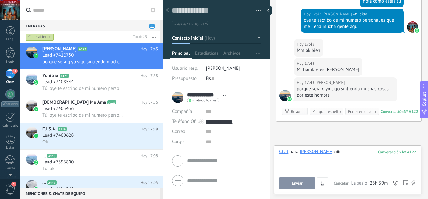
click at [298, 178] on button "Enviar" at bounding box center [297, 183] width 36 height 12
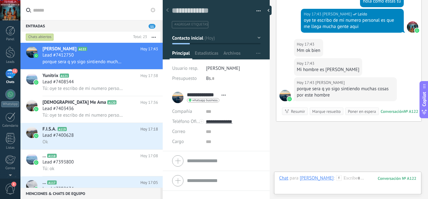
scroll to position [310, 0]
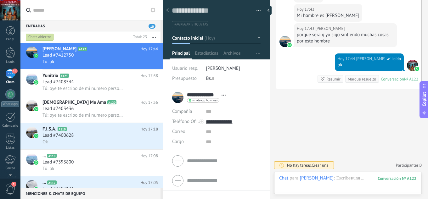
click at [150, 28] on span "10" at bounding box center [151, 26] width 7 height 5
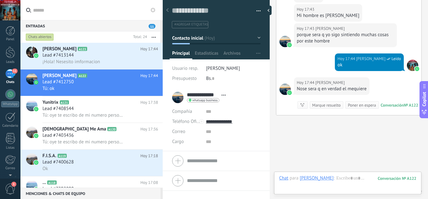
scroll to position [336, 0]
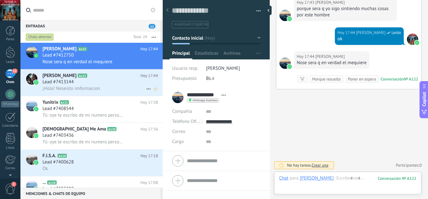
click at [102, 86] on h3 "¡Hola! Nesesito imformacion" at bounding box center [72, 89] width 61 height 6
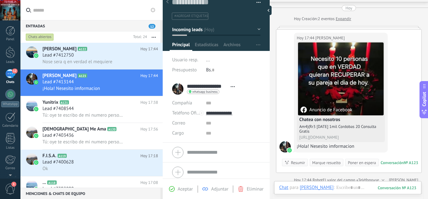
scroll to position [12, 0]
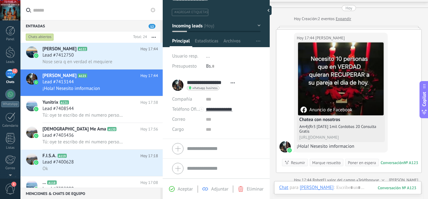
click at [188, 189] on span "Aceptar" at bounding box center [185, 189] width 15 height 6
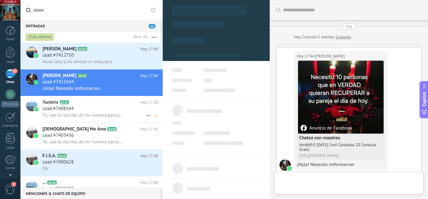
type textarea "**********"
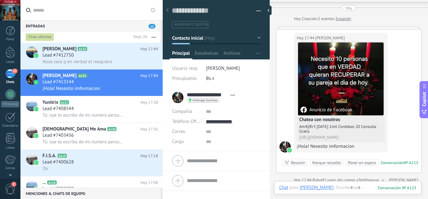
scroll to position [129, 0]
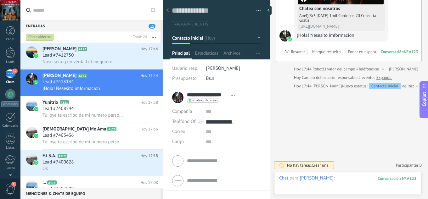
click at [348, 180] on div at bounding box center [347, 184] width 137 height 19
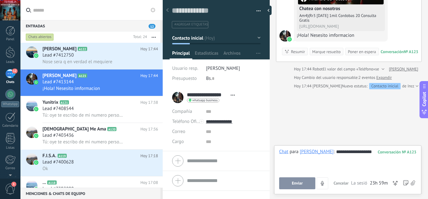
click at [296, 182] on span "Enviar" at bounding box center [296, 183] width 11 height 4
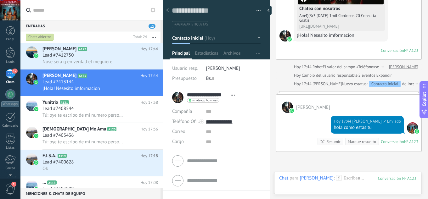
scroll to position [192, 0]
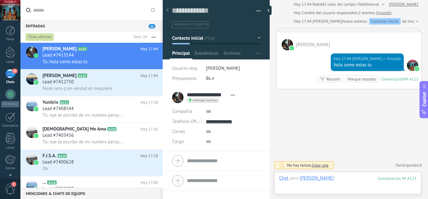
click at [353, 180] on div at bounding box center [347, 184] width 137 height 19
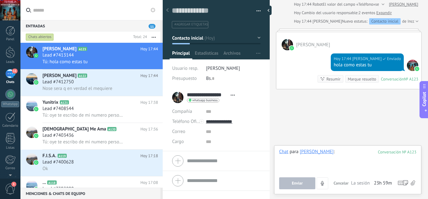
paste div
click at [104, 82] on div "Lead #7412750" at bounding box center [99, 82] width 115 height 6
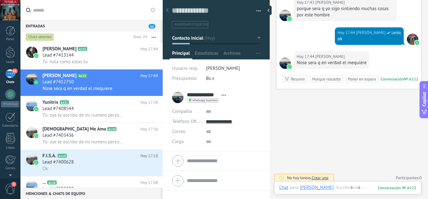
scroll to position [252, 0]
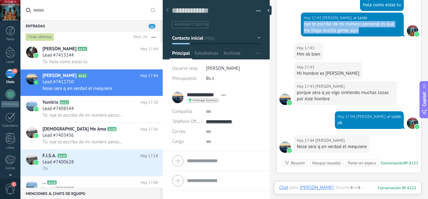
drag, startPoint x: 358, startPoint y: 33, endPoint x: 297, endPoint y: 26, distance: 61.3
click at [297, 26] on div "Hoy 17:43 jesus hernandez Leído oye te escribo de mi numero personal es que me …" at bounding box center [348, 28] width 145 height 30
copy div "oye te escribo de mi numero personal es que me llega mucha gente aqui"
click at [118, 56] on div "Lead #7413144" at bounding box center [99, 55] width 115 height 6
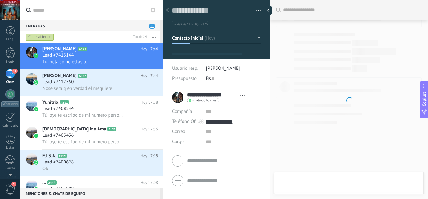
type textarea "**********"
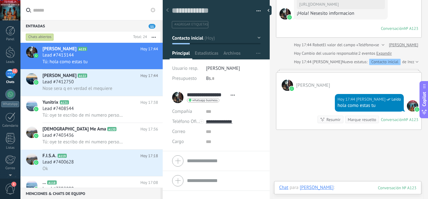
click at [350, 188] on div at bounding box center [347, 194] width 137 height 19
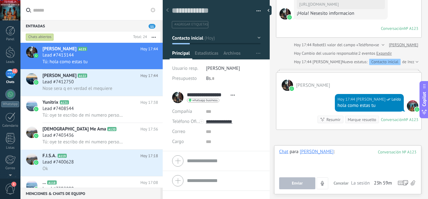
paste div
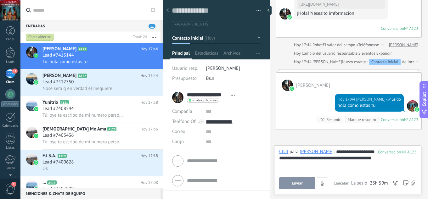
click at [312, 183] on button "Enviar" at bounding box center [297, 183] width 36 height 12
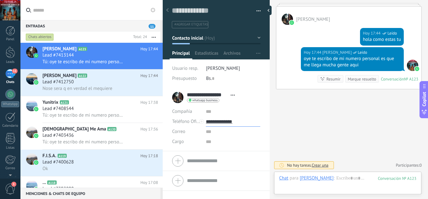
click at [226, 121] on input "**********" at bounding box center [233, 122] width 54 height 10
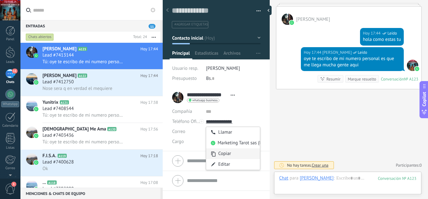
type input "**********"
click at [222, 154] on div "Copiar" at bounding box center [233, 153] width 54 height 11
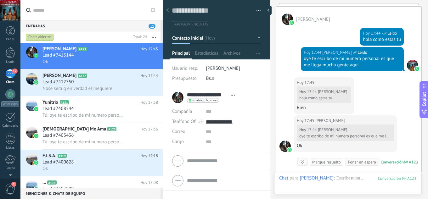
scroll to position [300, 0]
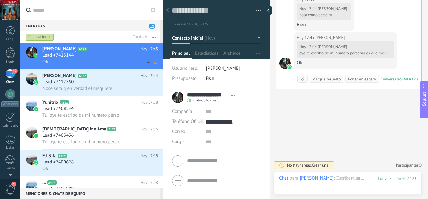
click at [105, 59] on div "Ok" at bounding box center [99, 61] width 115 height 7
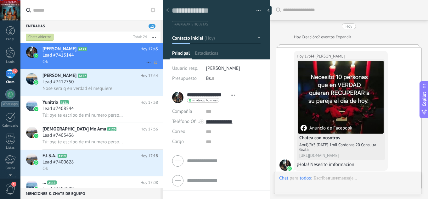
scroll to position [300, 0]
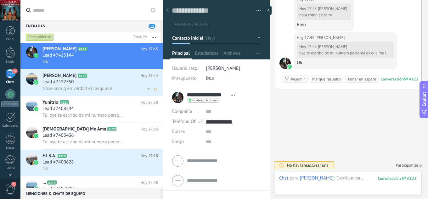
click at [102, 85] on div "Lead #7412750" at bounding box center [99, 82] width 115 height 6
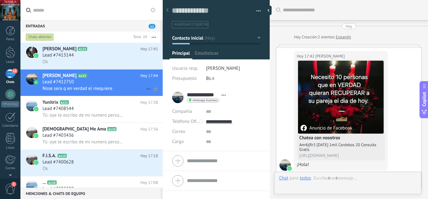
scroll to position [336, 0]
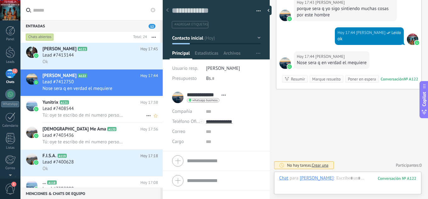
click at [99, 107] on div "Lead #7408544" at bounding box center [99, 109] width 115 height 6
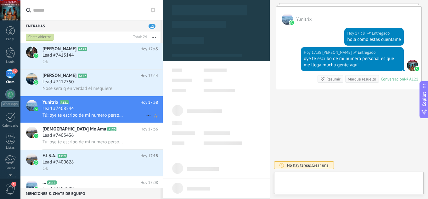
scroll to position [9, 0]
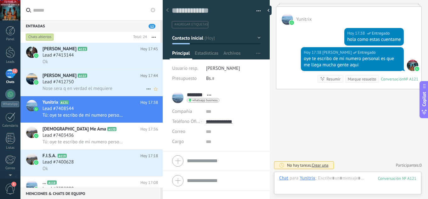
click at [108, 80] on div "Lead #7412750" at bounding box center [99, 82] width 115 height 6
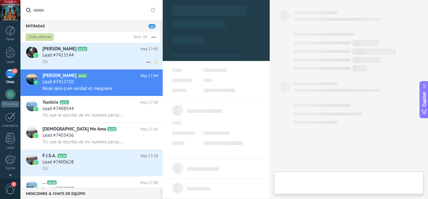
click at [107, 55] on div "Lead #7413144" at bounding box center [99, 55] width 115 height 6
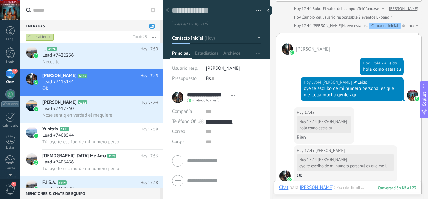
scroll to position [178, 0]
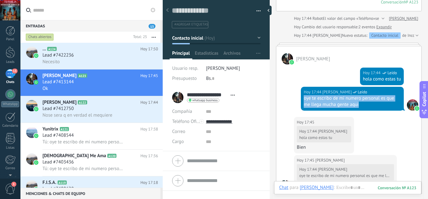
drag, startPoint x: 358, startPoint y: 107, endPoint x: 296, endPoint y: 99, distance: 62.7
click at [296, 99] on div "Hoy 17:44 jesus hernandez Leído oye te escribo de mi numero personal es que me …" at bounding box center [348, 102] width 145 height 30
copy div "oye te escribo de mi numero personal es que me llega mucha gente aqui"
click at [94, 56] on div "Lead #7422236" at bounding box center [99, 55] width 115 height 6
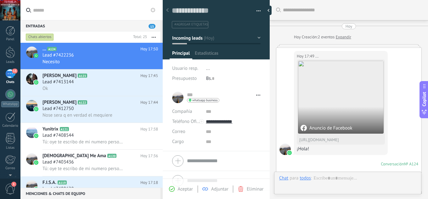
scroll to position [162, 0]
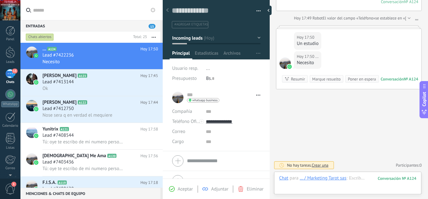
click at [178, 192] on div "Aceptar Adjuntar Eliminar" at bounding box center [216, 188] width 104 height 7
click at [181, 189] on span "Aceptar" at bounding box center [185, 189] width 15 height 6
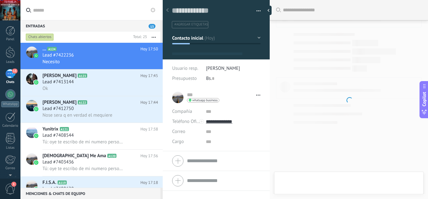
type textarea "**********"
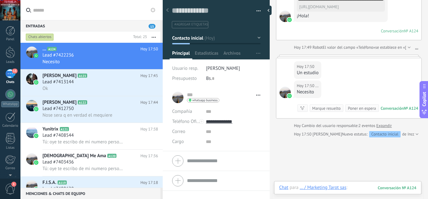
click at [366, 188] on div at bounding box center [347, 194] width 137 height 19
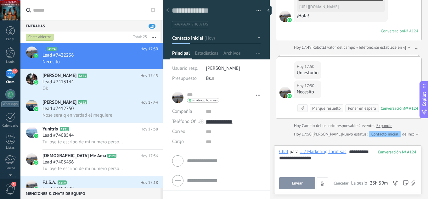
click at [298, 183] on span "Enviar" at bounding box center [296, 183] width 11 height 4
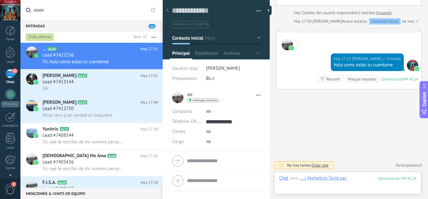
click at [356, 177] on div at bounding box center [347, 184] width 137 height 19
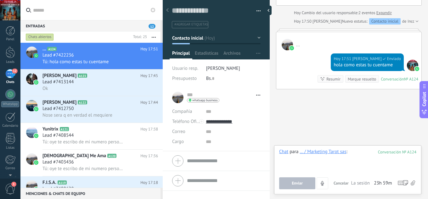
paste div
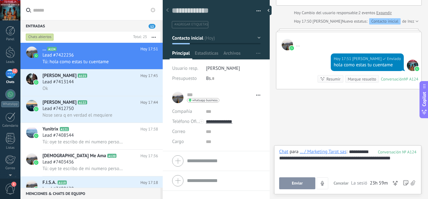
click at [312, 185] on button "Enviar" at bounding box center [297, 183] width 36 height 12
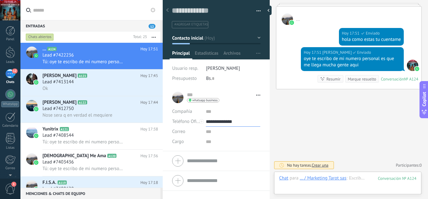
click at [224, 120] on input "**********" at bounding box center [233, 122] width 54 height 10
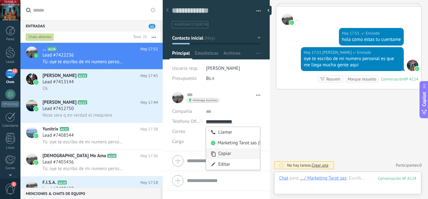
type input "**********"
click at [221, 155] on div "Copiar" at bounding box center [233, 153] width 54 height 11
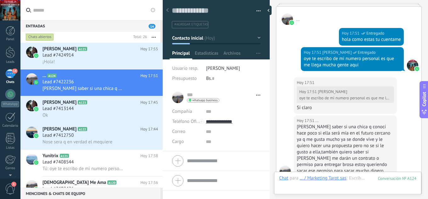
scroll to position [366, 0]
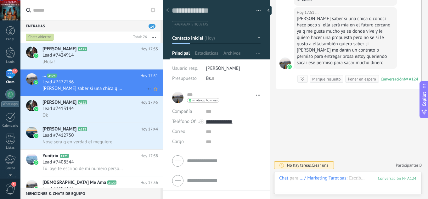
click at [113, 81] on div "Lead #7422236" at bounding box center [99, 82] width 115 height 6
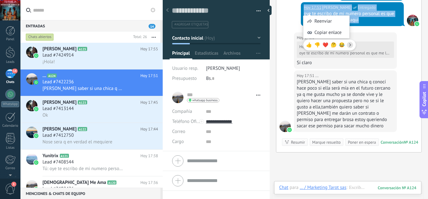
scroll to position [299, 0]
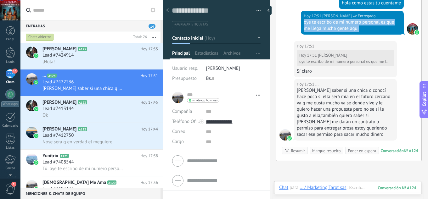
drag, startPoint x: 362, startPoint y: 12, endPoint x: 301, endPoint y: 24, distance: 62.5
click at [301, 24] on div "Hoy 17:51 jesus hernandez Entregado oye te escribo de mi numero personal es que…" at bounding box center [352, 23] width 103 height 24
click at [94, 56] on div "Lead #7424914" at bounding box center [99, 55] width 115 height 6
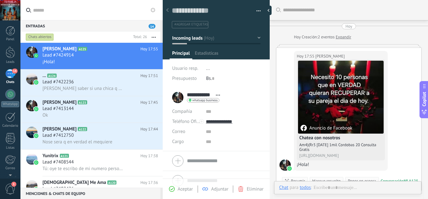
scroll to position [18, 0]
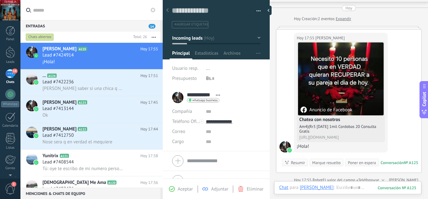
click at [186, 187] on span "Aceptar" at bounding box center [185, 189] width 15 height 6
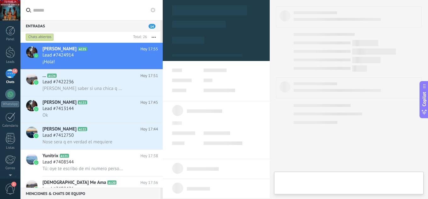
type textarea "**********"
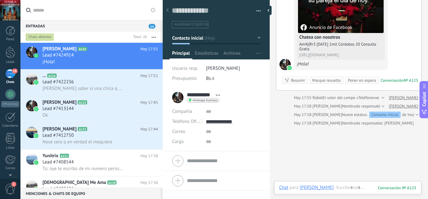
scroll to position [138, 0]
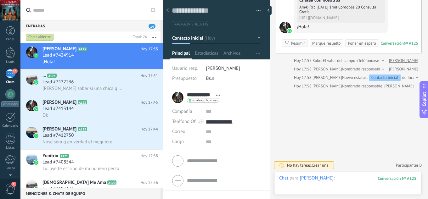
click at [350, 178] on div at bounding box center [347, 184] width 137 height 19
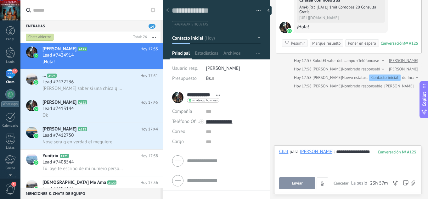
drag, startPoint x: 286, startPoint y: 186, endPoint x: 294, endPoint y: 185, distance: 7.6
click at [286, 186] on button "Enviar" at bounding box center [297, 183] width 36 height 12
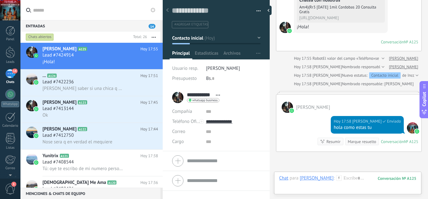
scroll to position [131, 0]
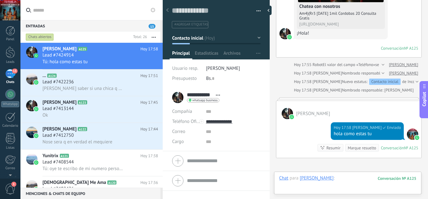
click at [343, 191] on div at bounding box center [347, 184] width 137 height 19
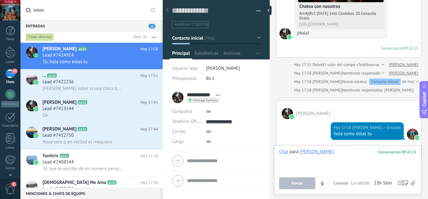
paste div
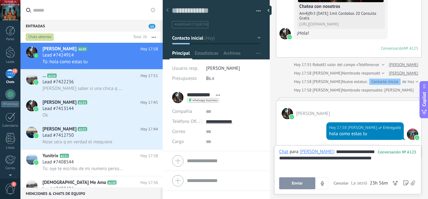
click at [351, 153] on div "**********" at bounding box center [347, 161] width 137 height 24
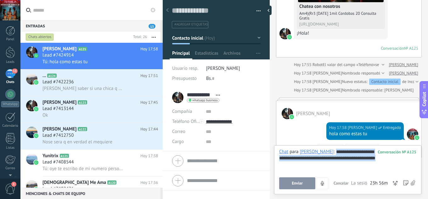
click at [332, 152] on div "**********" at bounding box center [347, 161] width 137 height 24
drag, startPoint x: 334, startPoint y: 152, endPoint x: 327, endPoint y: 152, distance: 7.5
click at [327, 152] on div "**********" at bounding box center [347, 161] width 137 height 24
click at [304, 182] on button "Enviar" at bounding box center [297, 183] width 36 height 12
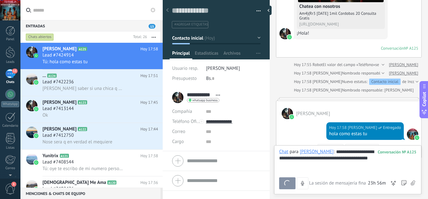
scroll to position [226, 0]
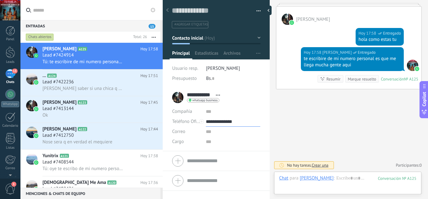
click at [224, 121] on input "**********" at bounding box center [233, 122] width 54 height 10
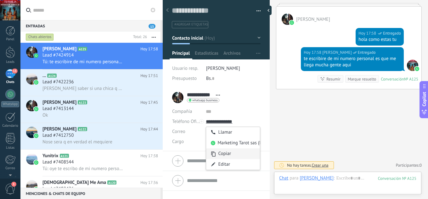
type input "**********"
click at [223, 152] on div "Copiar" at bounding box center [233, 153] width 54 height 11
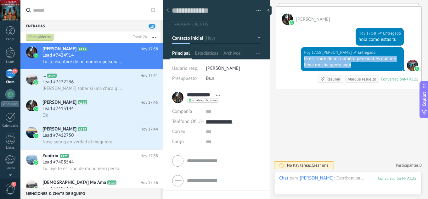
drag, startPoint x: 350, startPoint y: 65, endPoint x: 301, endPoint y: 58, distance: 49.4
click at [301, 58] on div "Hoy 17:58 jesus hernandez Entregado te escribire de mi numero personal es que m…" at bounding box center [352, 59] width 103 height 24
click at [103, 91] on span "[PERSON_NAME] saber si una chica q conocí hace poco si ella será mía en el futu…" at bounding box center [82, 89] width 81 height 6
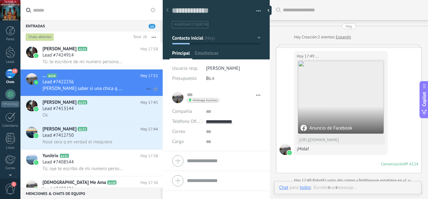
scroll to position [319, 0]
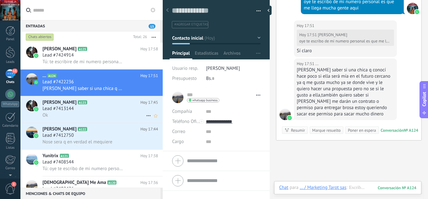
click at [102, 104] on h2 "Donald Quintanilla A123" at bounding box center [91, 102] width 98 height 6
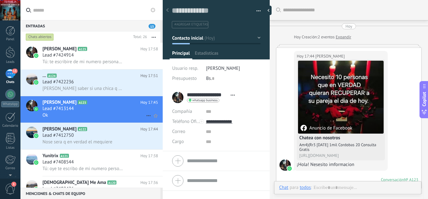
scroll to position [262, 0]
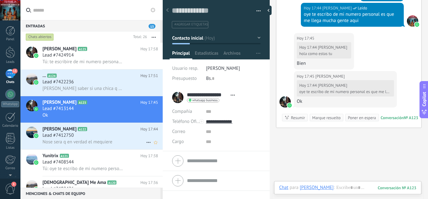
click at [101, 127] on h2 "Yahoskita Ruiz A122" at bounding box center [91, 129] width 98 height 6
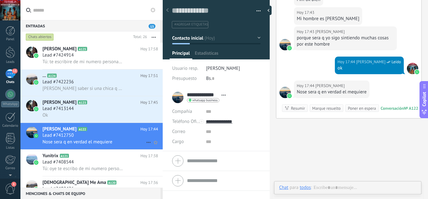
scroll to position [9, 0]
click at [97, 51] on h2 "Cruz Eliader A125" at bounding box center [91, 49] width 98 height 6
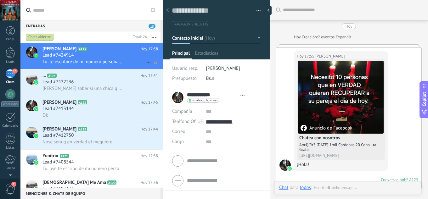
type textarea "**********"
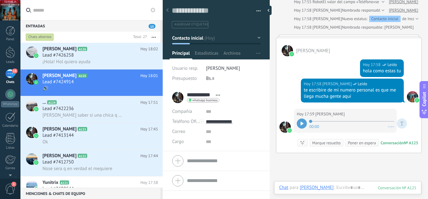
scroll to position [228, 0]
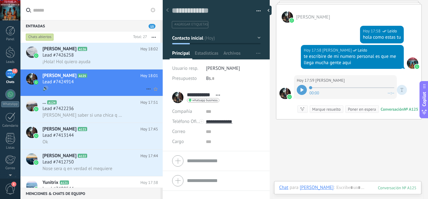
click at [93, 81] on div "Lead #7424914" at bounding box center [99, 82] width 115 height 6
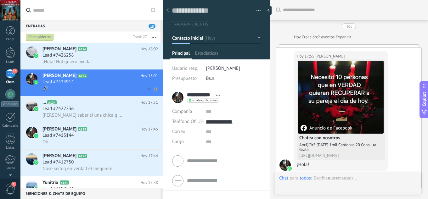
scroll to position [258, 0]
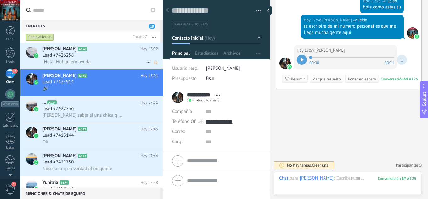
click at [90, 55] on div "Lead #7426258" at bounding box center [99, 55] width 115 height 6
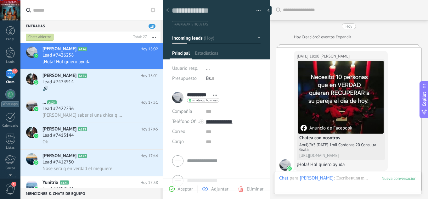
scroll to position [18, 0]
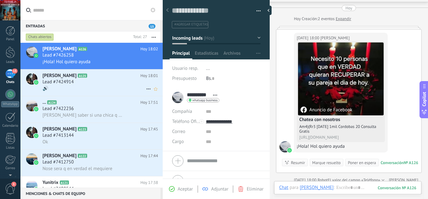
click at [103, 86] on div "🔊" at bounding box center [99, 88] width 115 height 7
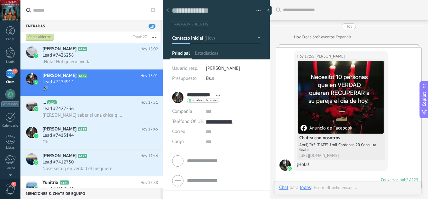
scroll to position [226, 0]
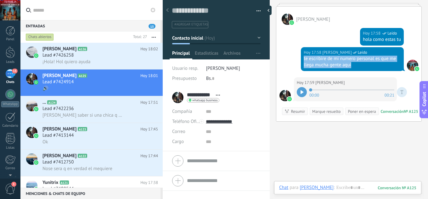
drag, startPoint x: 358, startPoint y: 67, endPoint x: 303, endPoint y: 59, distance: 55.9
click at [303, 59] on div "te escribire de mi numero personal es que me llega mucha gente aqui" at bounding box center [351, 62] width 97 height 13
copy div "te escribire de mi numero personal es que me llega mucha gente aqui"
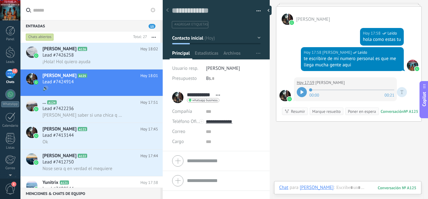
click at [299, 97] on div "00:00 00:21" at bounding box center [351, 92] width 110 height 13
click at [300, 92] on icon at bounding box center [301, 92] width 3 height 4
click at [303, 92] on div at bounding box center [301, 92] width 10 height 10
click at [106, 61] on div "¡Hola! Hol quiero ayuda" at bounding box center [99, 61] width 115 height 7
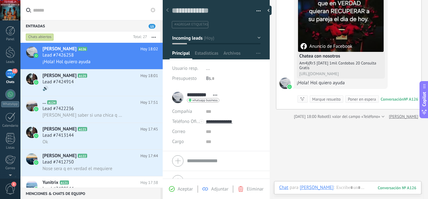
scroll to position [102, 0]
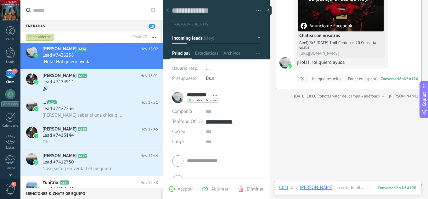
click at [177, 190] on div "Aceptar" at bounding box center [181, 189] width 24 height 6
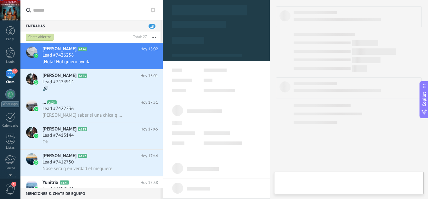
type textarea "**********"
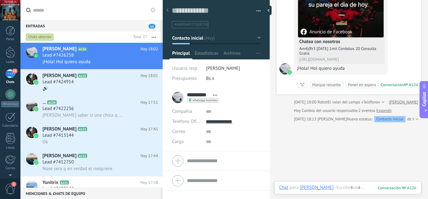
scroll to position [129, 0]
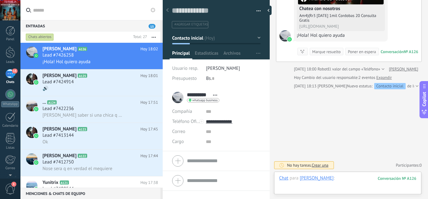
click at [330, 181] on div at bounding box center [347, 184] width 137 height 19
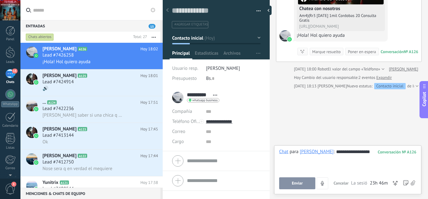
click at [300, 178] on button "Enviar" at bounding box center [297, 183] width 36 height 12
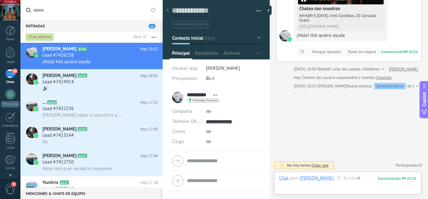
scroll to position [123, 0]
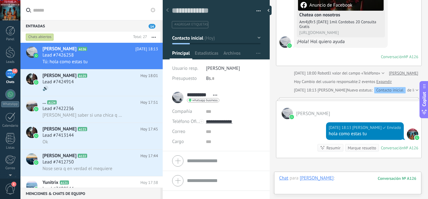
click at [328, 180] on div at bounding box center [347, 184] width 137 height 19
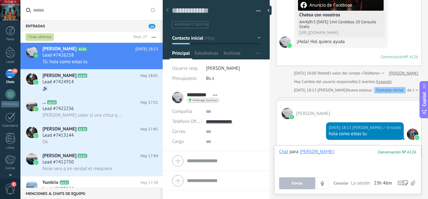
paste div
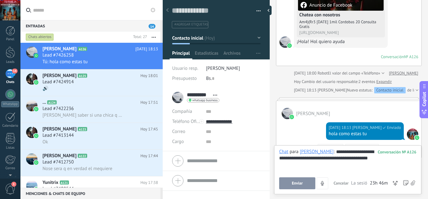
click at [303, 184] on button "Enviar" at bounding box center [297, 183] width 36 height 12
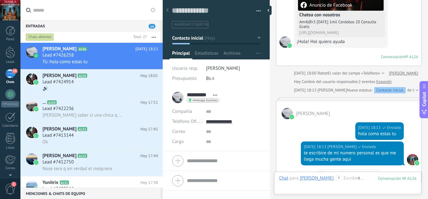
scroll to position [217, 0]
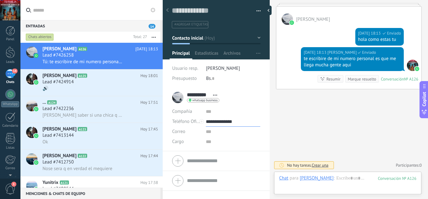
click at [226, 119] on input "**********" at bounding box center [233, 122] width 54 height 10
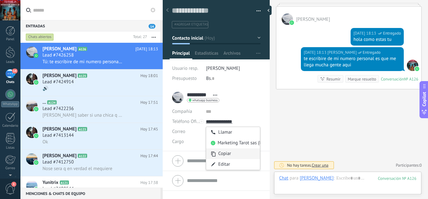
type input "**********"
click at [220, 155] on div "Copiar" at bounding box center [233, 153] width 54 height 11
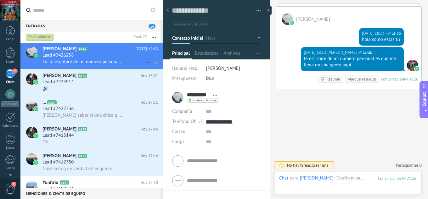
click at [116, 58] on div "Tú: te escribire de mi numero personal es que me llega mucha gente aqui" at bounding box center [99, 61] width 115 height 7
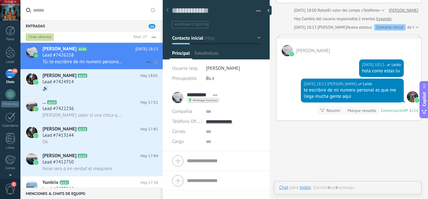
scroll to position [9, 0]
click at [110, 83] on div "Lead #7424914" at bounding box center [99, 82] width 115 height 6
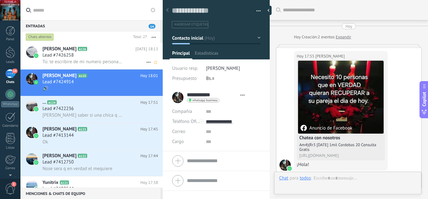
scroll to position [226, 0]
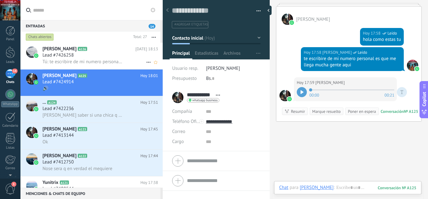
click at [113, 60] on span "Tú: te escribire de mi numero personal es que me llega mucha gente aqui" at bounding box center [82, 62] width 81 height 6
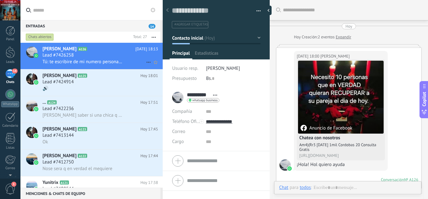
scroll to position [186, 0]
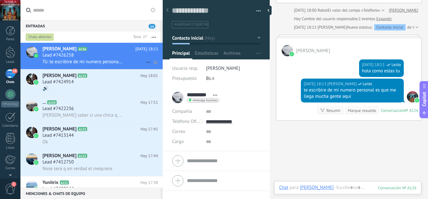
click at [80, 57] on div "Lead #7426258" at bounding box center [99, 55] width 115 height 6
click at [108, 49] on h2 "[PERSON_NAME] A126" at bounding box center [88, 49] width 93 height 6
click at [109, 54] on div "Lead #7426258" at bounding box center [99, 55] width 115 height 6
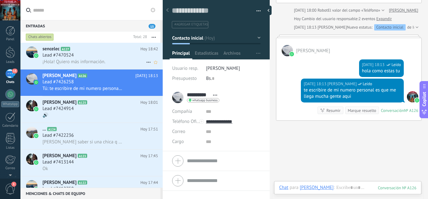
click at [105, 54] on div "Lead #7470524" at bounding box center [99, 55] width 115 height 6
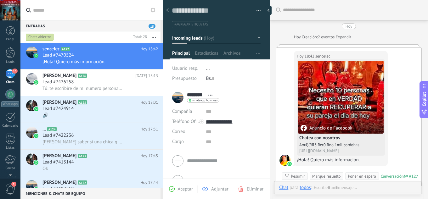
scroll to position [16, 0]
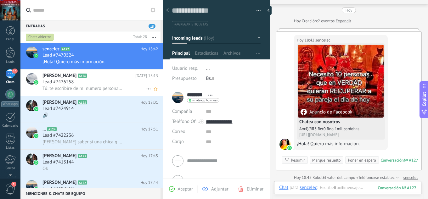
click at [91, 81] on div "Lead #7426258" at bounding box center [99, 82] width 115 height 6
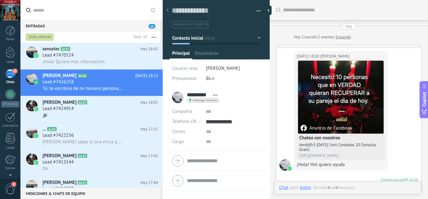
scroll to position [186, 0]
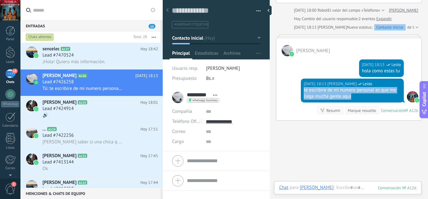
drag, startPoint x: 348, startPoint y: 94, endPoint x: 301, endPoint y: 91, distance: 47.6
click at [301, 91] on div "[DATE] 18:13 [PERSON_NAME] Leído te escribire de mi numero personal es que me l…" at bounding box center [352, 91] width 103 height 24
copy div "te escribire de mi numero personal es que me llega mucha gente aqui"
click at [102, 59] on span "¡Hola! Quiero más información." at bounding box center [73, 62] width 63 height 6
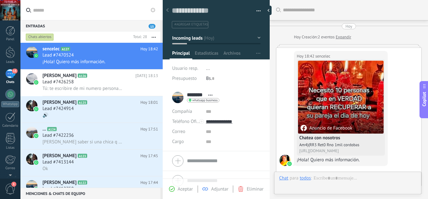
scroll to position [16, 0]
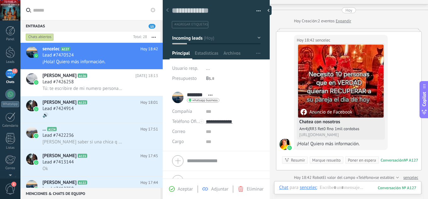
click at [180, 191] on span "Aceptar" at bounding box center [185, 189] width 15 height 6
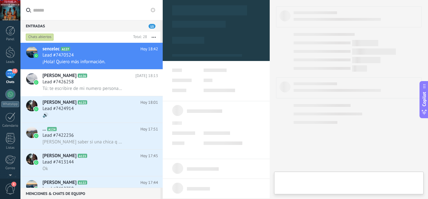
type textarea "**********"
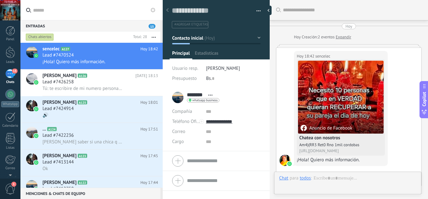
scroll to position [16, 0]
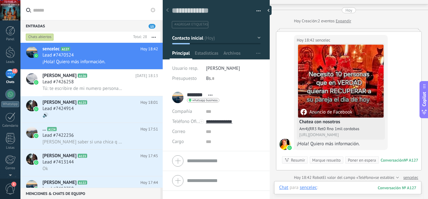
click at [332, 187] on div at bounding box center [347, 194] width 137 height 19
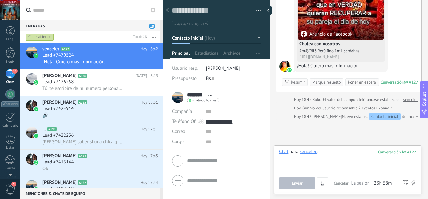
scroll to position [100, 0]
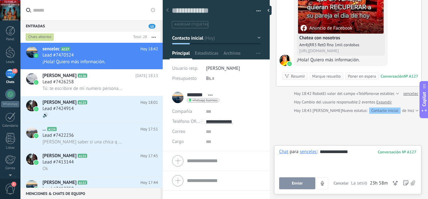
click at [362, 150] on div "**********" at bounding box center [347, 161] width 137 height 24
click at [295, 179] on button "Enviar" at bounding box center [297, 183] width 36 height 12
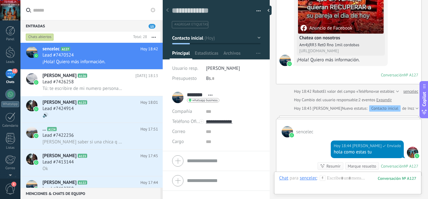
scroll to position [118, 0]
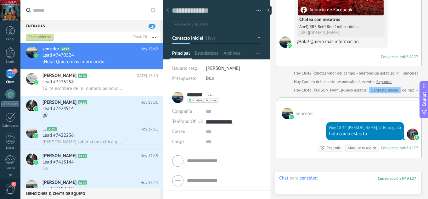
click at [338, 175] on div at bounding box center [347, 184] width 137 height 19
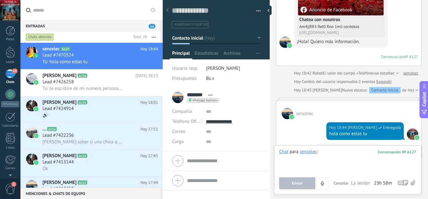
paste div
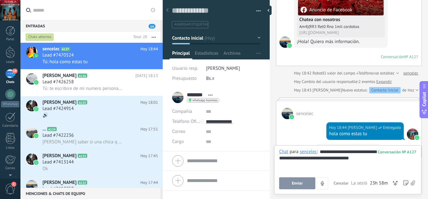
click at [293, 180] on button "Enviar" at bounding box center [297, 183] width 36 height 12
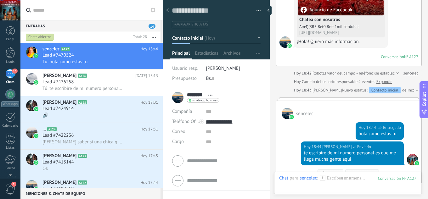
scroll to position [213, 0]
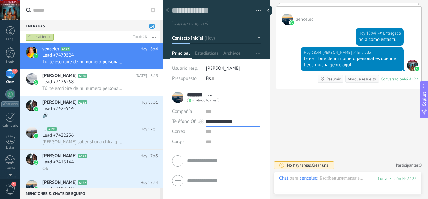
click at [223, 118] on input "**********" at bounding box center [233, 122] width 54 height 10
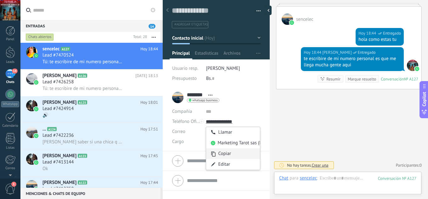
type input "**********"
click at [220, 152] on div "Copiar" at bounding box center [233, 153] width 54 height 11
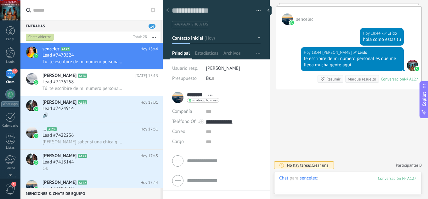
click at [331, 176] on div at bounding box center [347, 184] width 137 height 19
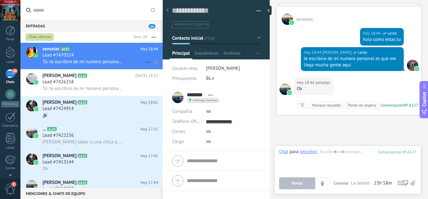
scroll to position [239, 0]
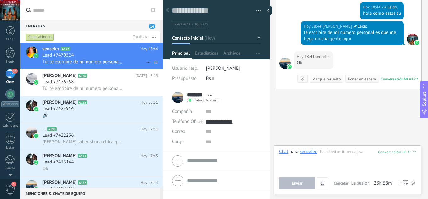
click at [122, 55] on div "Lead #7470524" at bounding box center [99, 55] width 115 height 6
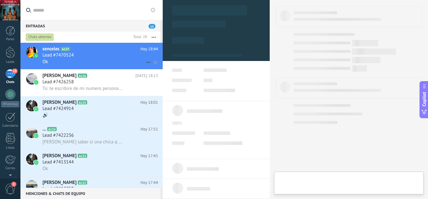
type textarea "**********"
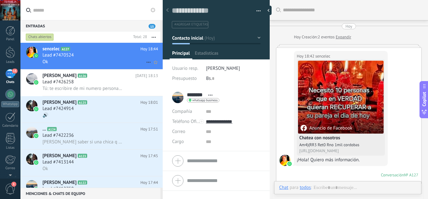
scroll to position [209, 0]
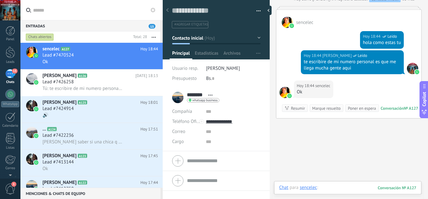
click at [331, 188] on div at bounding box center [347, 194] width 137 height 19
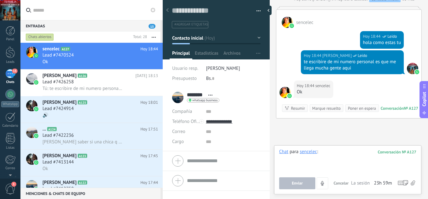
click at [331, 153] on div at bounding box center [347, 161] width 137 height 24
click at [325, 153] on div at bounding box center [347, 161] width 137 height 24
click at [330, 163] on div at bounding box center [347, 161] width 137 height 24
click at [322, 154] on div at bounding box center [347, 161] width 137 height 24
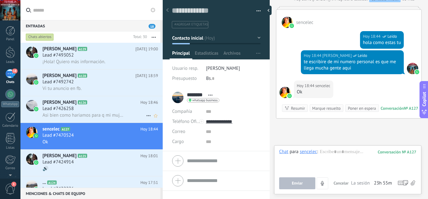
click at [100, 112] on div "Asi bien como hariamos para q mi mujer regrese con migo" at bounding box center [99, 115] width 115 height 7
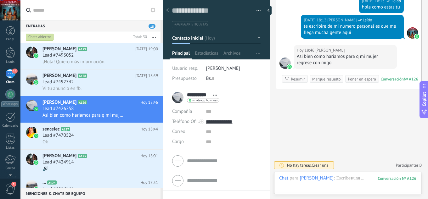
scroll to position [166, 0]
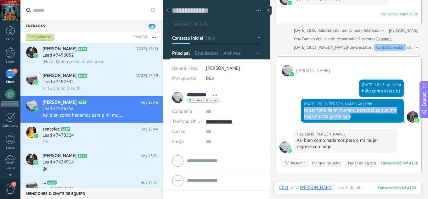
drag, startPoint x: 349, startPoint y: 118, endPoint x: 303, endPoint y: 111, distance: 46.8
click at [303, 111] on div "te escribire de mi numero personal es que me llega mucha gente aqui" at bounding box center [351, 113] width 97 height 13
copy div "te escribire de mi numero personal es que me llega mucha gente aqu"
click at [104, 86] on div "Vi tu anuncio en fb." at bounding box center [99, 88] width 115 height 7
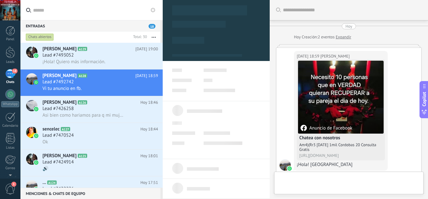
scroll to position [159, 0]
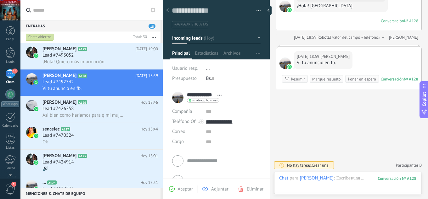
click at [176, 191] on div "Aceptar" at bounding box center [181, 189] width 24 height 6
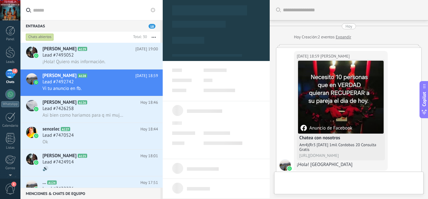
type textarea "**********"
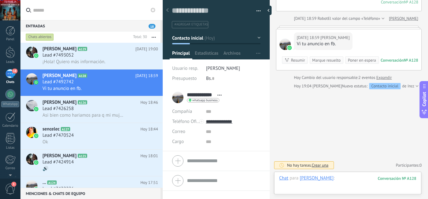
click at [342, 179] on div at bounding box center [347, 184] width 137 height 19
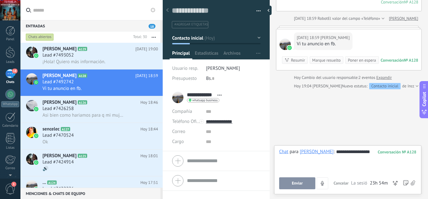
click at [308, 187] on button "Enviar" at bounding box center [297, 183] width 36 height 12
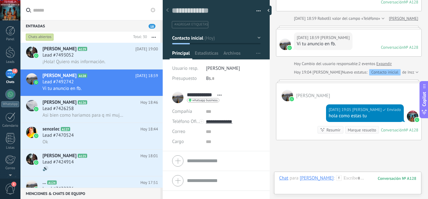
scroll to position [160, 0]
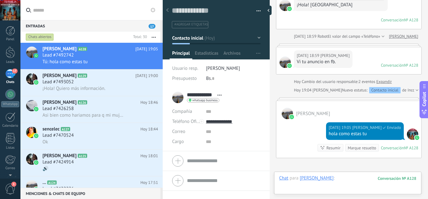
click at [345, 178] on div at bounding box center [347, 184] width 137 height 19
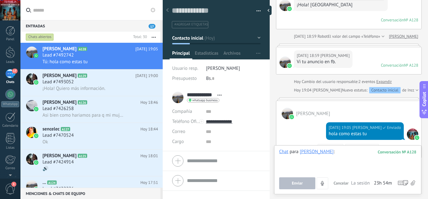
paste div
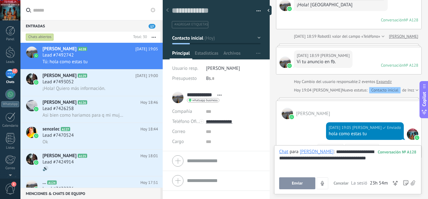
click at [293, 184] on span "Enviar" at bounding box center [296, 183] width 11 height 4
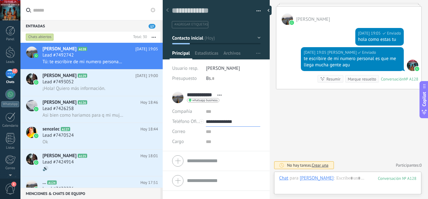
click at [233, 124] on input "**********" at bounding box center [233, 122] width 54 height 10
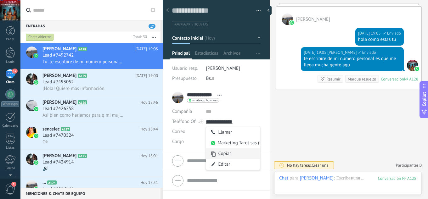
type input "**********"
click at [231, 153] on div "Copiar" at bounding box center [233, 153] width 54 height 11
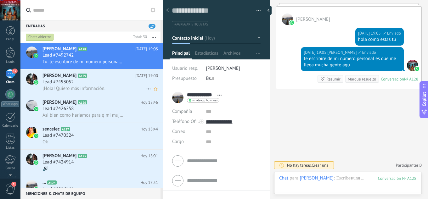
click at [104, 84] on div "Lead #7493052" at bounding box center [99, 82] width 115 height 6
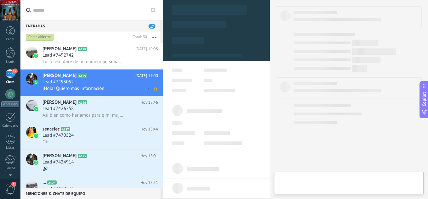
type textarea "**********"
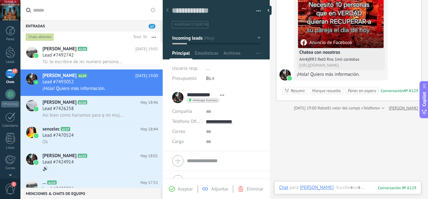
scroll to position [108, 0]
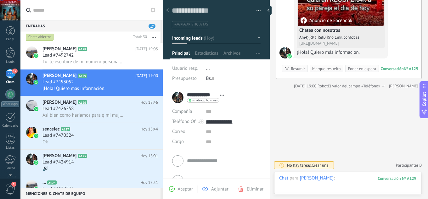
click at [351, 177] on div at bounding box center [347, 184] width 137 height 19
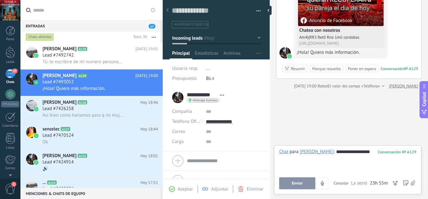
click at [303, 183] on button "Enviar" at bounding box center [297, 183] width 36 height 12
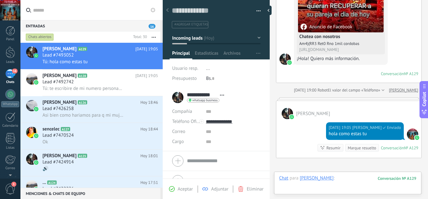
click at [347, 178] on div at bounding box center [347, 184] width 137 height 19
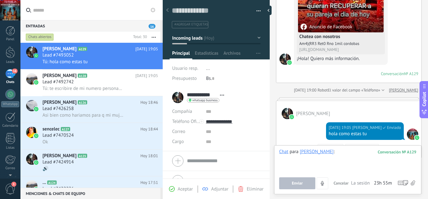
paste div
click at [305, 180] on button "Enviar" at bounding box center [297, 183] width 36 height 12
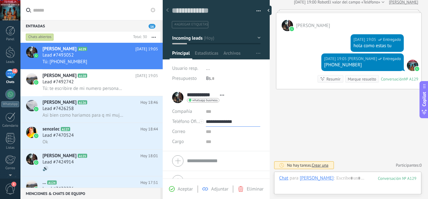
click at [222, 124] on input "**********" at bounding box center [233, 122] width 54 height 10
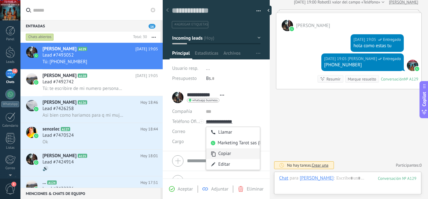
type input "**********"
click at [231, 153] on div "Copiar" at bounding box center [233, 153] width 54 height 11
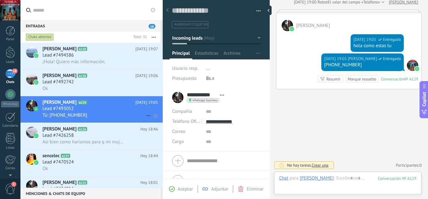
click at [93, 104] on h2 "[PERSON_NAME] A129" at bounding box center [88, 102] width 93 height 6
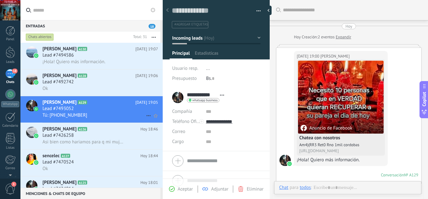
scroll to position [9, 0]
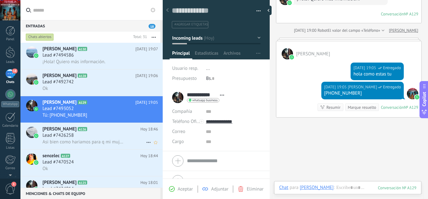
click at [98, 141] on span "Asi bien como hariamos para q mi mujer regrese con migo" at bounding box center [82, 142] width 81 height 6
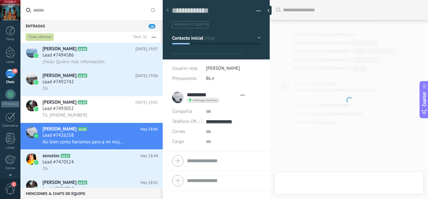
scroll to position [9, 0]
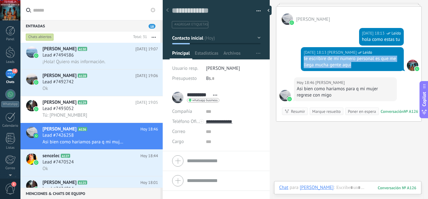
drag, startPoint x: 356, startPoint y: 67, endPoint x: 300, endPoint y: 58, distance: 56.2
click at [301, 58] on div "[DATE] 18:13 [PERSON_NAME] Leído te escribire de mi numero personal es que me l…" at bounding box center [352, 59] width 103 height 24
copy div "te escribire de mi numero personal es que me llega mucha gente aqui"
click at [117, 110] on div "Lead #7493052" at bounding box center [99, 109] width 115 height 6
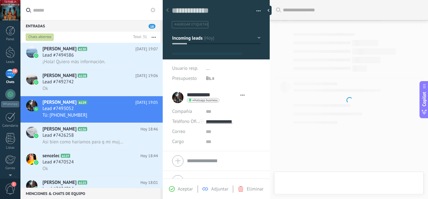
type textarea "**********"
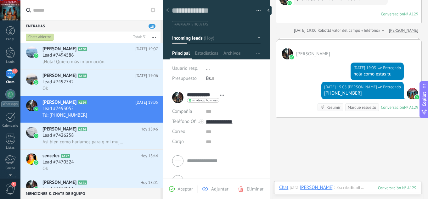
click at [343, 184] on div "Chat Correo Nota Tarea Chat para [PERSON_NAME] : 129 Enviar Cancelar Rastrear c…" at bounding box center [347, 192] width 147 height 23
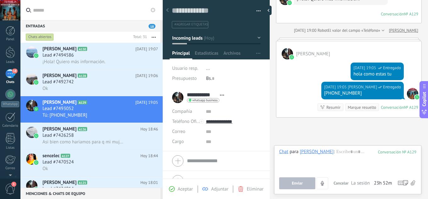
click at [344, 185] on span "Cancelar" at bounding box center [340, 182] width 15 height 5
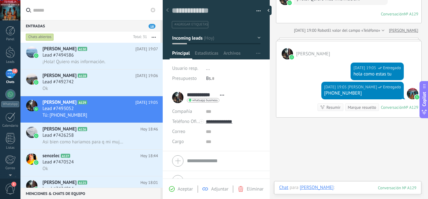
click at [344, 188] on div at bounding box center [347, 194] width 137 height 19
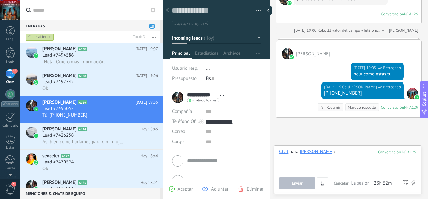
paste div
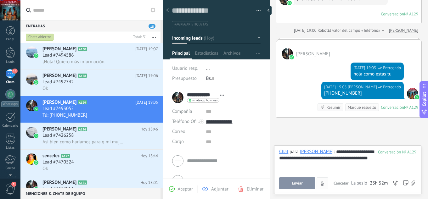
click at [306, 184] on button "Enviar" at bounding box center [297, 183] width 36 height 12
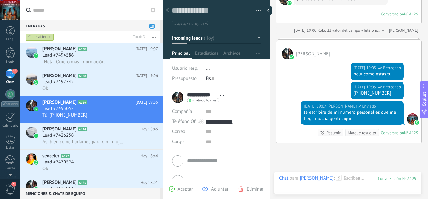
scroll to position [215, 0]
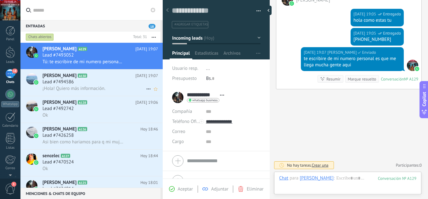
click at [90, 79] on div "Lead #7494586" at bounding box center [99, 82] width 115 height 6
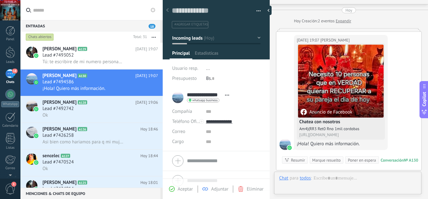
scroll to position [9, 0]
click at [188, 192] on div "Aceptar Adjuntar Eliminar" at bounding box center [216, 188] width 104 height 7
click at [189, 189] on span "Aceptar" at bounding box center [185, 189] width 15 height 6
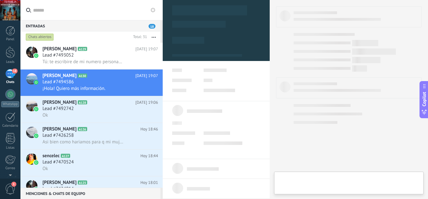
type textarea "**********"
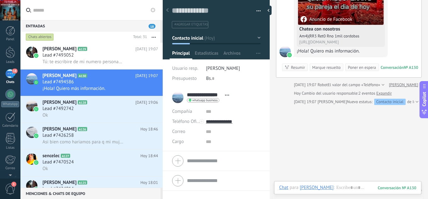
scroll to position [124, 0]
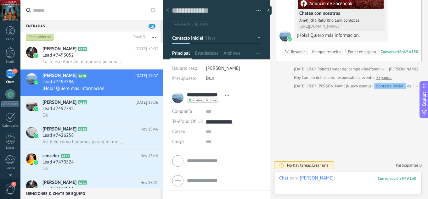
click at [342, 180] on div at bounding box center [347, 184] width 137 height 19
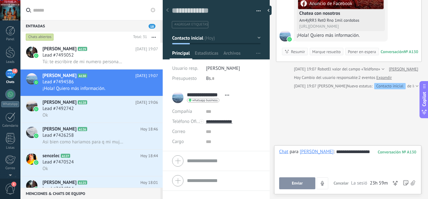
click at [300, 183] on span "Enviar" at bounding box center [296, 183] width 11 height 4
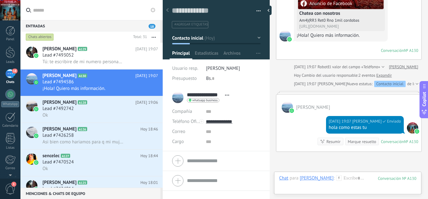
scroll to position [187, 0]
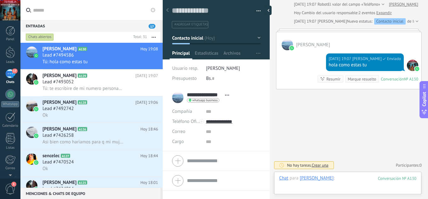
click at [337, 179] on div at bounding box center [347, 184] width 137 height 19
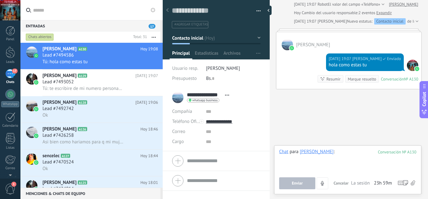
paste div
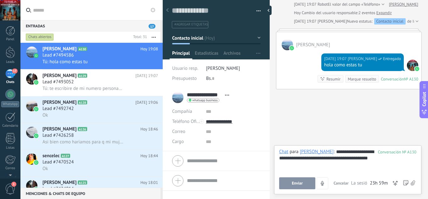
click at [302, 187] on button "Enviar" at bounding box center [297, 183] width 36 height 12
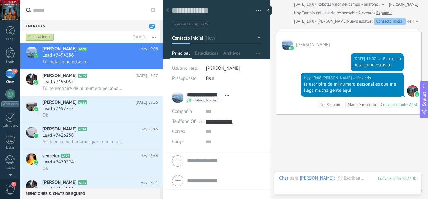
scroll to position [213, 0]
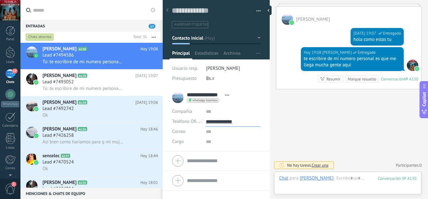
click at [218, 119] on input "**********" at bounding box center [233, 122] width 54 height 10
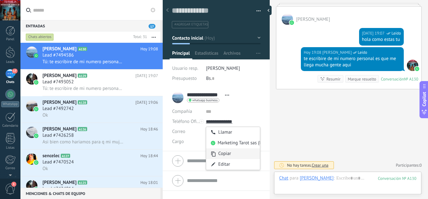
type input "**********"
click at [221, 151] on div "Copiar" at bounding box center [233, 153] width 54 height 11
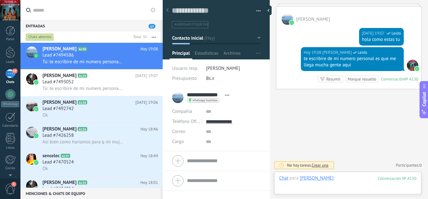
click at [347, 181] on div at bounding box center [347, 184] width 137 height 19
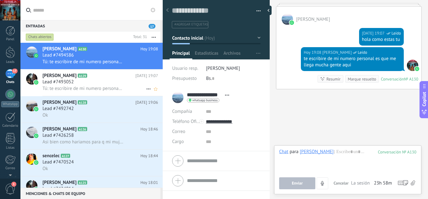
click at [93, 87] on span "Tú: te escribire de mi numero personal es que me llega mucha gente aqui" at bounding box center [82, 89] width 81 height 6
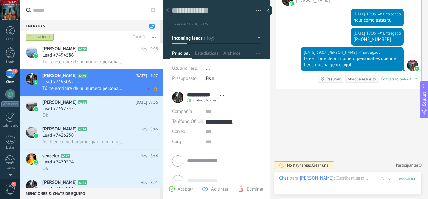
scroll to position [9, 0]
click at [180, 186] on div "Aceptar Adjuntar Eliminar" at bounding box center [216, 188] width 104 height 7
click at [180, 188] on span "Aceptar" at bounding box center [185, 189] width 15 height 6
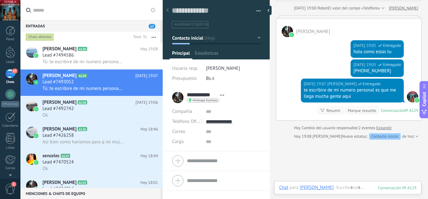
scroll to position [9, 0]
click at [102, 109] on div "Lead #7492742" at bounding box center [99, 109] width 115 height 6
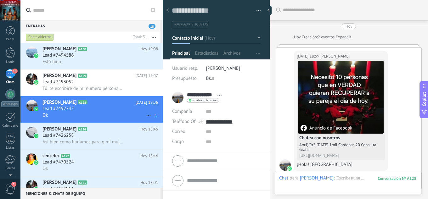
scroll to position [337, 0]
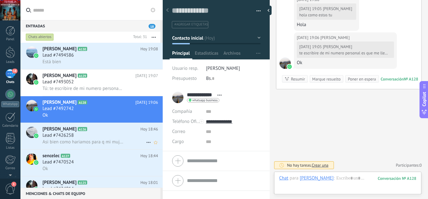
click at [96, 135] on div "Lead #7426258" at bounding box center [99, 135] width 115 height 6
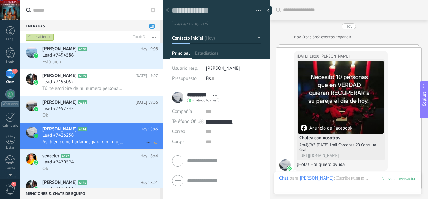
scroll to position [250, 0]
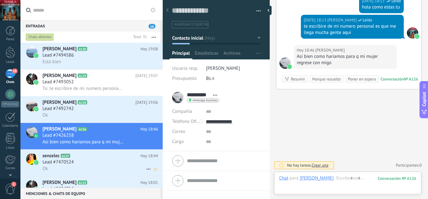
click at [92, 159] on h2 "sencelec A127" at bounding box center [91, 156] width 98 height 6
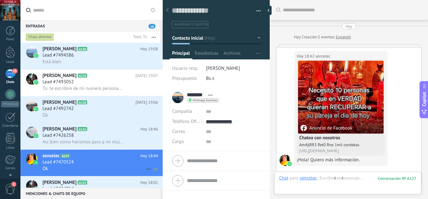
scroll to position [239, 0]
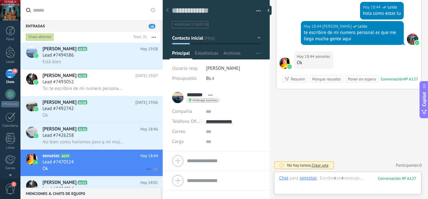
drag, startPoint x: 87, startPoint y: 179, endPoint x: 87, endPoint y: 175, distance: 4.1
click at [86, 179] on div "[PERSON_NAME] A125 [DATE] 18:01 Lead #7424914 🔊" at bounding box center [102, 189] width 120 height 26
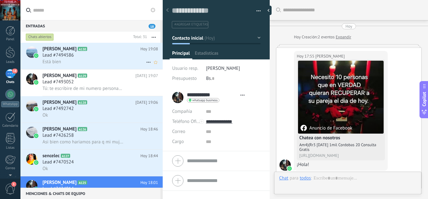
scroll to position [226, 0]
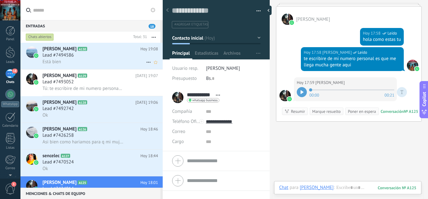
click at [97, 60] on div "Está bien" at bounding box center [99, 61] width 115 height 7
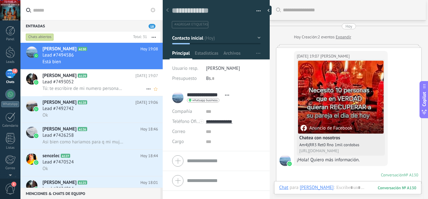
click at [99, 83] on div "Lead #7493052" at bounding box center [99, 82] width 115 height 6
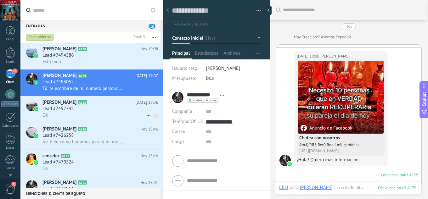
click at [102, 110] on div "Lead #7492742" at bounding box center [99, 109] width 115 height 6
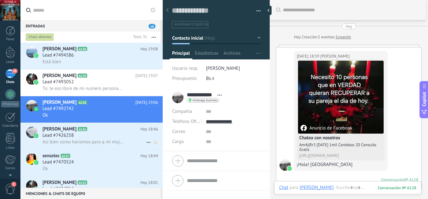
click at [98, 133] on div "Lead #7426258" at bounding box center [99, 135] width 115 height 6
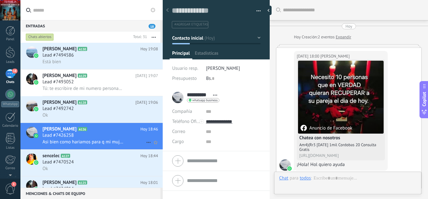
scroll to position [250, 0]
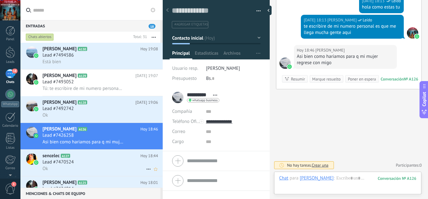
click at [96, 157] on h2 "sencelec A127" at bounding box center [91, 156] width 98 height 6
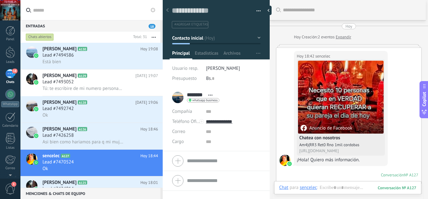
click at [89, 181] on h2 "[PERSON_NAME] A125" at bounding box center [91, 182] width 98 height 6
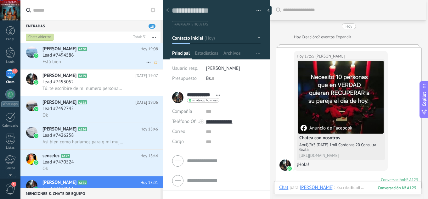
click at [89, 62] on div "Está bien" at bounding box center [99, 61] width 115 height 7
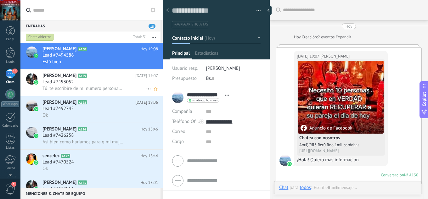
scroll to position [209, 0]
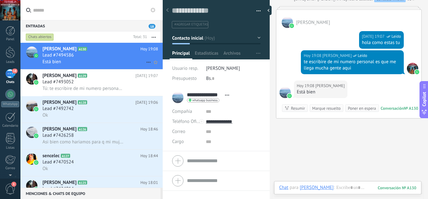
click at [109, 56] on div "Lead #7494586" at bounding box center [99, 55] width 115 height 6
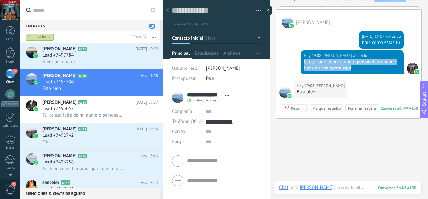
drag, startPoint x: 355, startPoint y: 69, endPoint x: 297, endPoint y: 63, distance: 58.1
click at [302, 63] on div "[DATE] 19:08 [PERSON_NAME] Leído te escribire de mi numero personal es que me l…" at bounding box center [352, 62] width 103 height 24
copy div "te escribire de mi numero personal es que me llega mucha gente aqui"
click at [76, 61] on h3 "Kiero un amarre" at bounding box center [60, 62] width 36 height 6
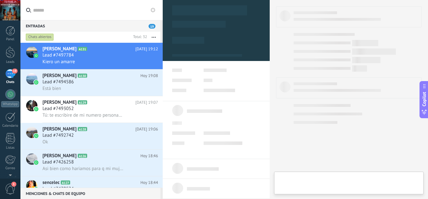
type textarea "**********"
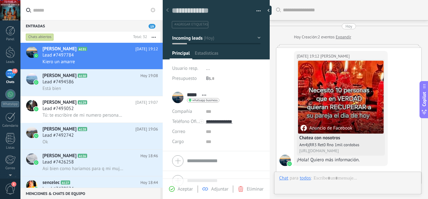
scroll to position [154, 0]
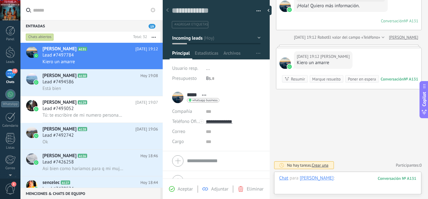
click at [337, 180] on div at bounding box center [347, 184] width 137 height 19
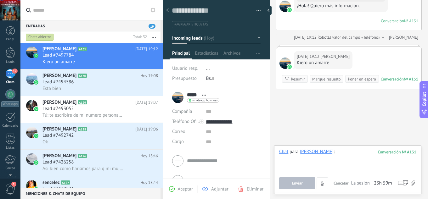
click at [335, 153] on div at bounding box center [347, 161] width 137 height 24
click at [304, 185] on button "Enviar" at bounding box center [297, 183] width 36 height 12
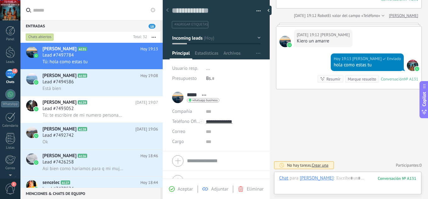
click at [182, 185] on div "Aceptar Adjuntar Eliminar" at bounding box center [216, 188] width 104 height 7
click at [186, 189] on span "Aceptar" at bounding box center [185, 189] width 15 height 6
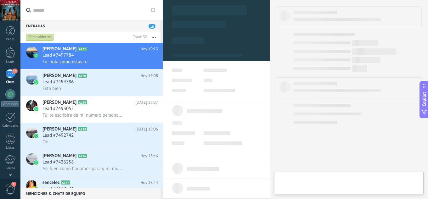
type textarea "**********"
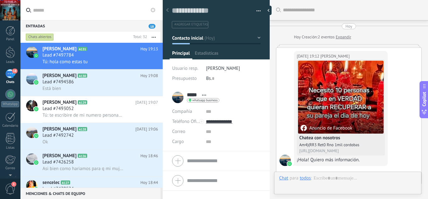
scroll to position [195, 0]
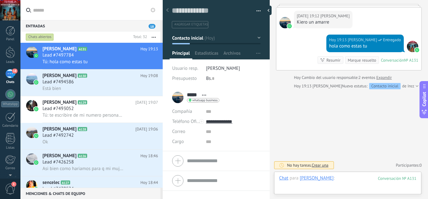
click at [339, 184] on div at bounding box center [347, 184] width 137 height 19
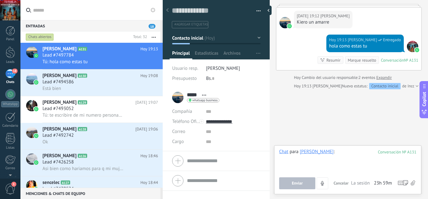
paste div
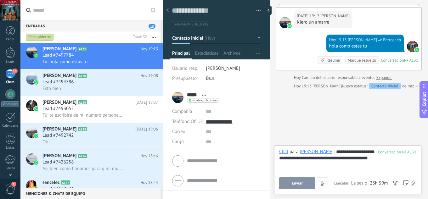
click at [298, 182] on span "Enviar" at bounding box center [296, 183] width 11 height 4
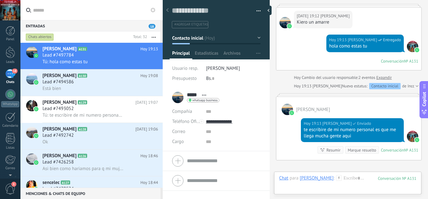
scroll to position [266, 0]
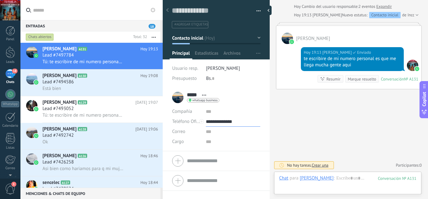
click at [231, 122] on input "**********" at bounding box center [233, 122] width 54 height 10
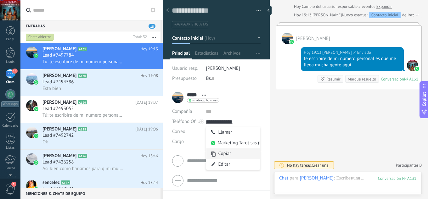
type input "**********"
click at [227, 154] on div "Copiar" at bounding box center [233, 153] width 54 height 11
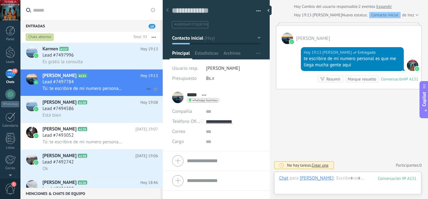
click at [120, 80] on div "Lead #7497784" at bounding box center [99, 82] width 115 height 6
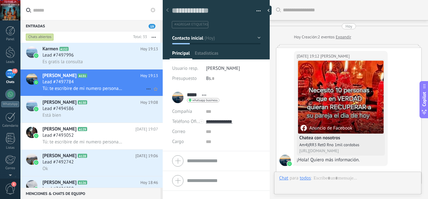
scroll to position [266, 0]
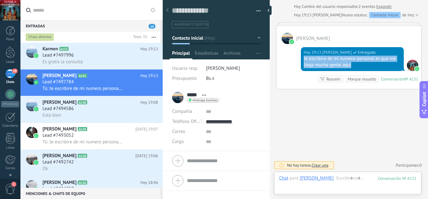
drag, startPoint x: 357, startPoint y: 64, endPoint x: 302, endPoint y: 60, distance: 55.2
click at [302, 60] on div "[DATE] 19:13 [PERSON_NAME] Entregado te escribire de mi numero personal es que …" at bounding box center [352, 59] width 103 height 24
copy div "te escribire de mi numero personal es que me llega mucha gente aqui"
click at [100, 55] on div "Lead #7497996" at bounding box center [99, 55] width 115 height 6
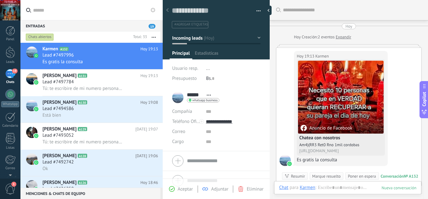
scroll to position [16, 0]
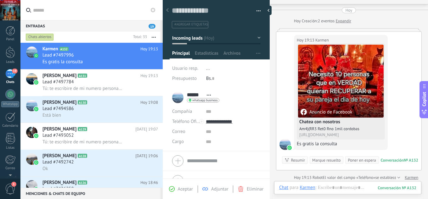
click at [187, 189] on span "Aceptar" at bounding box center [185, 189] width 15 height 6
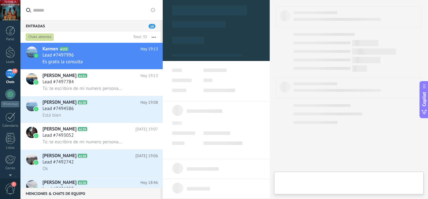
type textarea "**********"
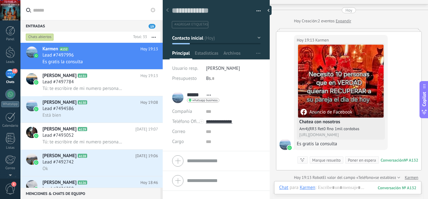
scroll to position [124, 0]
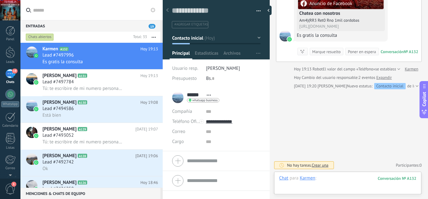
click at [344, 181] on div at bounding box center [347, 184] width 137 height 19
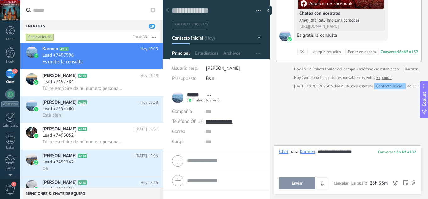
click at [309, 180] on button "Enviar" at bounding box center [297, 183] width 36 height 12
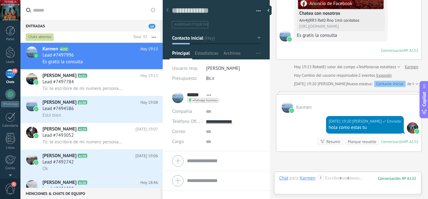
scroll to position [118, 0]
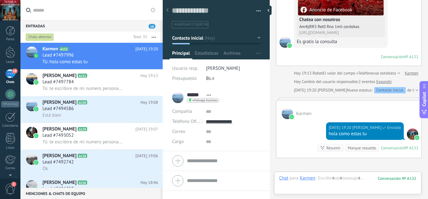
click at [330, 175] on div "Chat Correo Nota Tarea Chat para Karmen : 132 Enviar Cancelar Rastrear clics en…" at bounding box center [347, 183] width 147 height 23
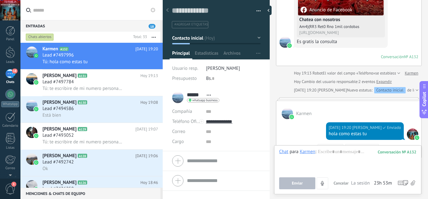
click at [332, 175] on div "Chat para Karmen : 132 Enviar Cancelar Rastrear clics en links ? Reducir links …" at bounding box center [347, 169] width 137 height 41
click at [333, 151] on div at bounding box center [347, 161] width 137 height 24
paste div
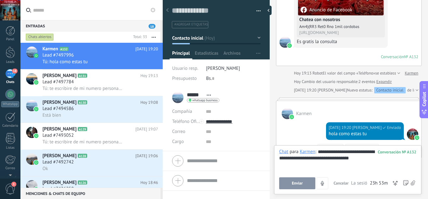
click at [306, 179] on button "Enviar" at bounding box center [297, 183] width 36 height 12
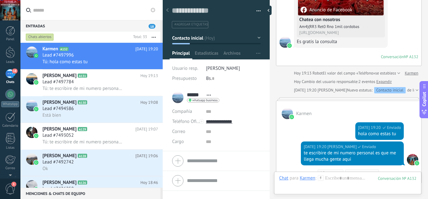
scroll to position [213, 0]
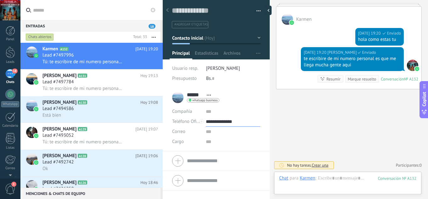
click at [233, 120] on input "**********" at bounding box center [233, 122] width 54 height 10
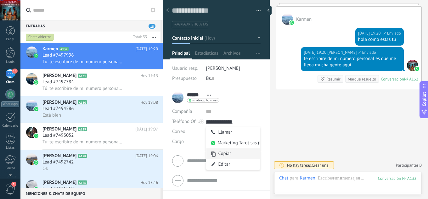
type input "**********"
click at [233, 152] on div "Copiar" at bounding box center [233, 153] width 54 height 11
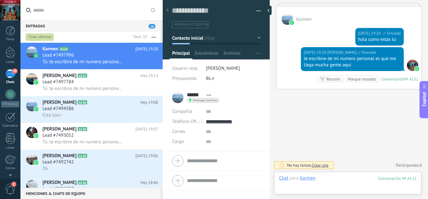
click at [351, 181] on div at bounding box center [347, 184] width 137 height 19
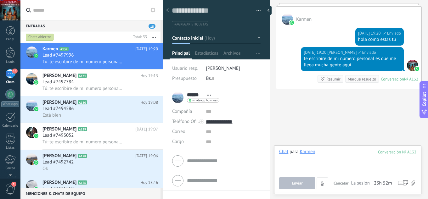
click at [333, 160] on div at bounding box center [347, 161] width 137 height 24
click at [303, 185] on button "Enviar" at bounding box center [297, 183] width 36 height 12
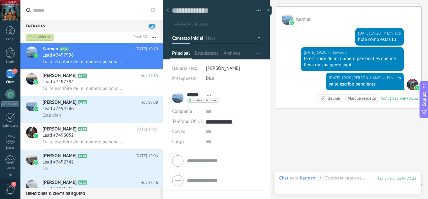
scroll to position [232, 0]
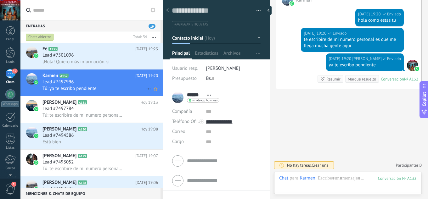
click at [113, 86] on div "Tú: ya te escribo pendiente" at bounding box center [99, 88] width 115 height 7
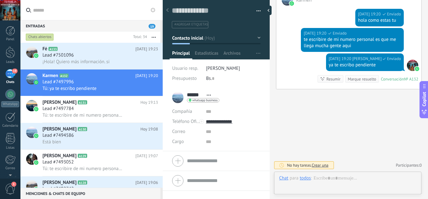
scroll to position [9, 0]
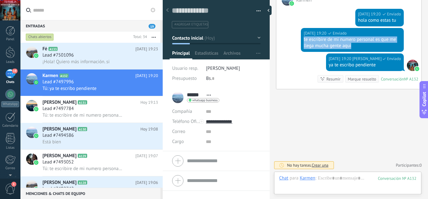
drag, startPoint x: 354, startPoint y: 46, endPoint x: 302, endPoint y: 40, distance: 52.5
click at [302, 40] on div "[DATE] 19:20 [PERSON_NAME] Enviado te escribire de mi numero personal es que me…" at bounding box center [352, 40] width 103 height 24
copy div "te escribire de mi numero personal es que me llega mucha gente aqui"
click at [108, 57] on div "Lead #7501096" at bounding box center [99, 55] width 115 height 6
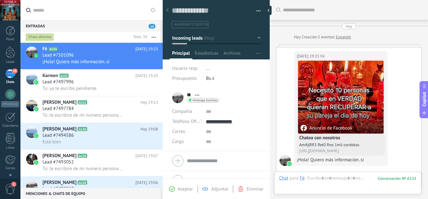
scroll to position [16, 0]
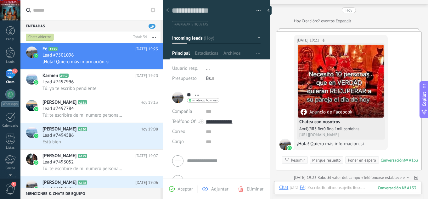
click at [184, 188] on span "Aceptar" at bounding box center [185, 189] width 15 height 6
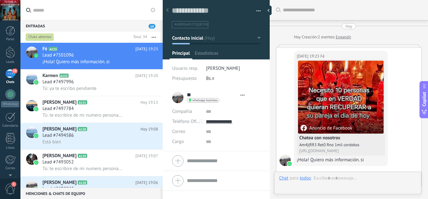
type textarea "**********"
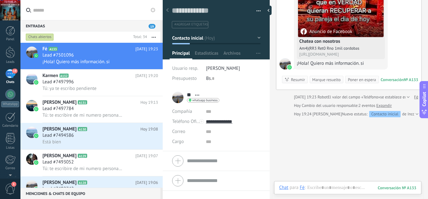
scroll to position [100, 0]
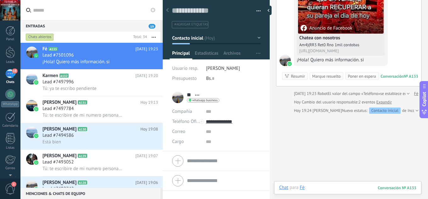
click at [331, 188] on div at bounding box center [347, 194] width 137 height 19
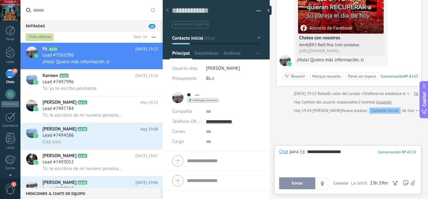
click at [305, 187] on button "Enviar" at bounding box center [297, 183] width 36 height 12
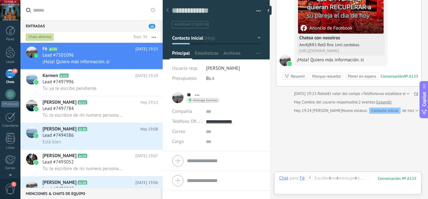
scroll to position [118, 0]
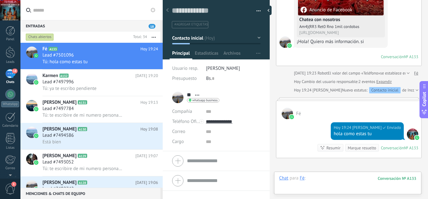
click at [336, 176] on div at bounding box center [347, 184] width 137 height 19
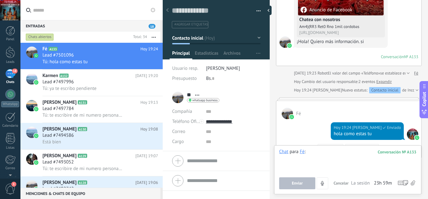
paste div
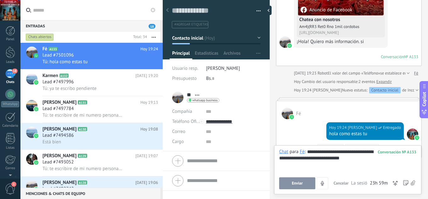
click at [308, 183] on button "Enviar" at bounding box center [297, 183] width 36 height 12
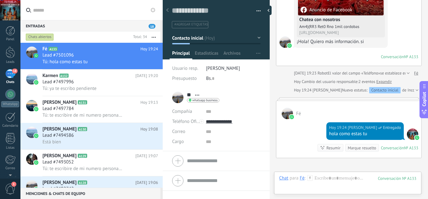
scroll to position [213, 0]
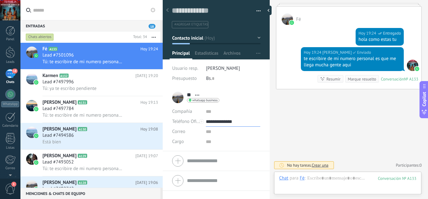
click at [231, 123] on input "**********" at bounding box center [233, 122] width 54 height 10
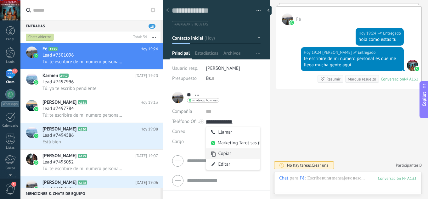
type input "**********"
click at [226, 154] on div "Copiar" at bounding box center [233, 153] width 54 height 11
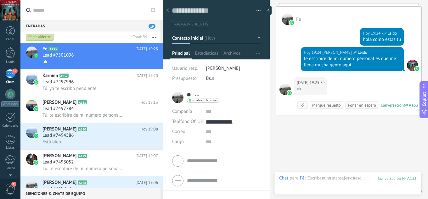
scroll to position [239, 0]
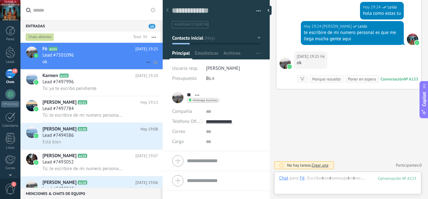
click at [111, 53] on div "Lead #7501096" at bounding box center [99, 55] width 115 height 6
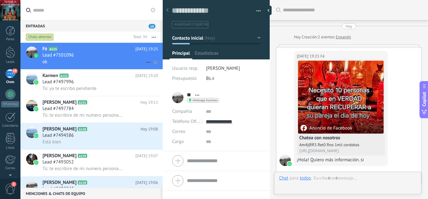
scroll to position [239, 0]
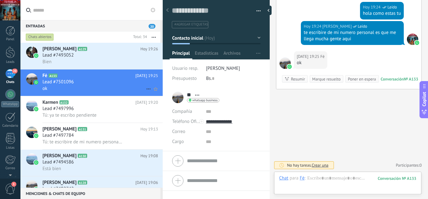
click at [96, 81] on div "Lead #7501096" at bounding box center [99, 82] width 115 height 6
click at [95, 54] on div "Lead #7493052" at bounding box center [99, 55] width 115 height 6
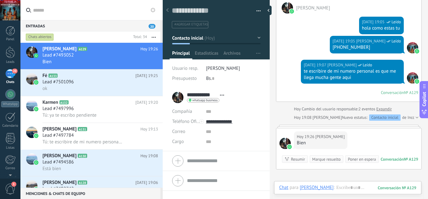
scroll to position [203, 0]
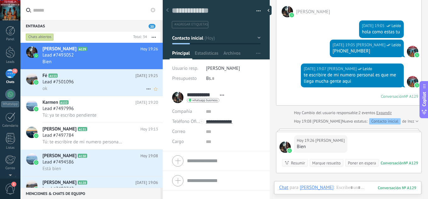
click at [118, 83] on div "Lead #7501096" at bounding box center [99, 82] width 115 height 6
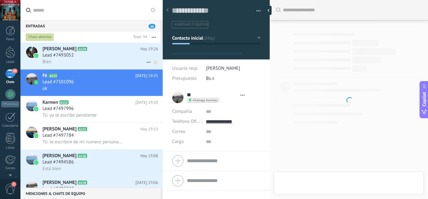
scroll to position [9, 0]
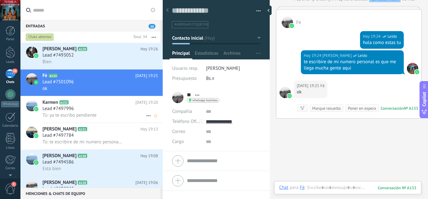
click at [99, 104] on h2 "Karmen A132" at bounding box center [88, 102] width 93 height 6
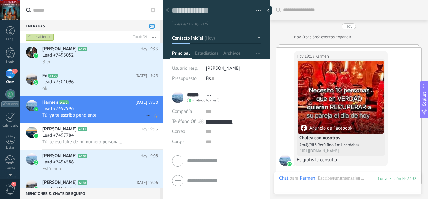
scroll to position [232, 0]
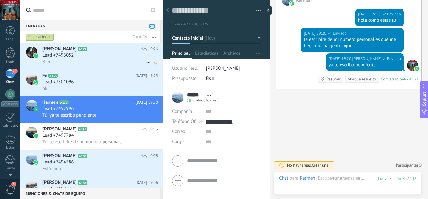
click at [97, 55] on div "Lead #7493052" at bounding box center [99, 55] width 115 height 6
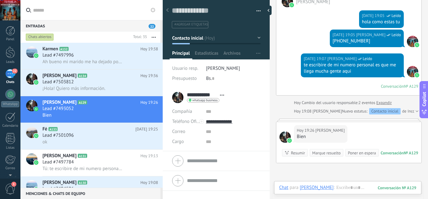
scroll to position [203, 0]
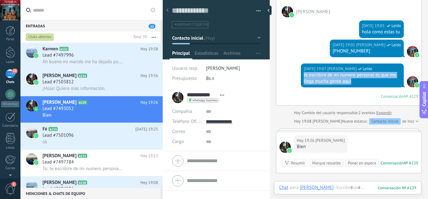
drag, startPoint x: 353, startPoint y: 80, endPoint x: 302, endPoint y: 76, distance: 51.1
click at [302, 76] on div "[DATE] 19:07 [PERSON_NAME] Leído te escribire de mi numero personal es que me l…" at bounding box center [352, 75] width 103 height 24
copy div "te escribire de mi numero personal es que me llega mucha gente aqui"
click at [92, 81] on div "Lead #7503812" at bounding box center [99, 82] width 115 height 6
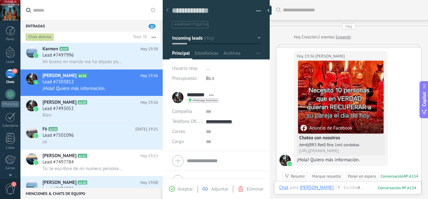
scroll to position [16, 0]
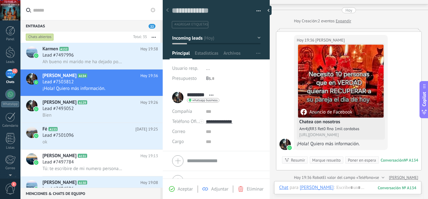
click at [186, 189] on span "Aceptar" at bounding box center [185, 189] width 15 height 6
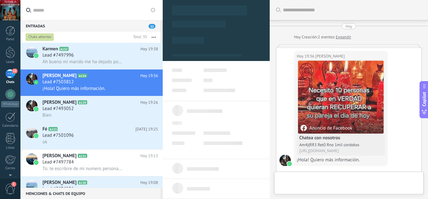
type textarea "**********"
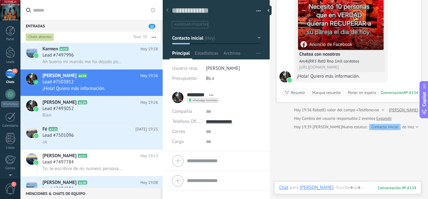
scroll to position [124, 0]
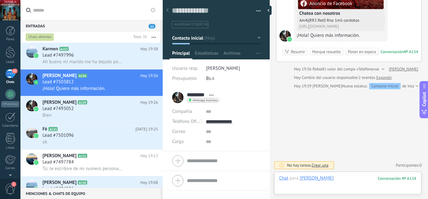
click at [342, 175] on div at bounding box center [347, 184] width 137 height 19
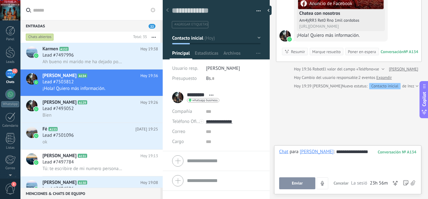
click at [304, 184] on button "Enviar" at bounding box center [297, 183] width 36 height 12
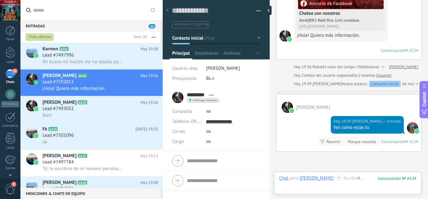
scroll to position [118, 0]
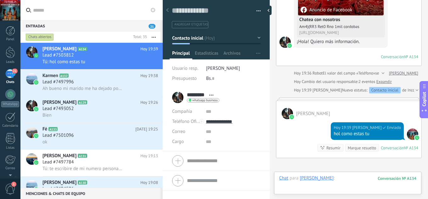
click at [341, 177] on div at bounding box center [347, 184] width 137 height 19
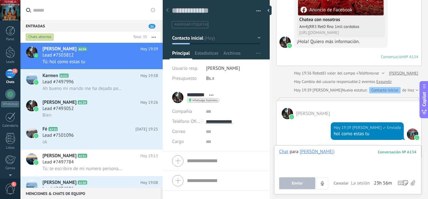
paste div
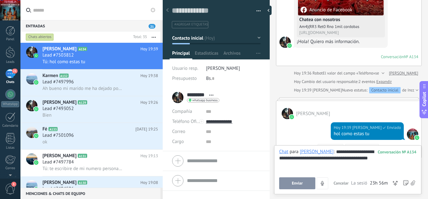
click at [302, 184] on span "Enviar" at bounding box center [296, 183] width 11 height 4
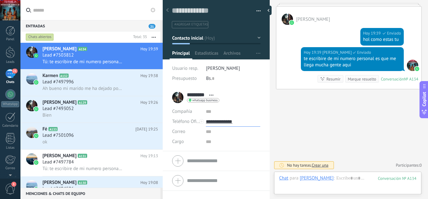
click at [221, 121] on input "**********" at bounding box center [233, 122] width 54 height 10
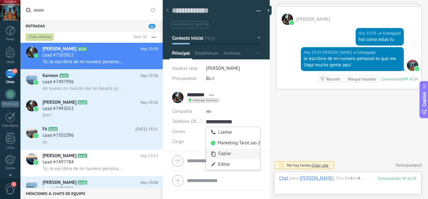
type input "**********"
click at [223, 151] on div "Copiar" at bounding box center [233, 153] width 54 height 11
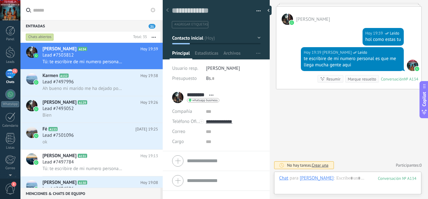
drag, startPoint x: 354, startPoint y: 69, endPoint x: 303, endPoint y: 59, distance: 51.3
click at [303, 59] on div "te escribire de mi numero personal es que me llega mucha gente aqui" at bounding box center [351, 62] width 97 height 13
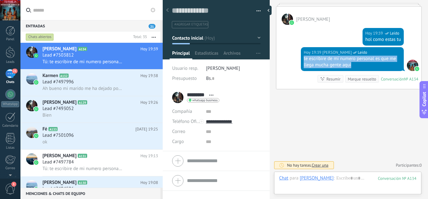
drag, startPoint x: 349, startPoint y: 65, endPoint x: 300, endPoint y: 59, distance: 48.8
click at [301, 59] on div "[DATE] 19:39 [PERSON_NAME] Leído te escribire de mi numero personal es que me l…" at bounding box center [352, 59] width 103 height 24
copy div "te escribire de mi numero personal es que me llega mucha gente aqui"
click at [101, 82] on div "Lead #7497996" at bounding box center [99, 82] width 115 height 6
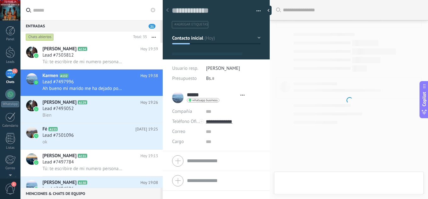
scroll to position [9, 0]
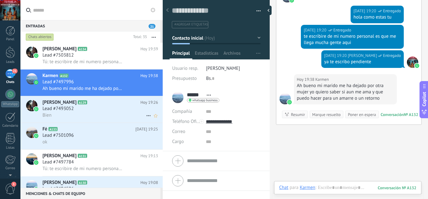
click at [110, 108] on div "Lead #7493052" at bounding box center [99, 109] width 115 height 6
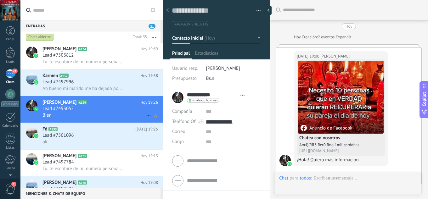
scroll to position [255, 0]
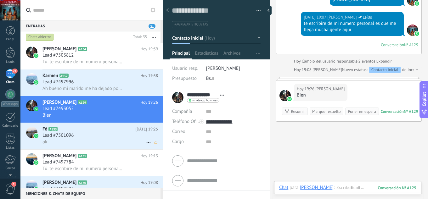
click at [96, 133] on div "Lead #7501096" at bounding box center [99, 135] width 115 height 6
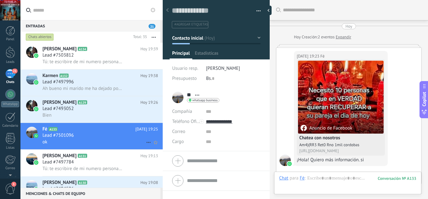
scroll to position [239, 0]
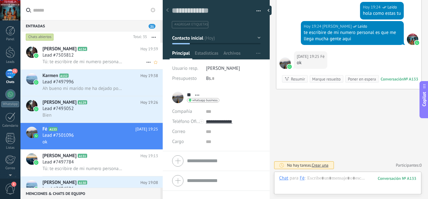
click at [101, 56] on div "Lead #7503812" at bounding box center [99, 55] width 115 height 6
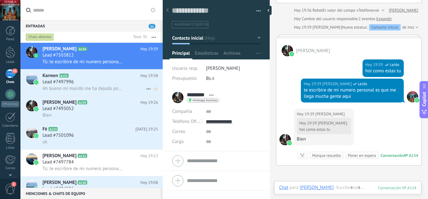
scroll to position [227, 0]
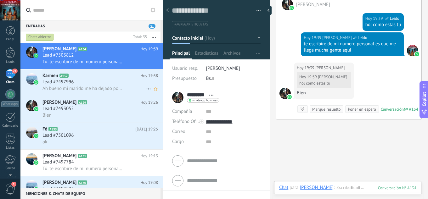
click at [100, 83] on div "Lead #7497996" at bounding box center [99, 82] width 115 height 6
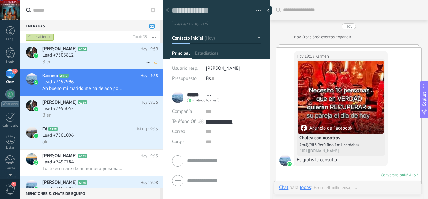
scroll to position [235, 0]
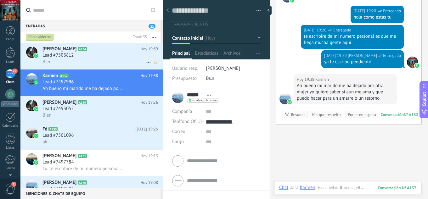
click at [102, 56] on div "Lead #7503812" at bounding box center [99, 55] width 115 height 6
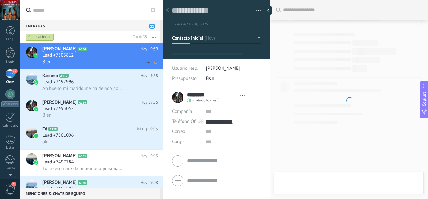
scroll to position [9, 0]
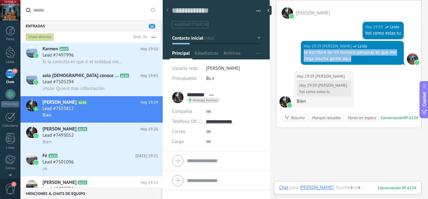
drag, startPoint x: 353, startPoint y: 60, endPoint x: 301, endPoint y: 53, distance: 52.3
click at [301, 53] on div "[DATE] 19:39 [PERSON_NAME] Leído te escribire de mi numero personal es que me l…" at bounding box center [352, 53] width 103 height 24
copy div "te escribire de mi numero personal es que me llega mucha gente aqui"
click at [93, 81] on div "Lead #7505294" at bounding box center [99, 82] width 115 height 6
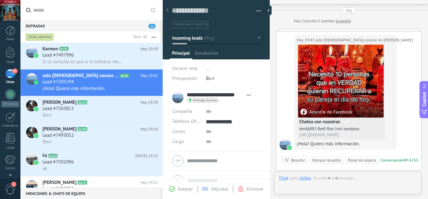
scroll to position [9, 0]
click at [181, 188] on span "Aceptar" at bounding box center [185, 189] width 15 height 6
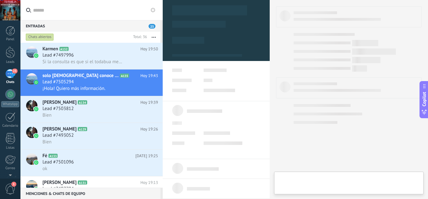
type textarea "**********"
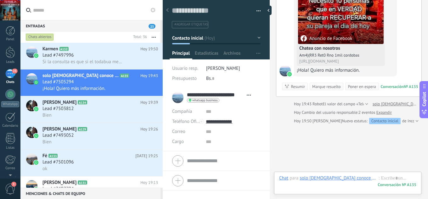
scroll to position [124, 0]
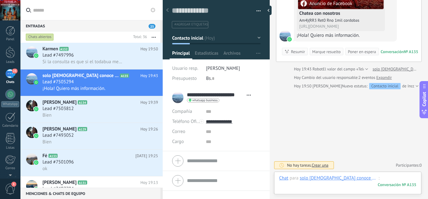
click at [359, 176] on div at bounding box center [347, 184] width 137 height 19
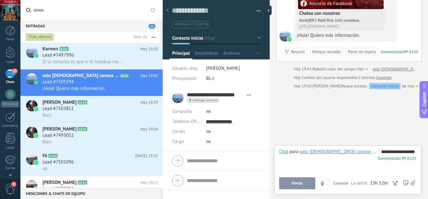
click at [296, 183] on span "Enviar" at bounding box center [296, 183] width 11 height 4
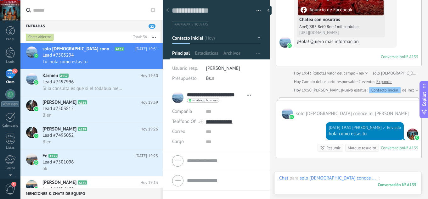
click at [360, 181] on div at bounding box center [347, 184] width 137 height 19
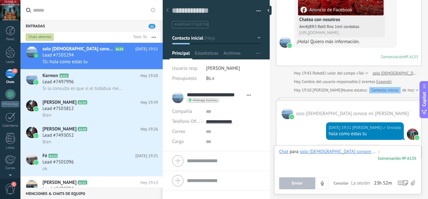
paste div
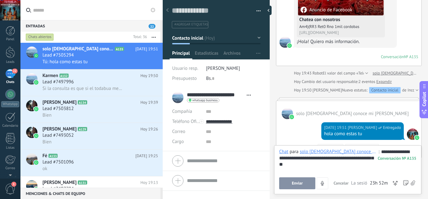
click at [302, 183] on span "Enviar" at bounding box center [296, 183] width 11 height 4
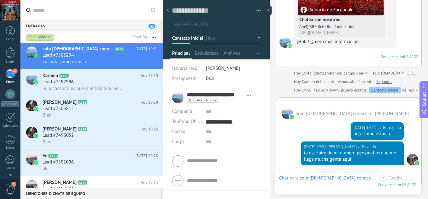
scroll to position [213, 0]
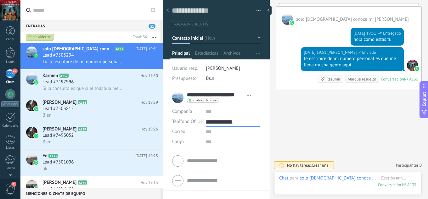
drag, startPoint x: 231, startPoint y: 122, endPoint x: 230, endPoint y: 131, distance: 9.1
click at [232, 122] on input "**********" at bounding box center [233, 122] width 54 height 10
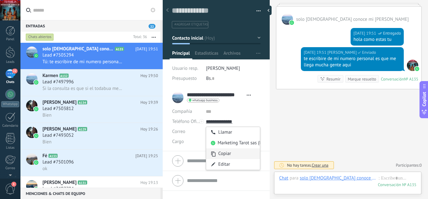
type input "**********"
click at [227, 152] on div "Copiar" at bounding box center [233, 153] width 54 height 11
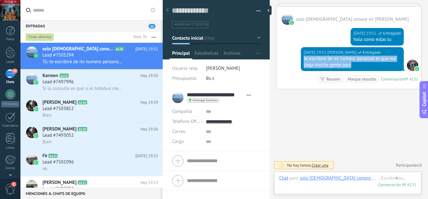
drag, startPoint x: 358, startPoint y: 67, endPoint x: 302, endPoint y: 61, distance: 56.0
click at [302, 61] on div "[DATE] 19:51 [PERSON_NAME] Entregado te escribire de mi numero personal es que …" at bounding box center [352, 59] width 103 height 24
copy div "te escribire de mi numero personal es que me llega mucha gente aqui"
click at [88, 85] on div "Lead #7497996" at bounding box center [99, 82] width 115 height 6
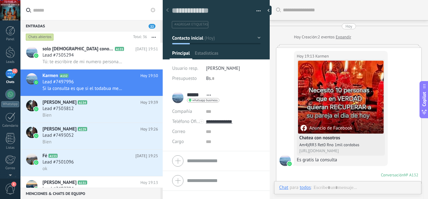
scroll to position [267, 0]
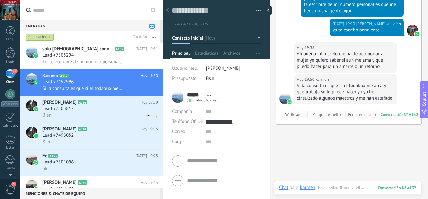
click at [99, 105] on h2 "[PERSON_NAME] A134" at bounding box center [91, 102] width 98 height 6
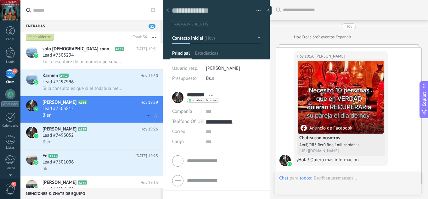
scroll to position [257, 0]
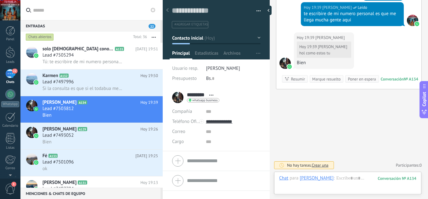
click at [93, 42] on div "Chats abiertos" at bounding box center [78, 36] width 106 height 11
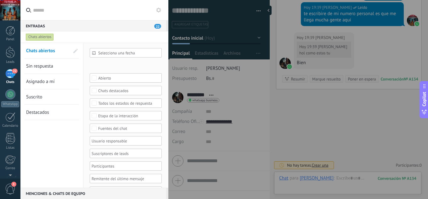
click at [240, 82] on div at bounding box center [214, 99] width 428 height 199
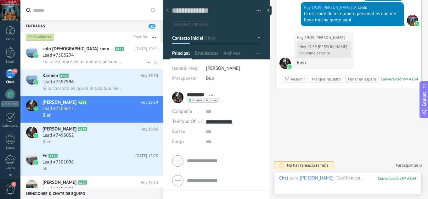
click at [105, 55] on div "Lead #7505294" at bounding box center [99, 55] width 115 height 6
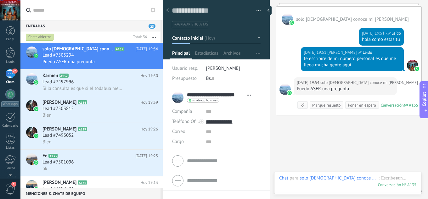
scroll to position [239, 0]
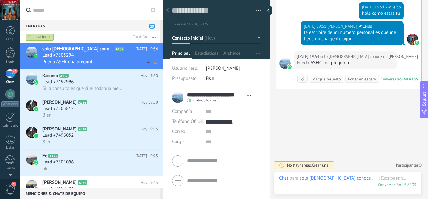
click at [95, 58] on div "Puedo ASER una pregunta" at bounding box center [99, 61] width 115 height 7
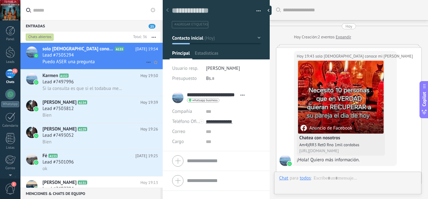
type textarea "**********"
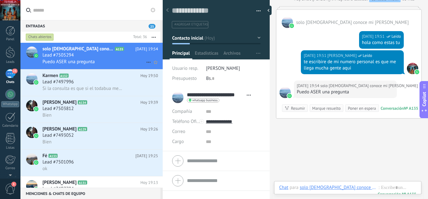
click at [97, 51] on h2 "solo [DEMOGRAPHIC_DATA] conoce mi [PERSON_NAME] A135" at bounding box center [88, 49] width 93 height 6
